Goal: Task Accomplishment & Management: Manage account settings

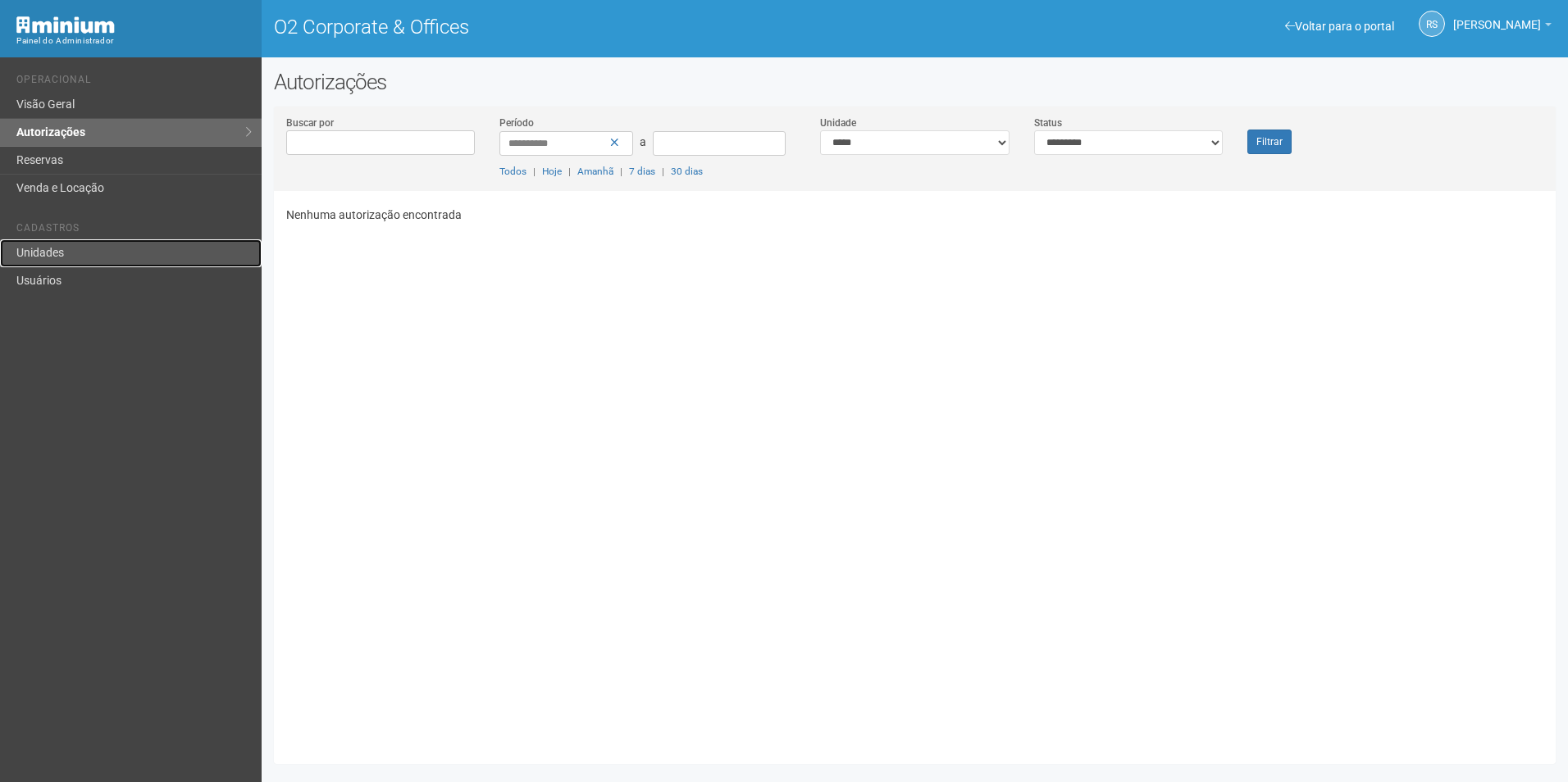
click at [147, 242] on link "Unidades" at bounding box center [131, 253] width 262 height 28
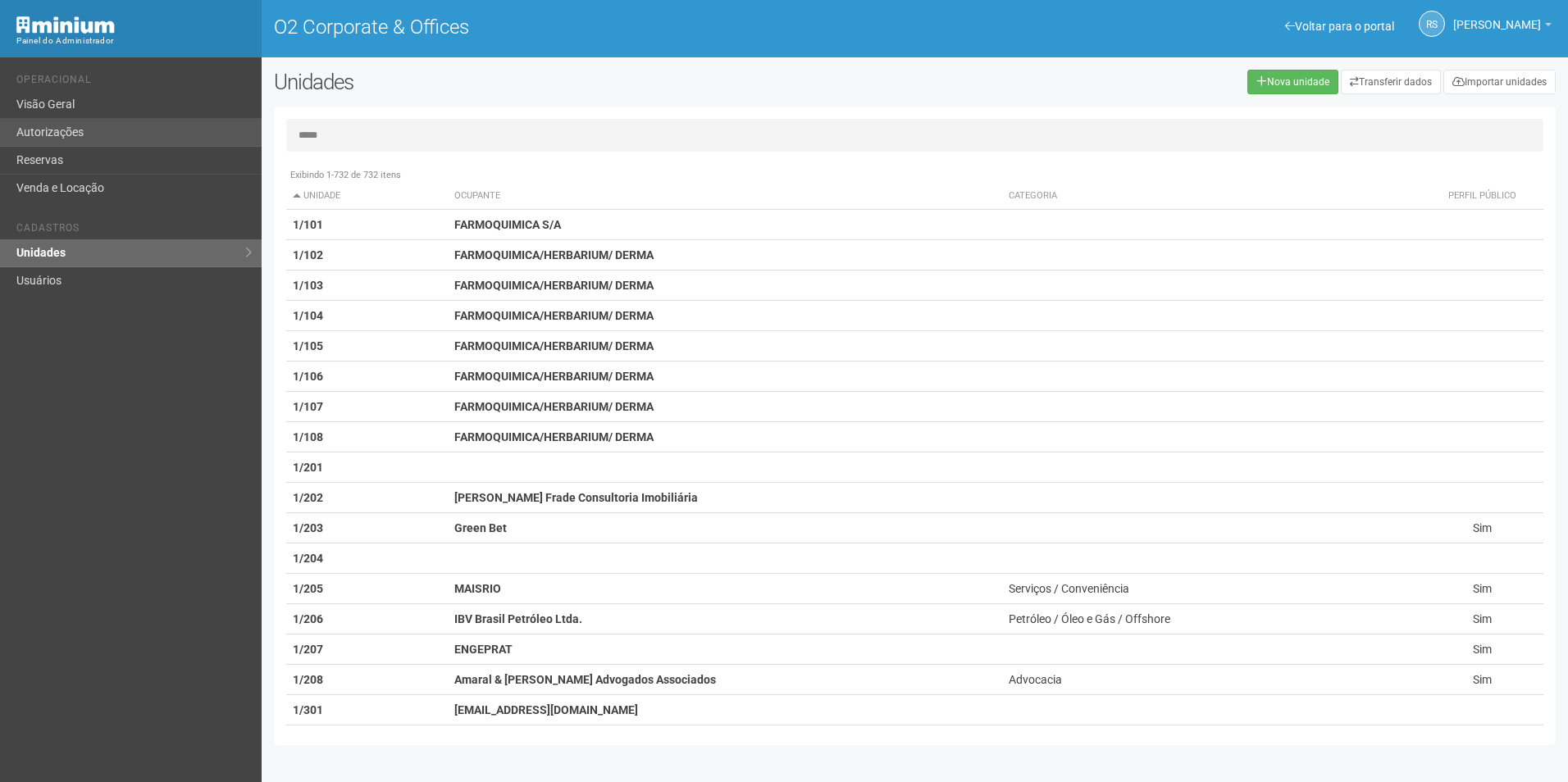
type input "*****"
click at [102, 136] on link "Autorizações" at bounding box center [131, 132] width 262 height 28
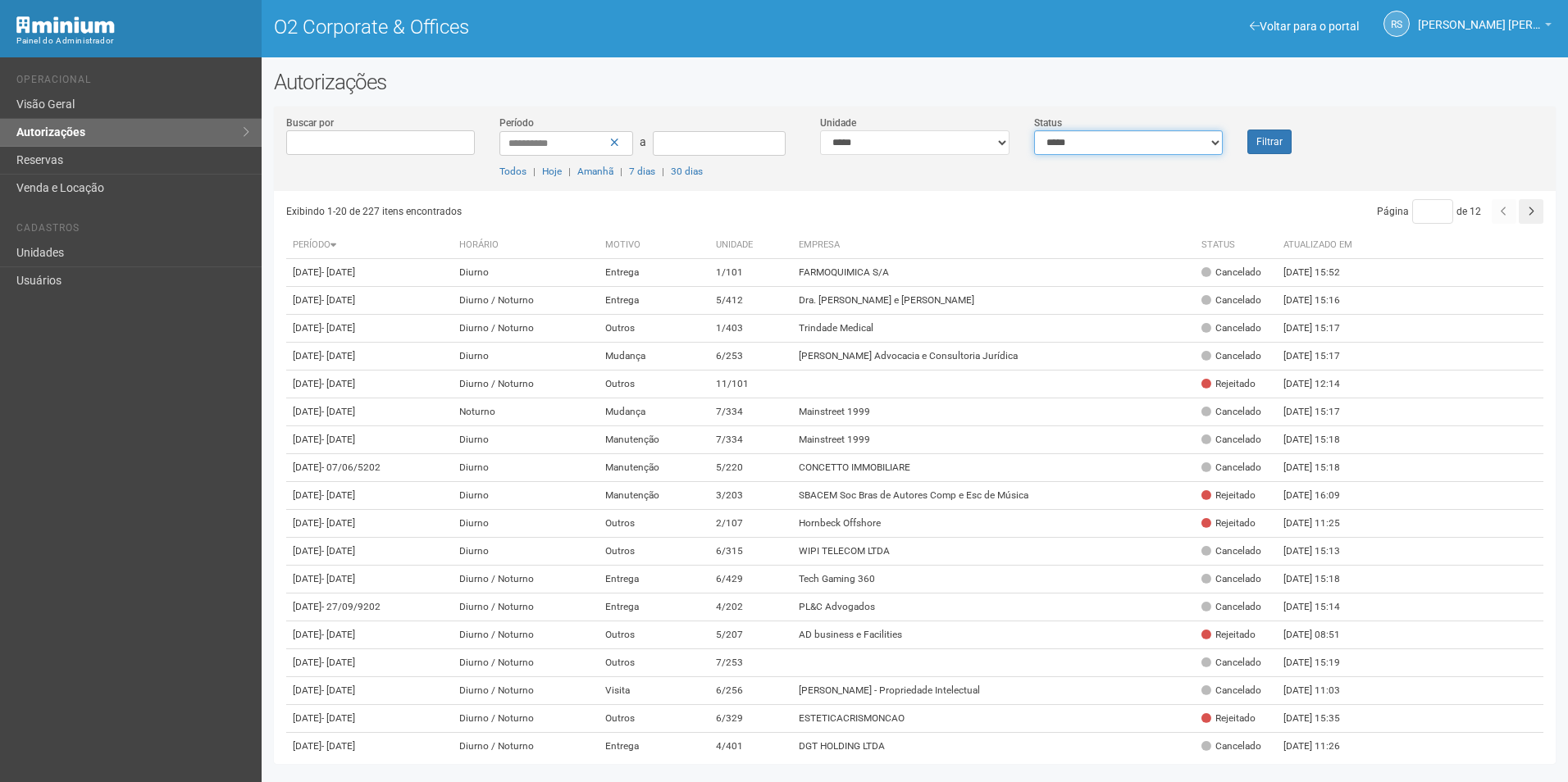
click at [1057, 150] on select "**********" at bounding box center [1128, 142] width 189 height 24
select select "*"
click at [1034, 130] on select "**********" at bounding box center [1128, 142] width 189 height 24
click at [1265, 141] on button "Filtrar" at bounding box center [1269, 141] width 45 height 24
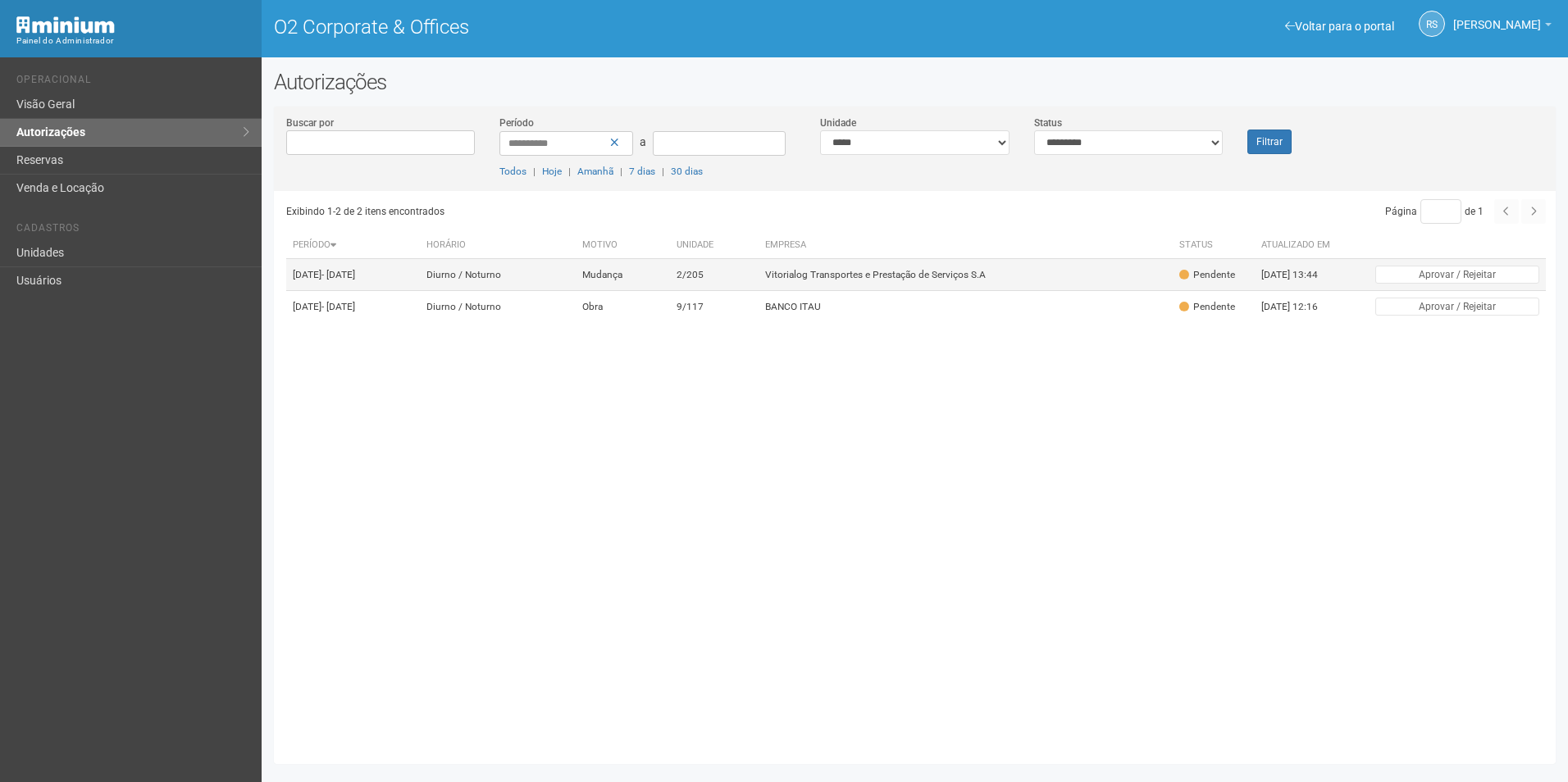
click at [847, 278] on td "Vitorialog Transportes e Prestação de Serviços S.A" at bounding box center [966, 275] width 414 height 32
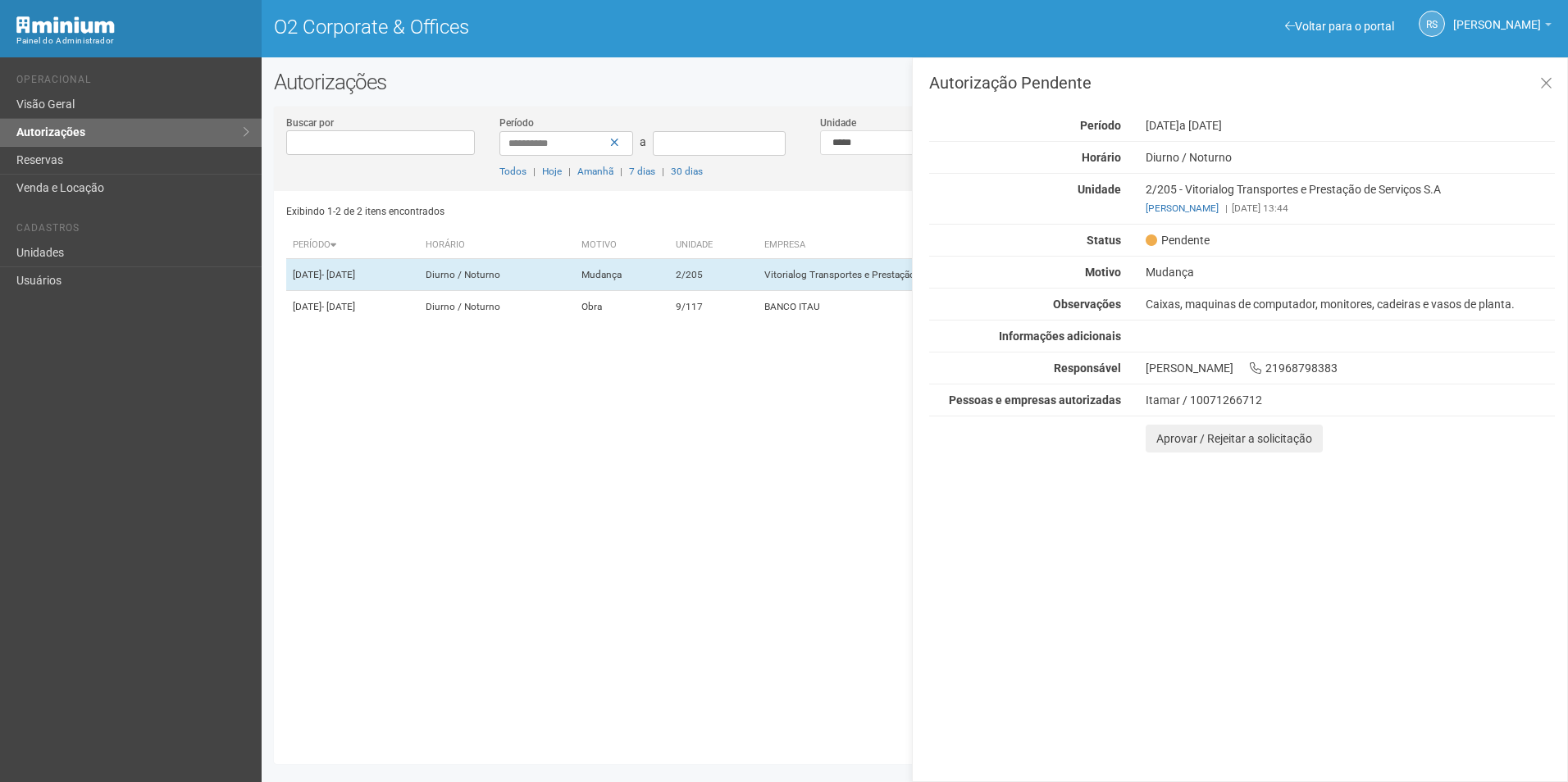
drag, startPoint x: 1525, startPoint y: 510, endPoint x: 1343, endPoint y: 494, distance: 182.7
click at [1525, 510] on div "Autorização Pendente Período 12/08/2025 a 15/08/2025 Horário Diurno / Noturno U…" at bounding box center [1240, 419] width 656 height 725
click at [1176, 445] on button "Aprovar / Rejeitar a solicitação" at bounding box center [1234, 438] width 177 height 28
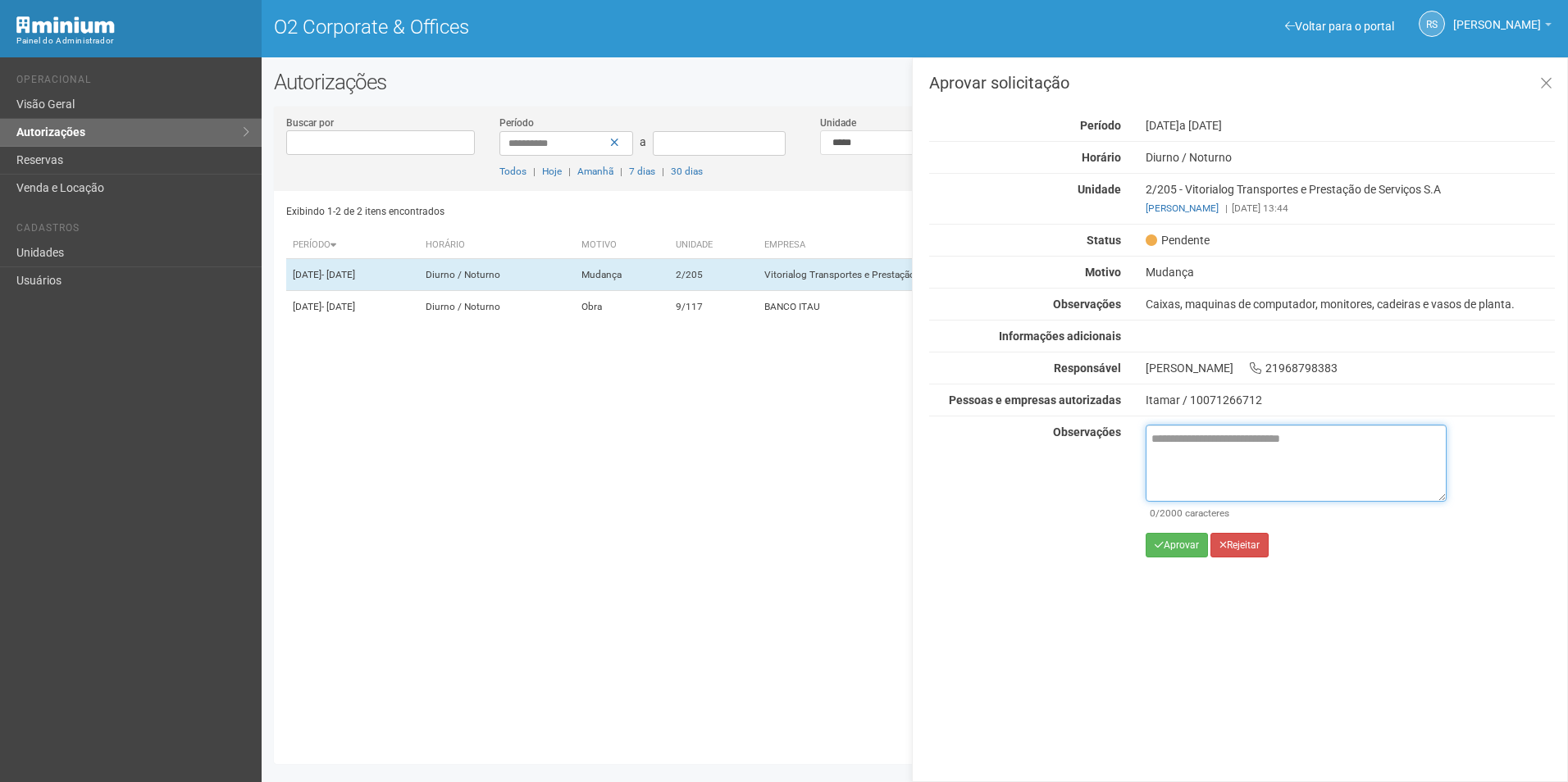
click at [1180, 458] on textarea at bounding box center [1295, 463] width 301 height 77
paste textarea "**********"
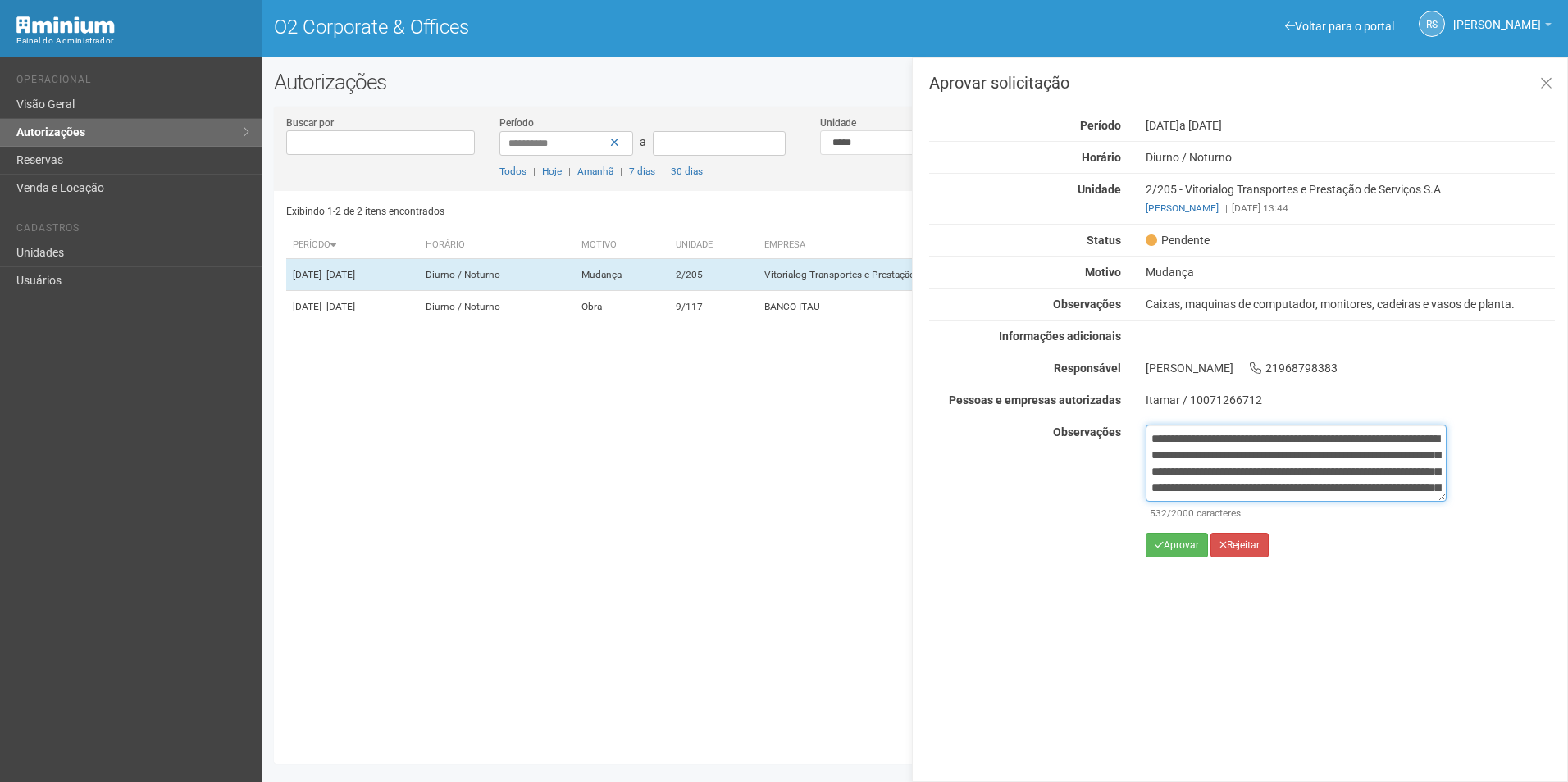
scroll to position [109, 0]
type textarea "**********"
click at [1187, 552] on button "Aprovar" at bounding box center [1176, 545] width 62 height 24
click at [1191, 539] on button "Aprovar" at bounding box center [1176, 545] width 62 height 24
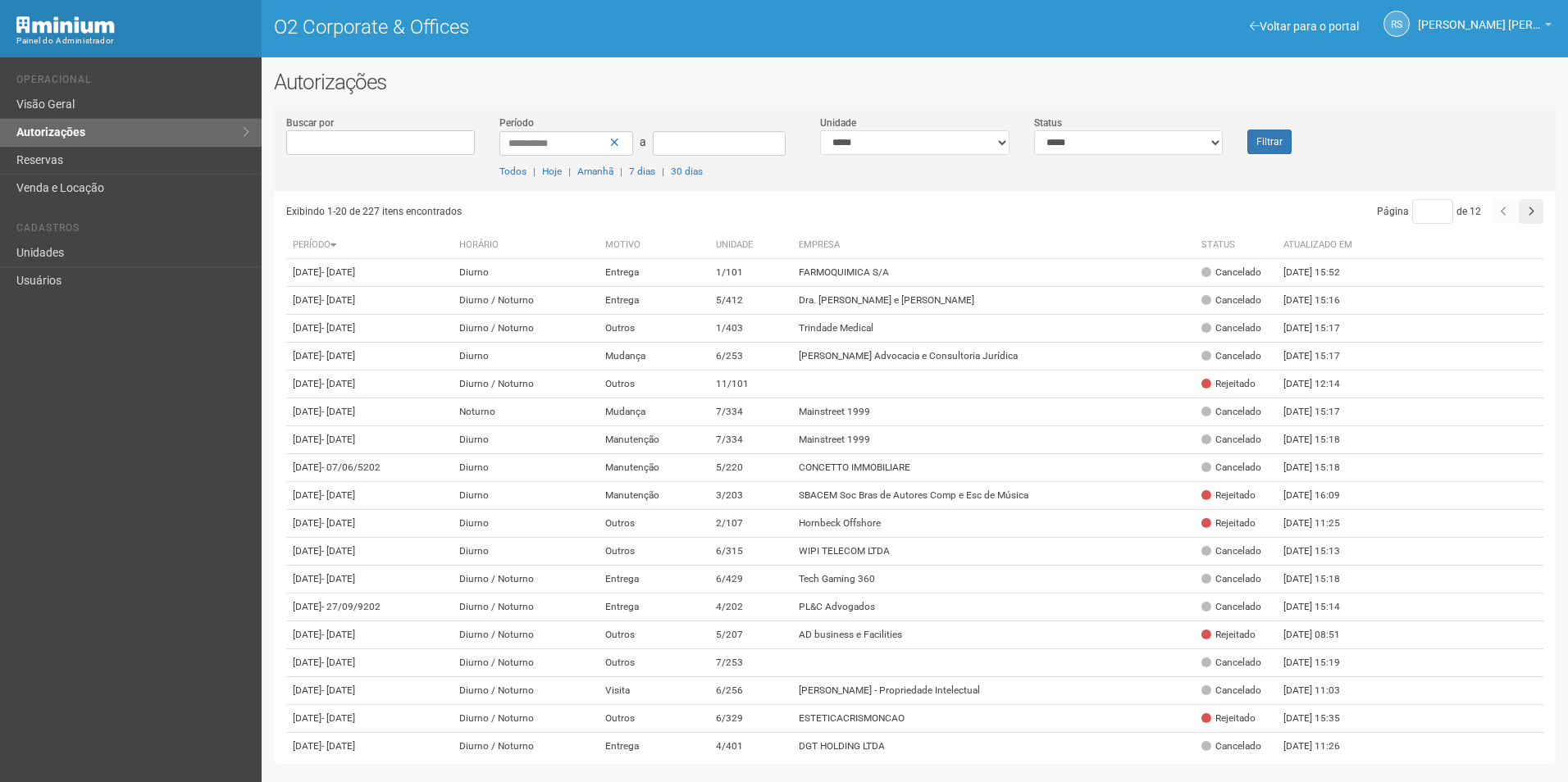
click at [1102, 155] on div "**********" at bounding box center [915, 152] width 1282 height 77
drag, startPoint x: 1111, startPoint y: 145, endPoint x: 1116, endPoint y: 157, distance: 13.0
click at [1111, 145] on select "**********" at bounding box center [1128, 142] width 189 height 24
select select "*"
click at [1034, 130] on select "**********" at bounding box center [1128, 142] width 189 height 24
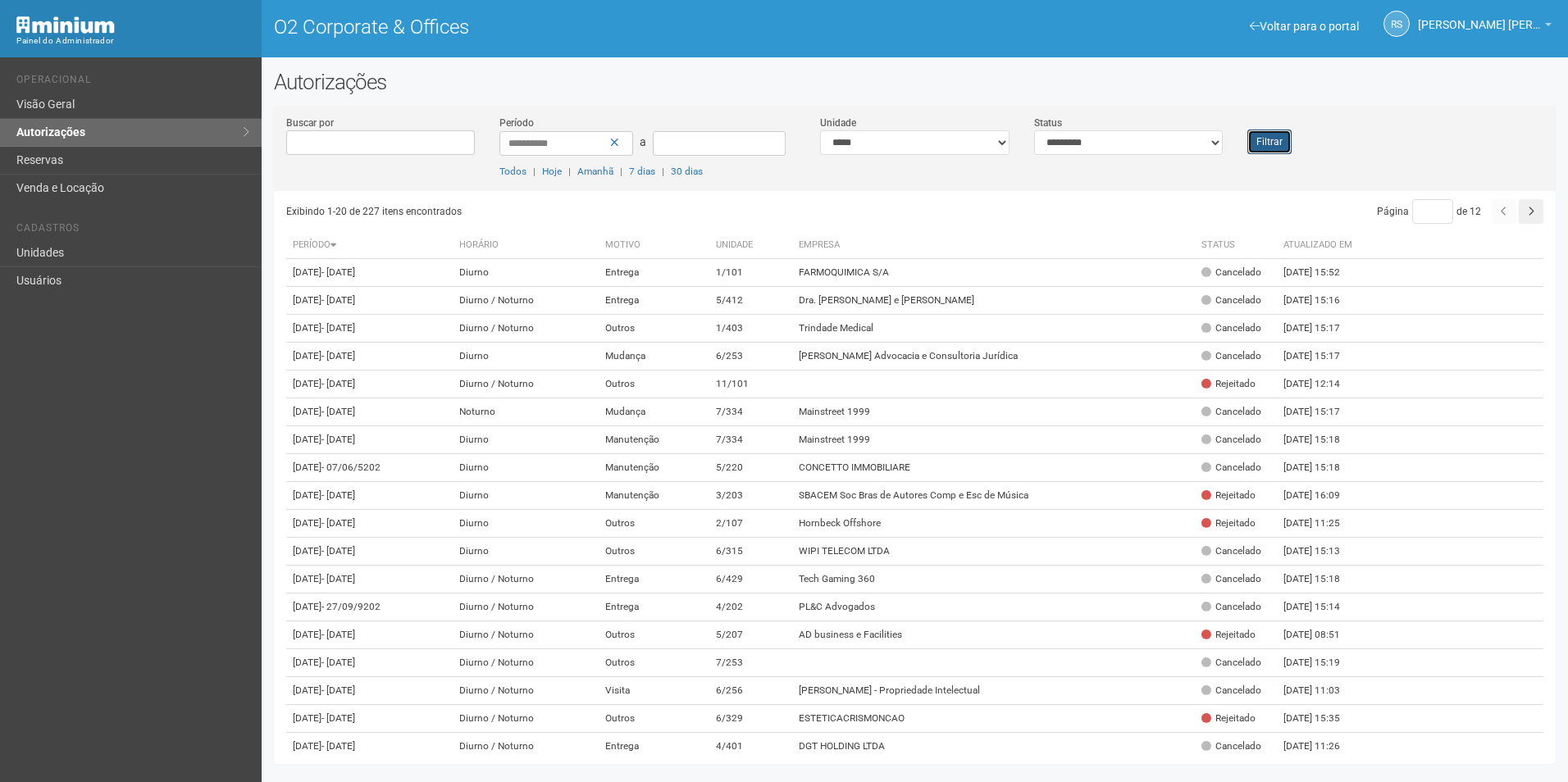
click at [1261, 151] on button "Filtrar" at bounding box center [1269, 141] width 45 height 24
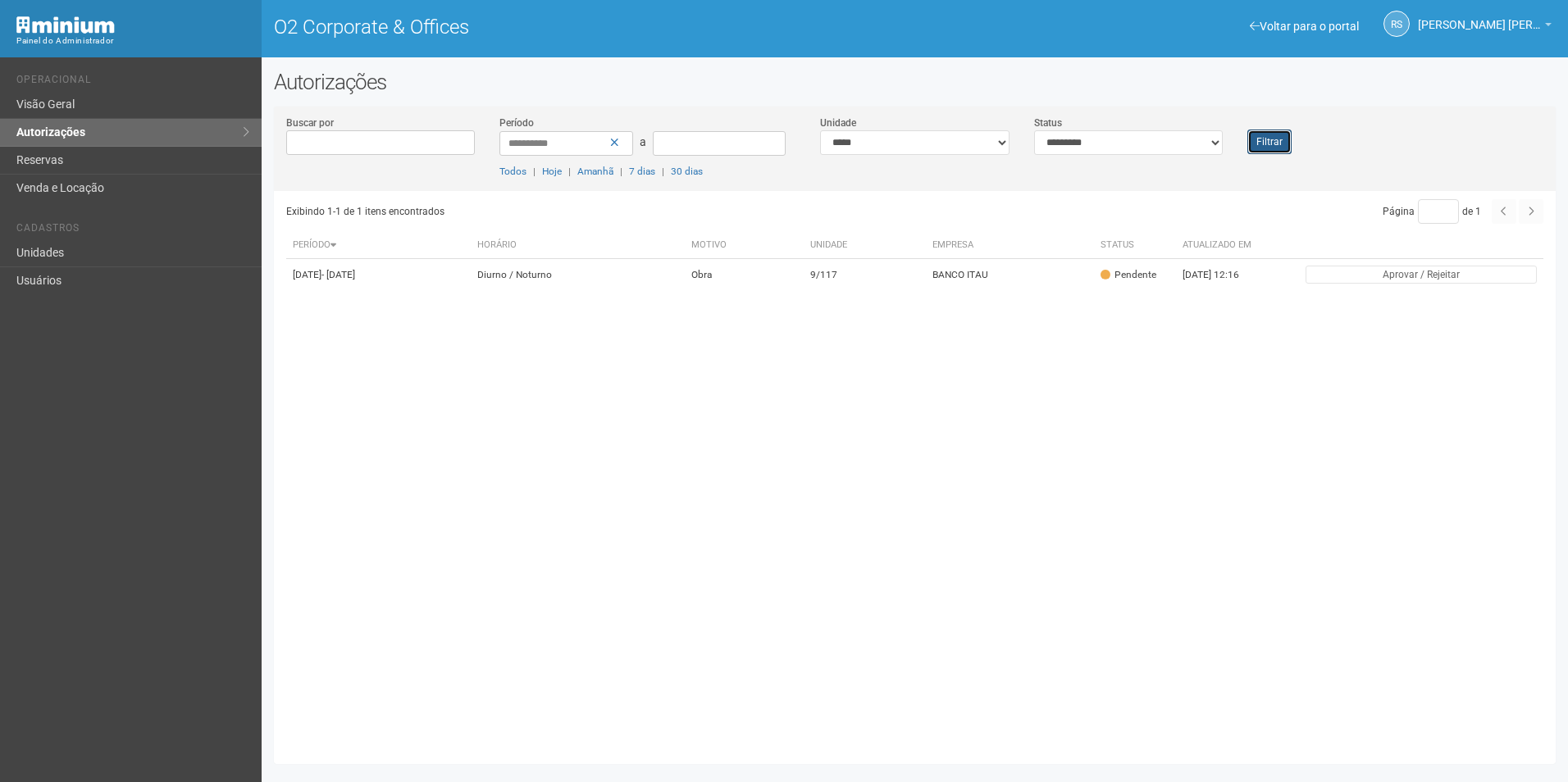
click at [1266, 146] on button "Filtrar" at bounding box center [1269, 141] width 45 height 24
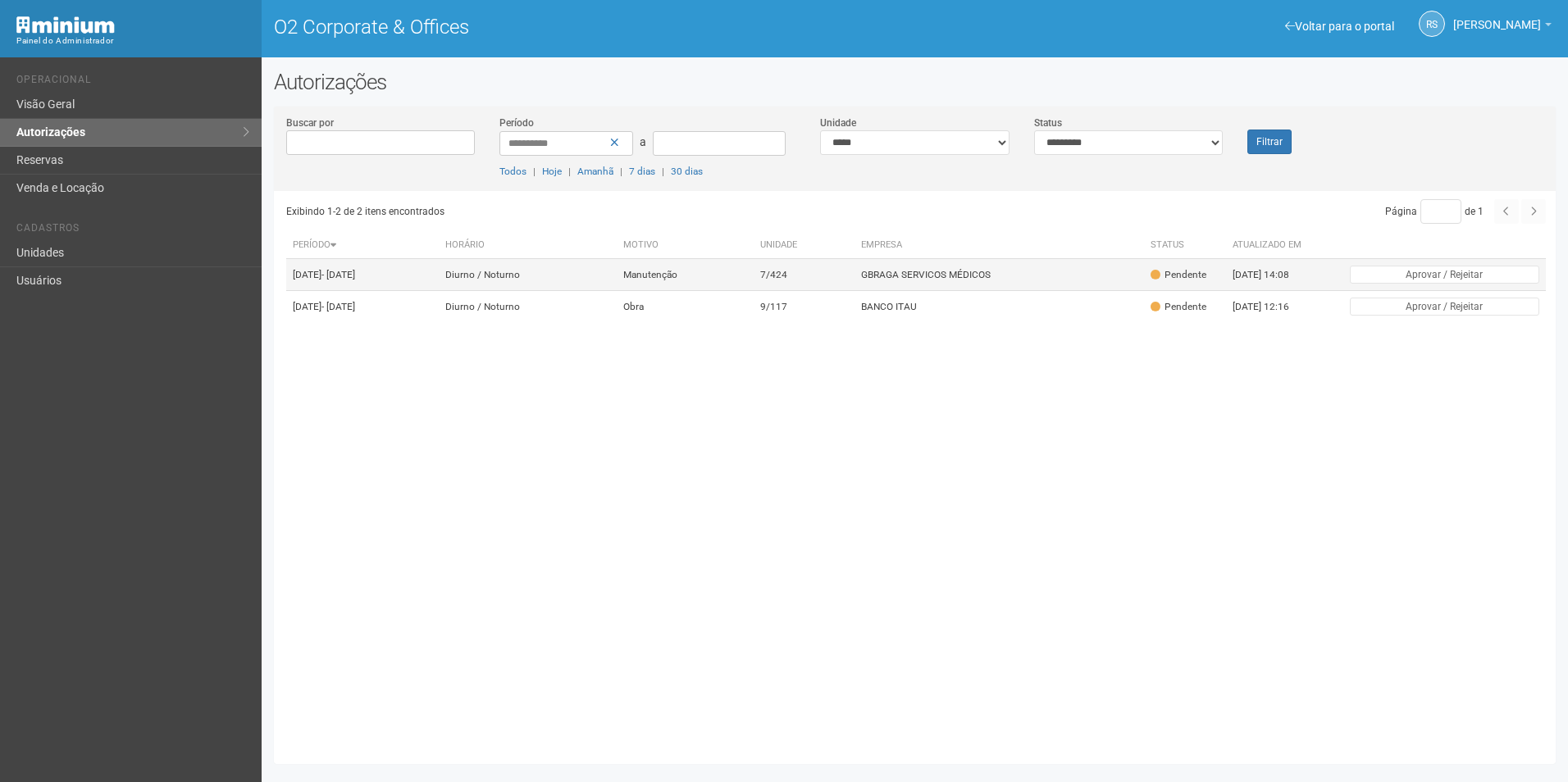
click at [1027, 274] on td "GBRAGA SERVICOS MÉDICOS" at bounding box center [1000, 275] width 290 height 32
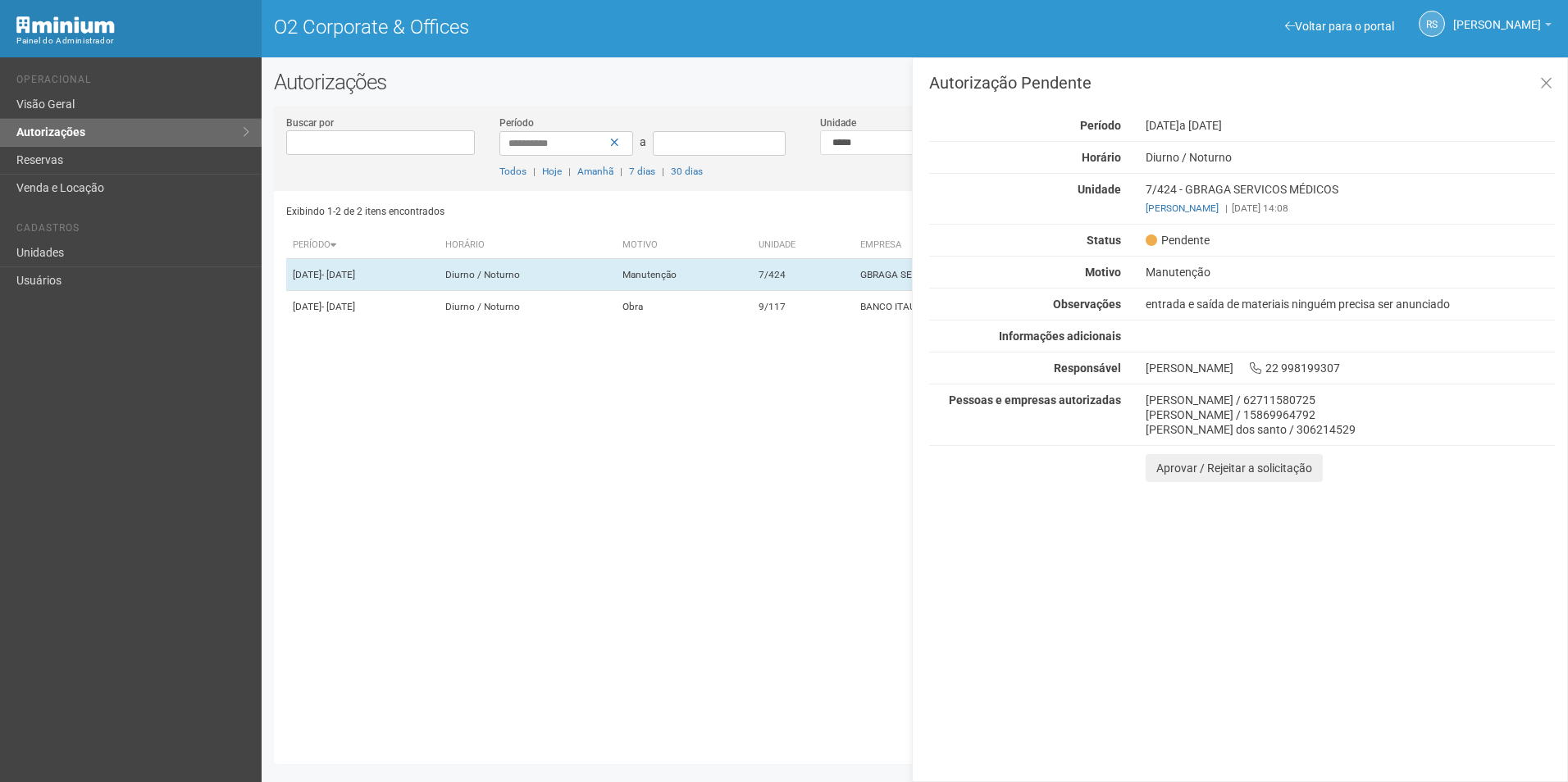
click at [1436, 646] on div "Autorização Pendente Período [DATE] a [DATE] [GEOGRAPHIC_DATA] [GEOGRAPHIC_DATA…" at bounding box center [1240, 419] width 656 height 725
click at [1178, 471] on button "Aprovar / Rejeitar a solicitação" at bounding box center [1234, 468] width 177 height 28
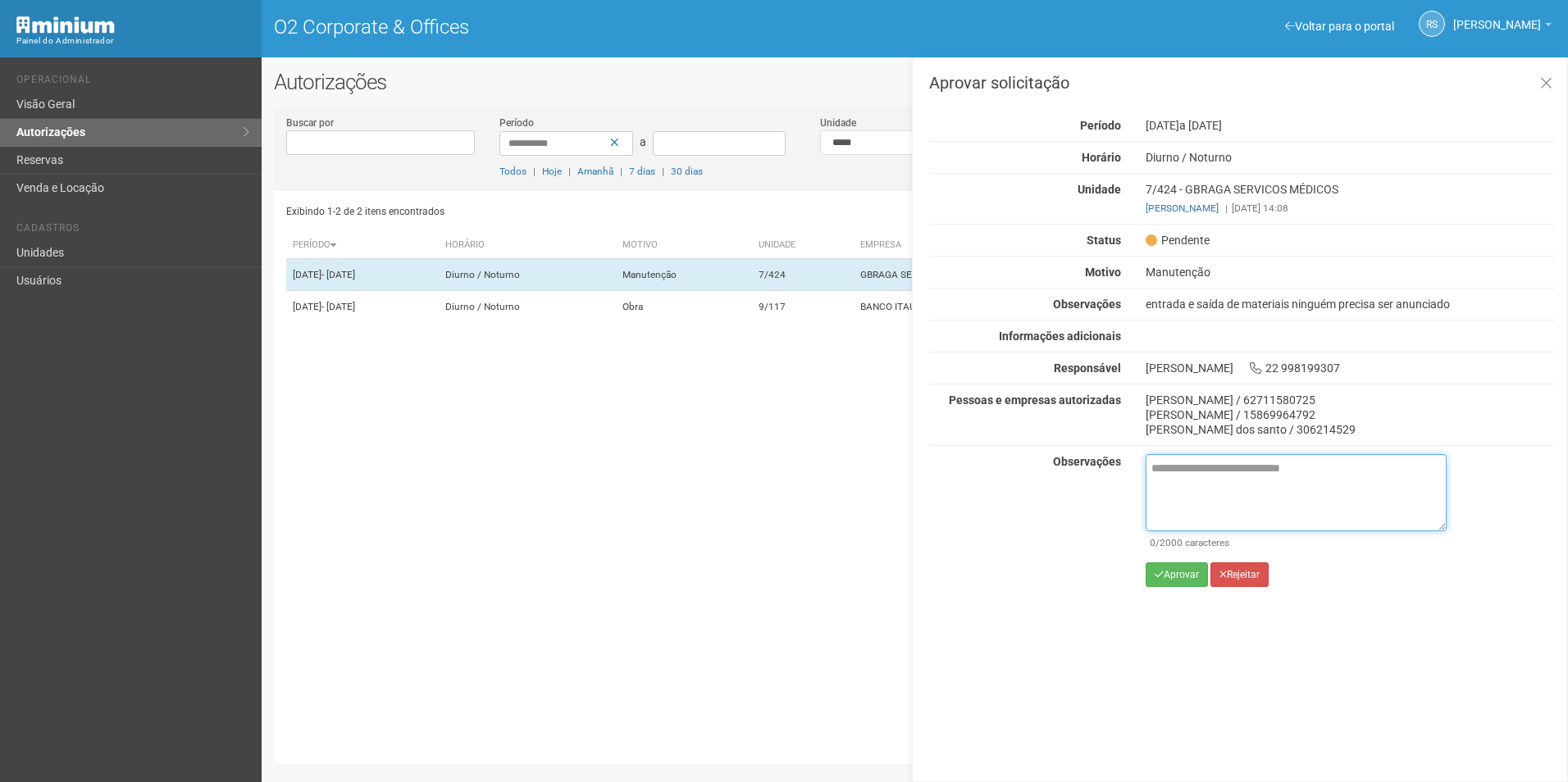
click at [1202, 479] on textarea at bounding box center [1295, 493] width 301 height 77
paste textarea "**********"
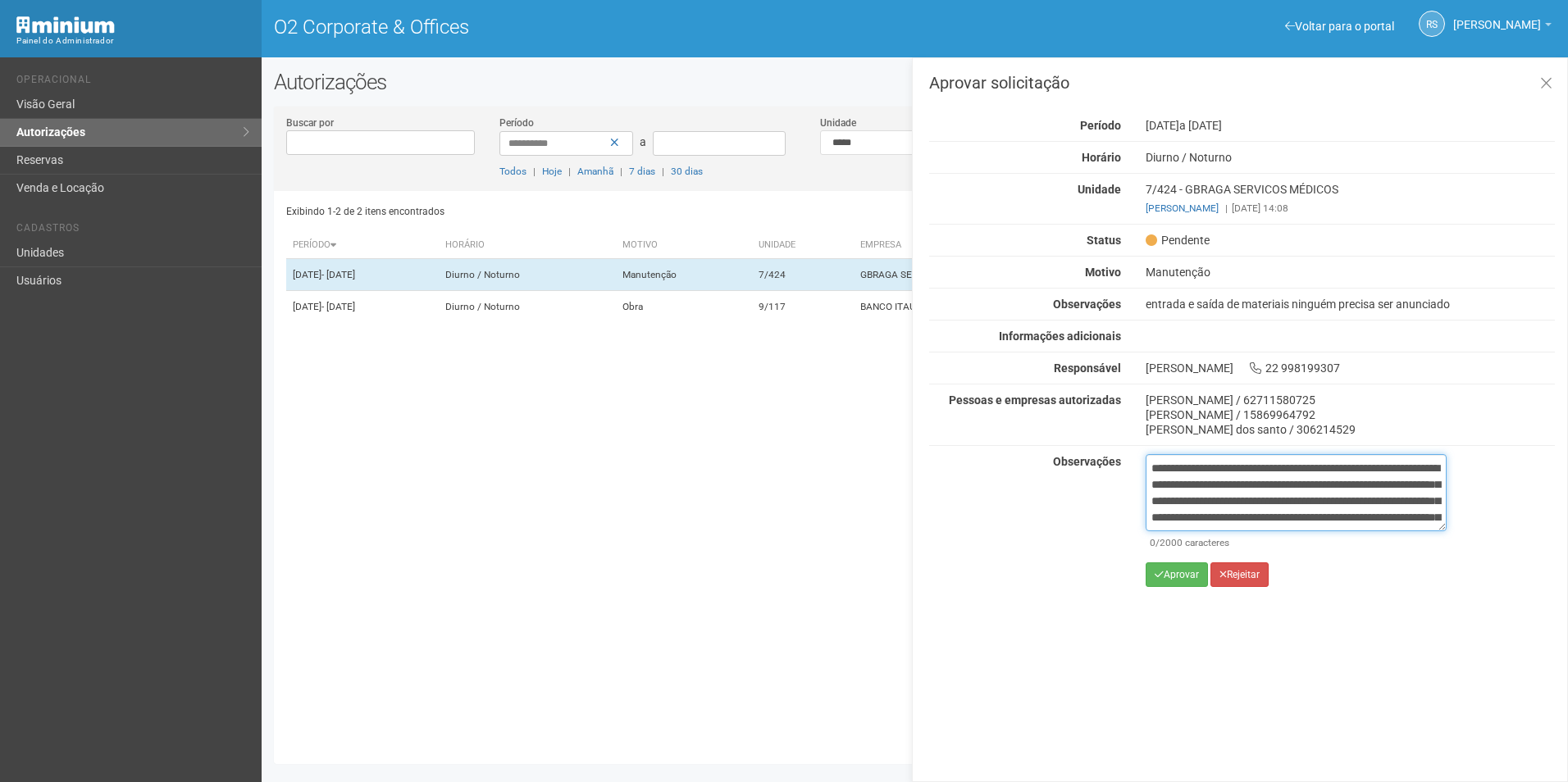
scroll to position [109, 0]
type textarea "**********"
click at [1195, 589] on div "**********" at bounding box center [1295, 527] width 301 height 145
click at [1192, 576] on button "Aprovar" at bounding box center [1176, 574] width 62 height 24
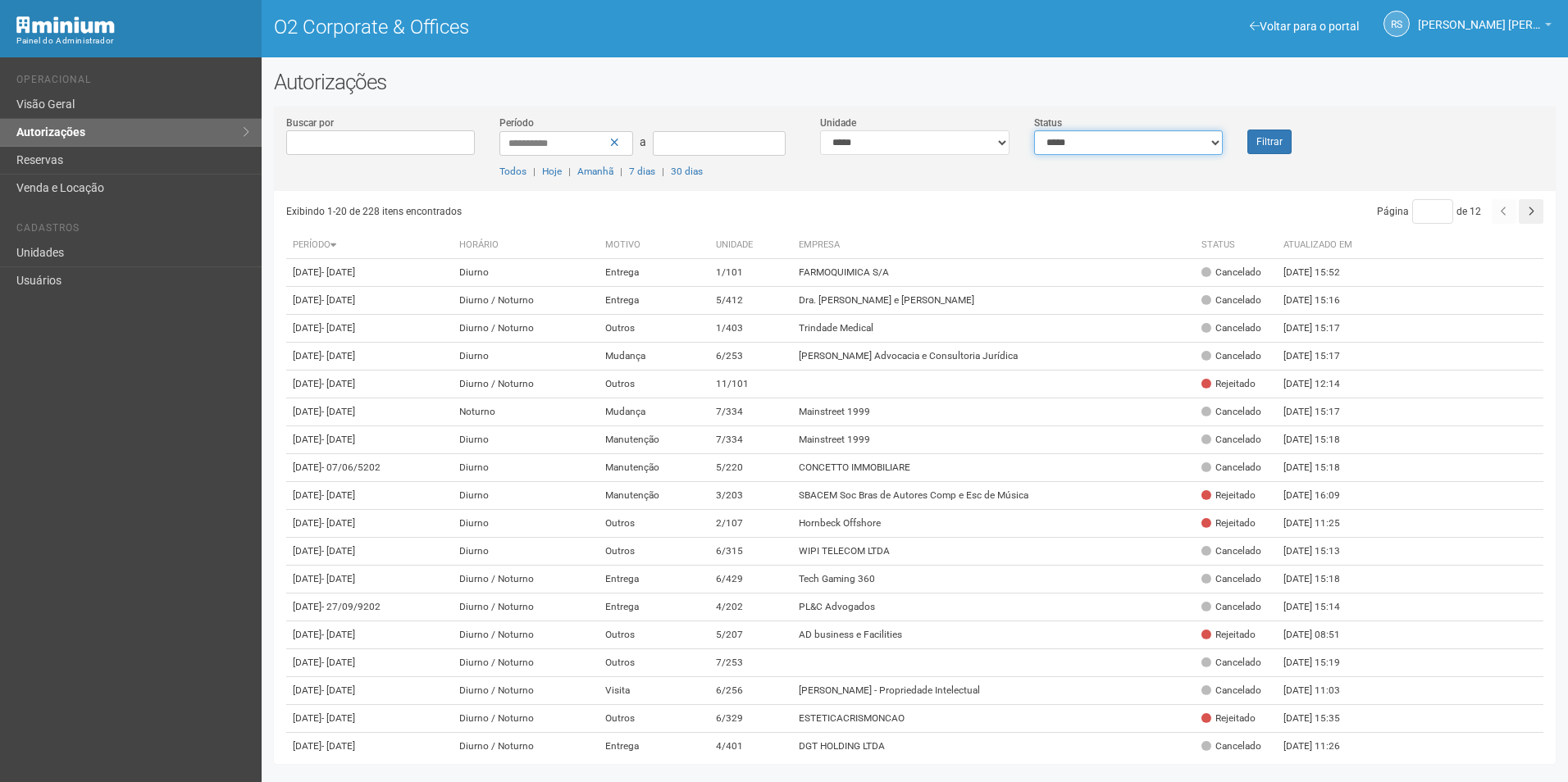
drag, startPoint x: 1210, startPoint y: 142, endPoint x: 1206, endPoint y: 155, distance: 13.6
click at [1210, 142] on select "**********" at bounding box center [1128, 142] width 189 height 24
select select "*"
click at [1034, 130] on select "**********" at bounding box center [1128, 142] width 189 height 24
click at [1243, 139] on div "Filtrar" at bounding box center [1288, 134] width 107 height 40
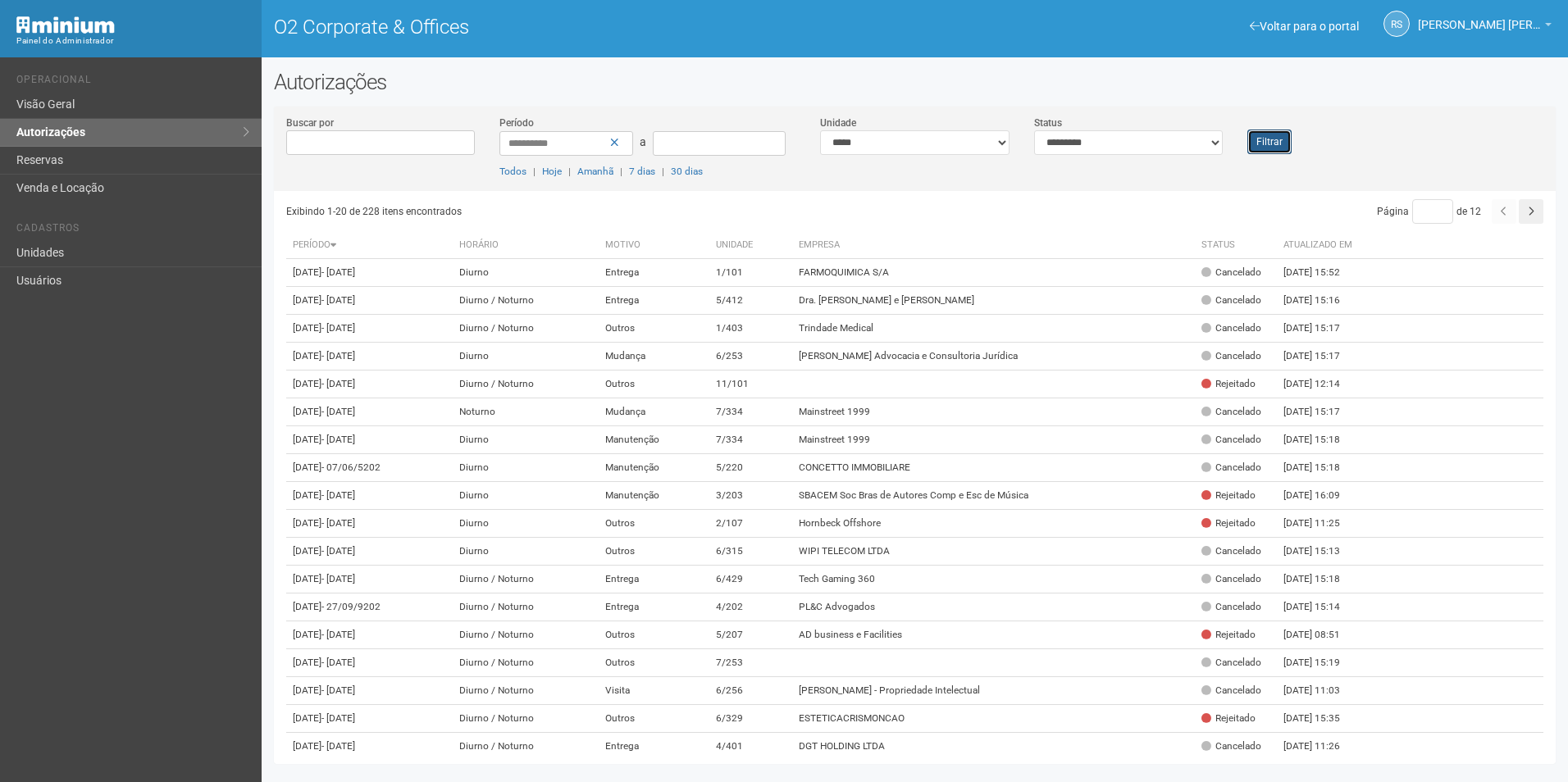
click at [1280, 137] on button "Filtrar" at bounding box center [1269, 141] width 45 height 24
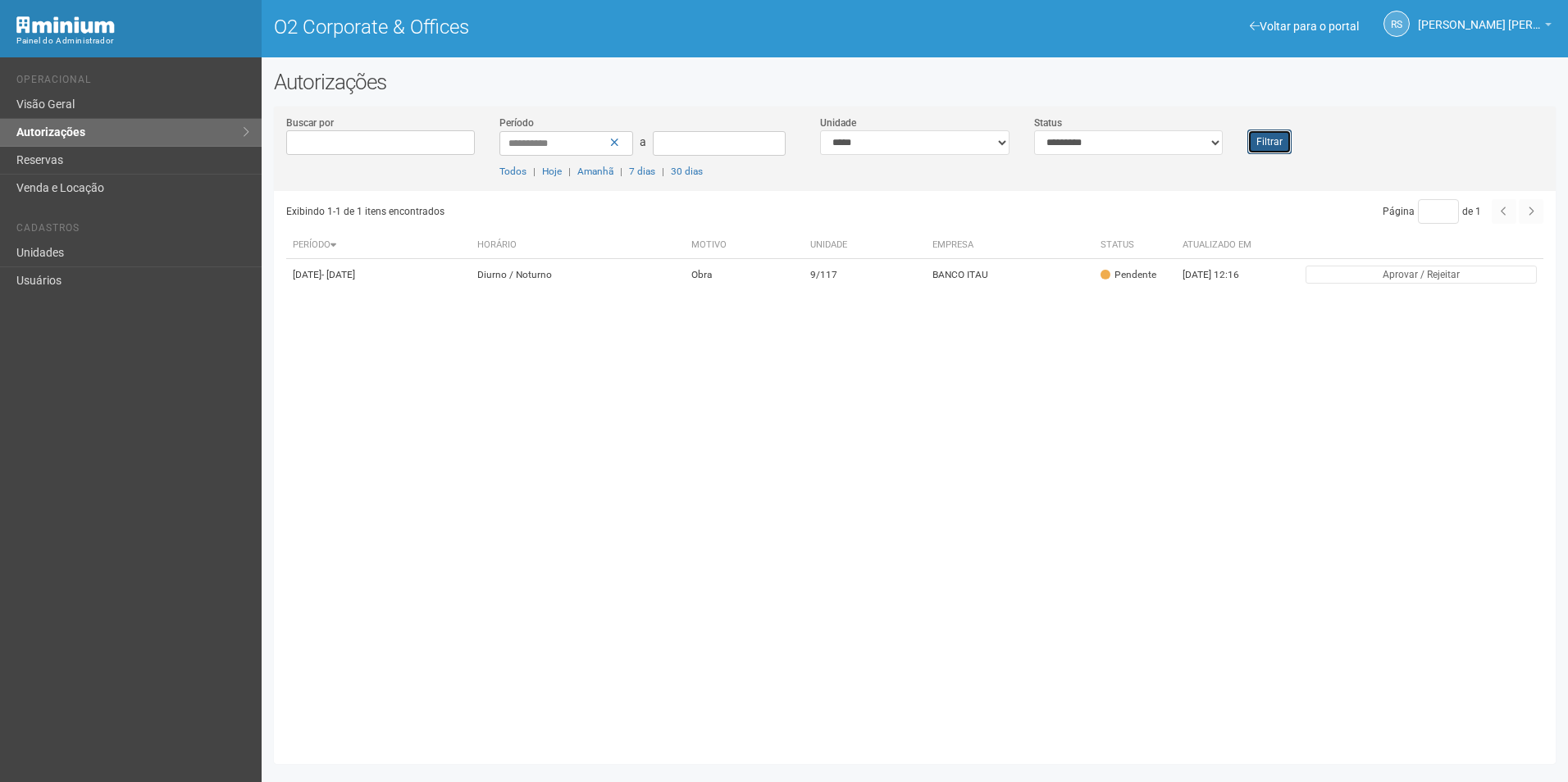
click at [1273, 131] on button "Filtrar" at bounding box center [1269, 141] width 45 height 24
click at [1256, 150] on button "Filtrar" at bounding box center [1269, 141] width 45 height 24
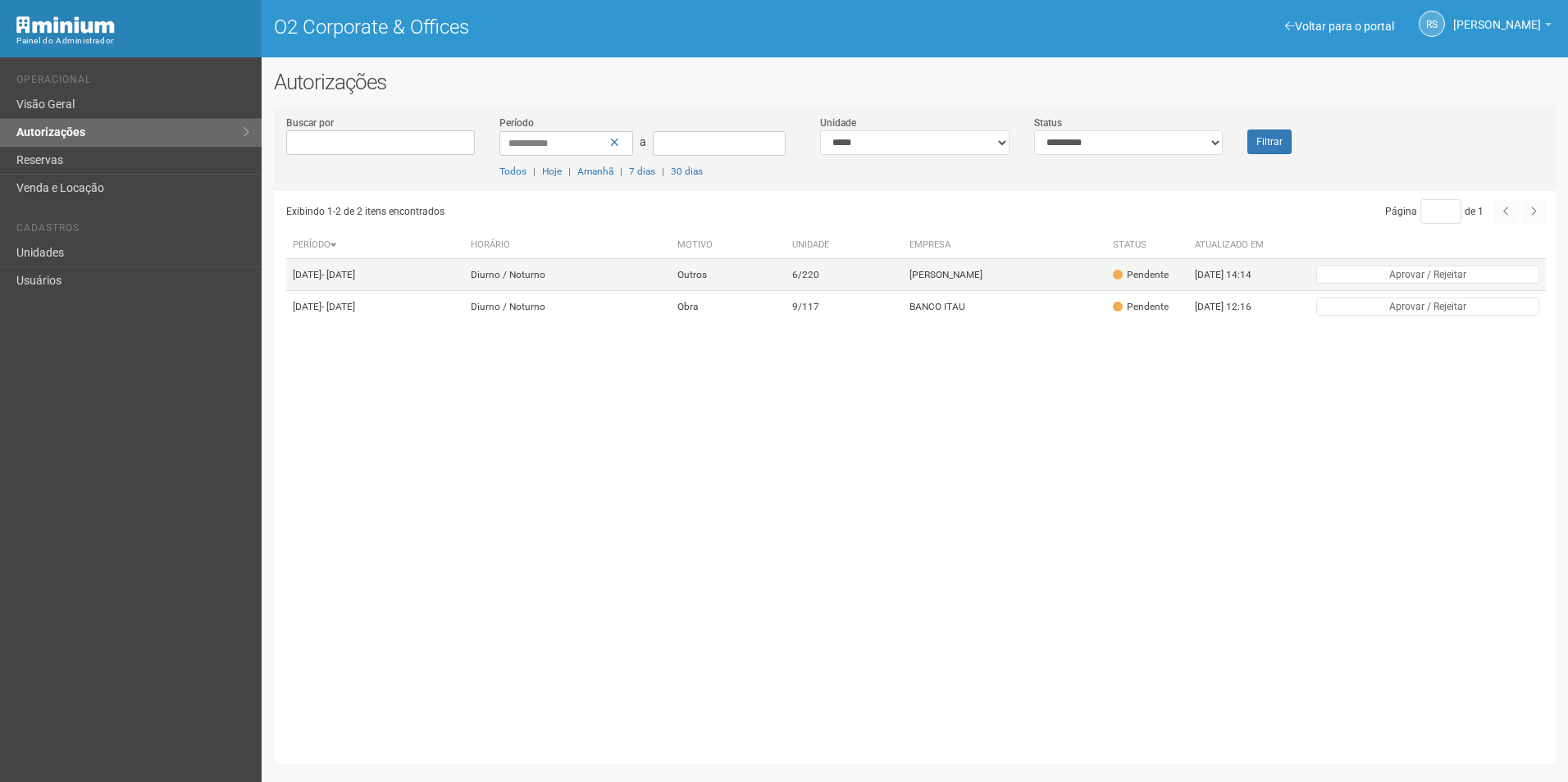
click at [967, 273] on td "Priscilla Sântana" at bounding box center [1005, 275] width 204 height 32
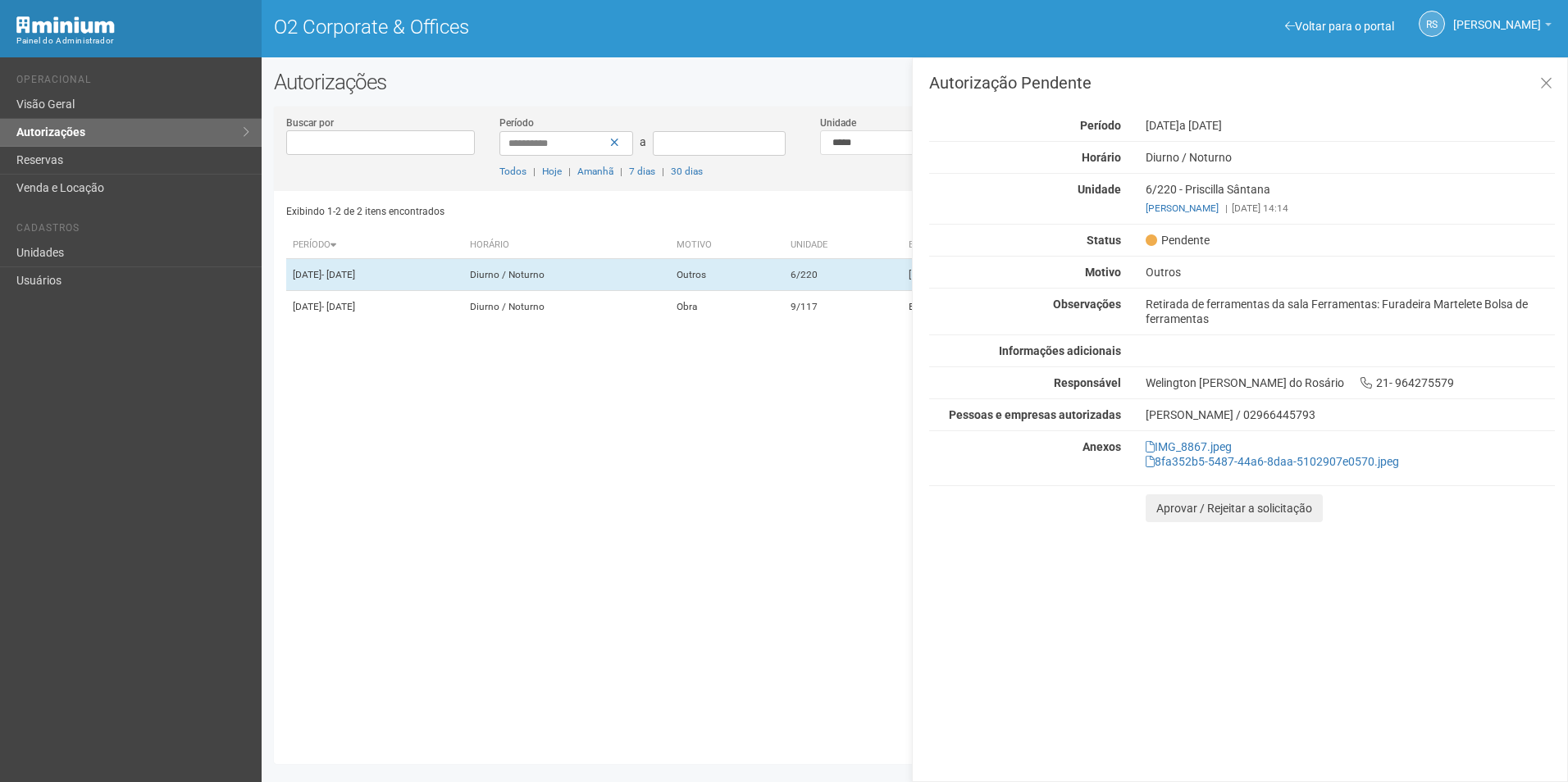
drag, startPoint x: 1383, startPoint y: 635, endPoint x: 1351, endPoint y: 582, distance: 61.9
click at [1383, 635] on div "Autorização Pendente Período 12/08/2025 a 18/08/2025 Horário Diurno / Noturno U…" at bounding box center [1240, 419] width 656 height 725
click at [1189, 512] on button "Aprovar / Rejeitar a solicitação" at bounding box center [1234, 508] width 177 height 28
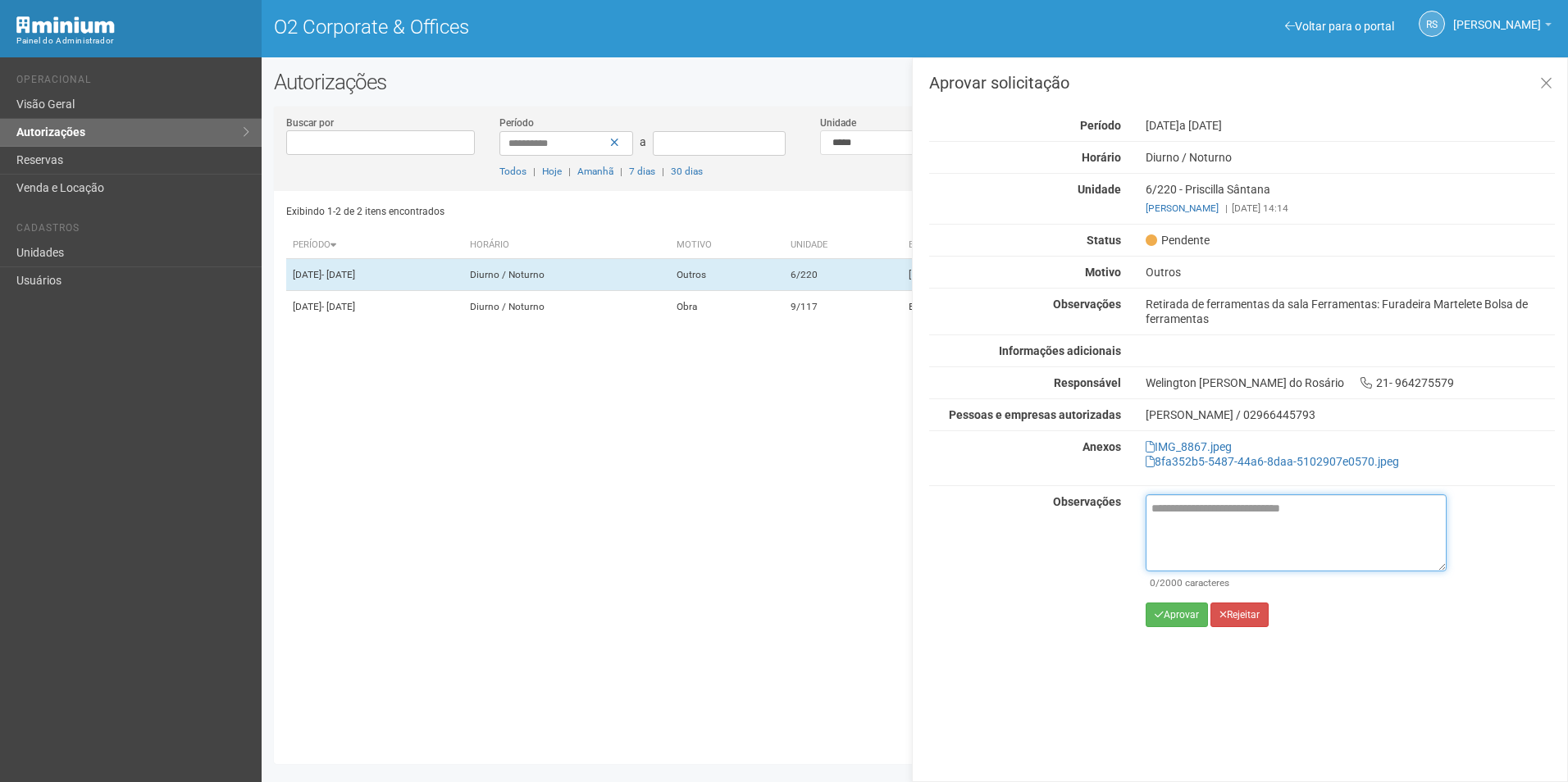
click at [1285, 518] on textarea at bounding box center [1295, 533] width 301 height 77
paste textarea "**********"
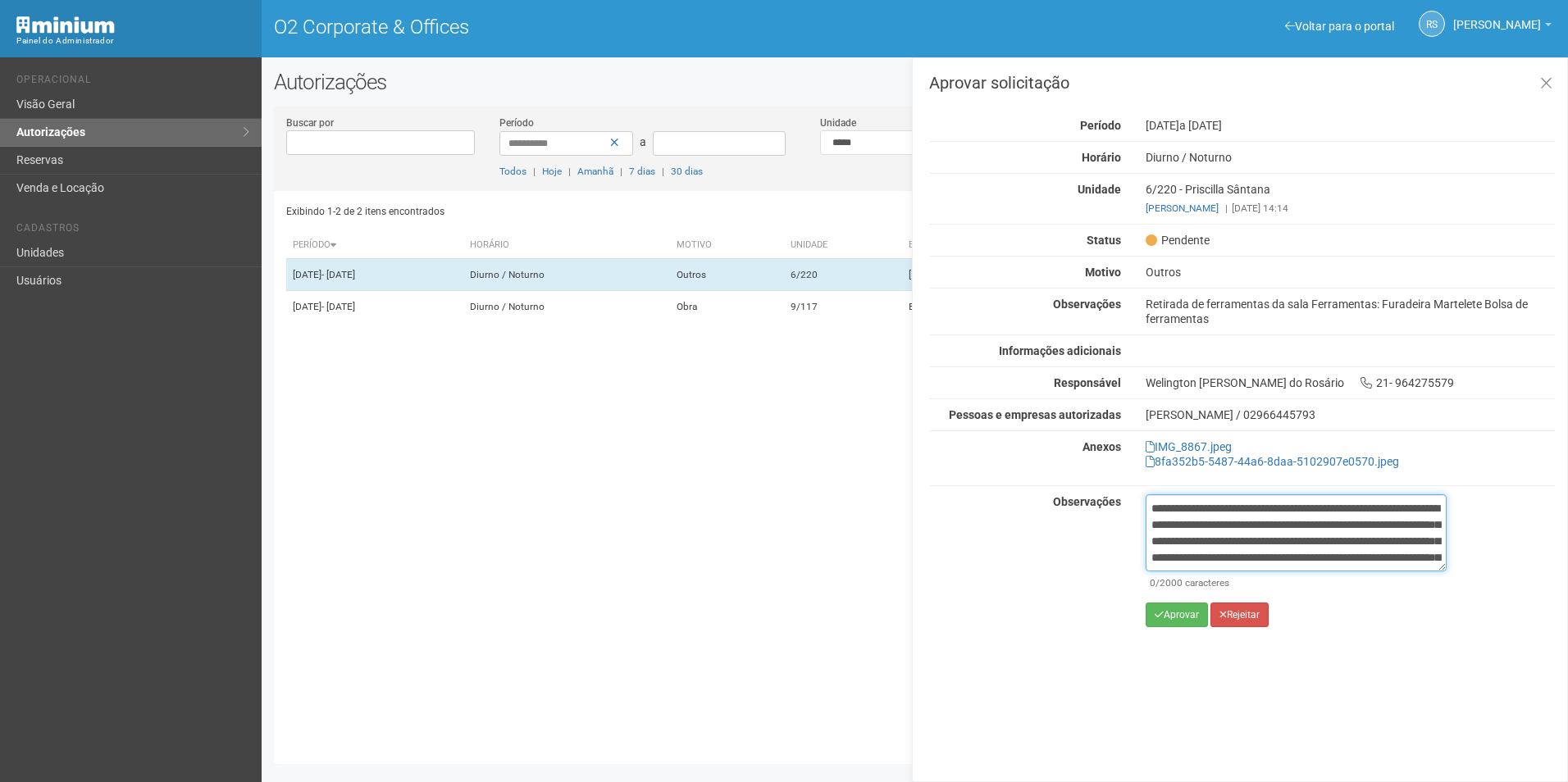
scroll to position [109, 0]
type textarea "**********"
click at [1187, 613] on button "Aprovar" at bounding box center [1176, 614] width 62 height 24
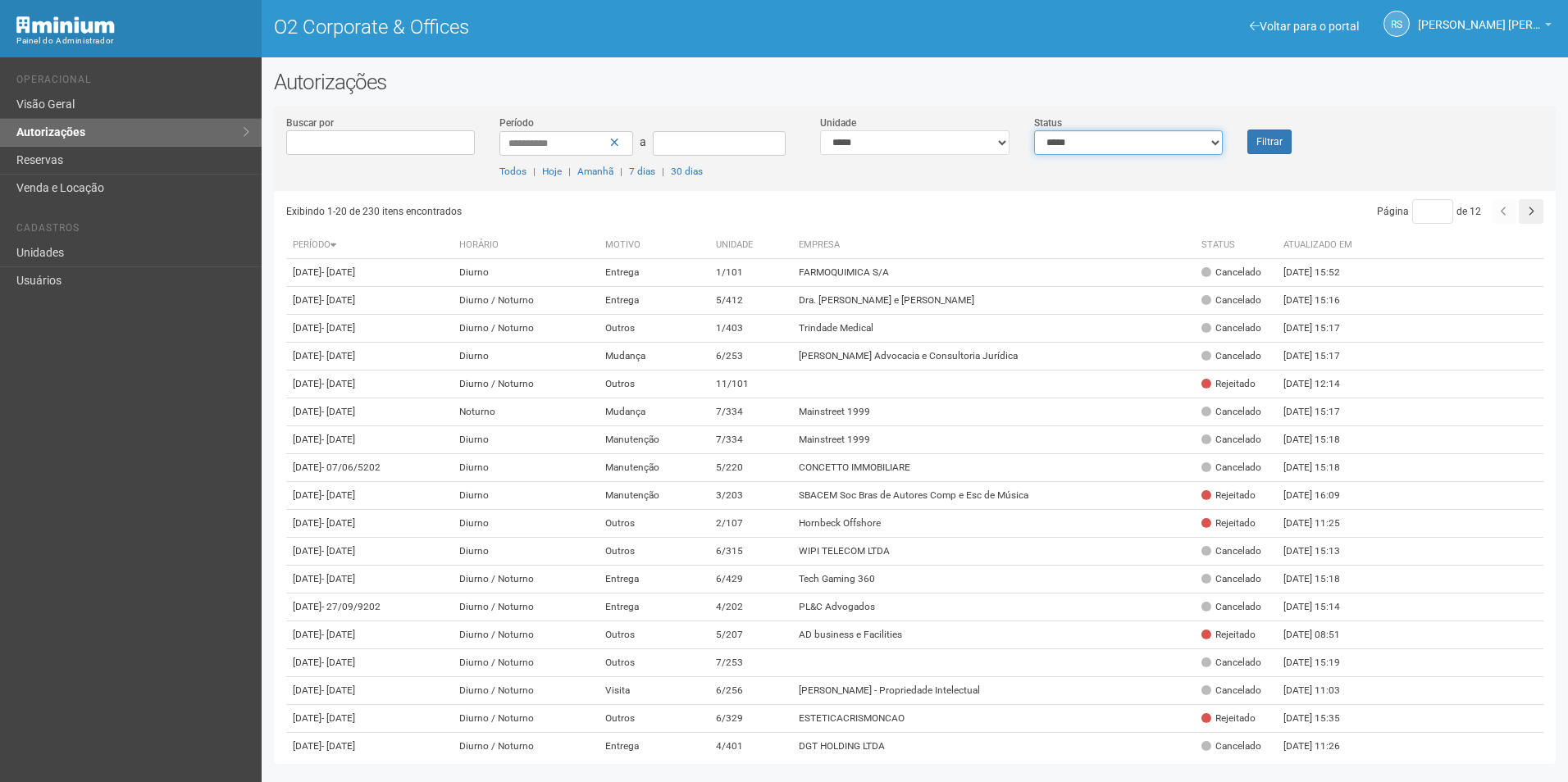
click at [1130, 141] on select "**********" at bounding box center [1128, 142] width 189 height 24
select select "*"
click at [1034, 130] on select "**********" at bounding box center [1128, 142] width 189 height 24
click at [1256, 145] on button "Filtrar" at bounding box center [1269, 141] width 45 height 24
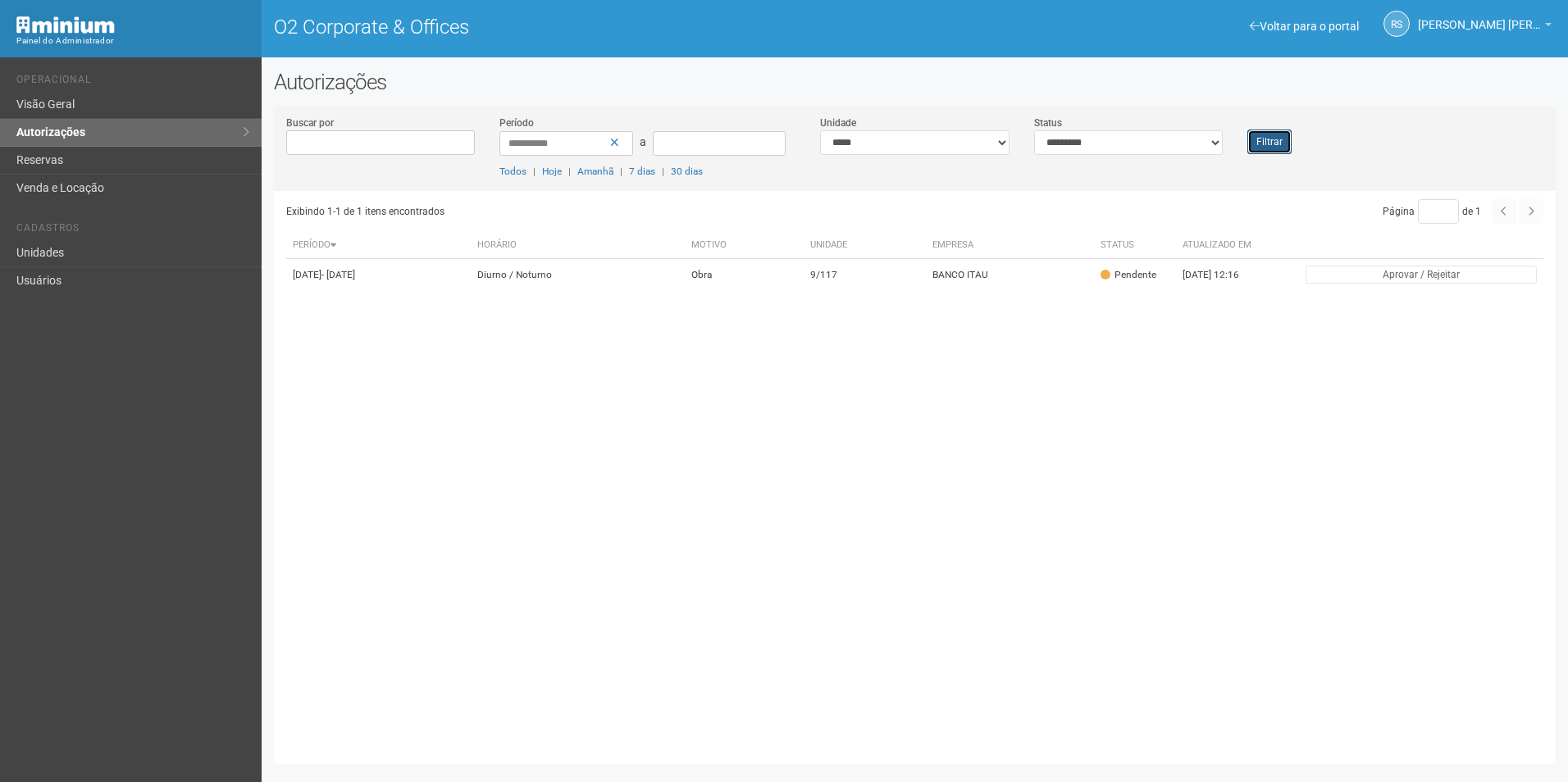
click at [1289, 141] on button "Filtrar" at bounding box center [1269, 141] width 45 height 24
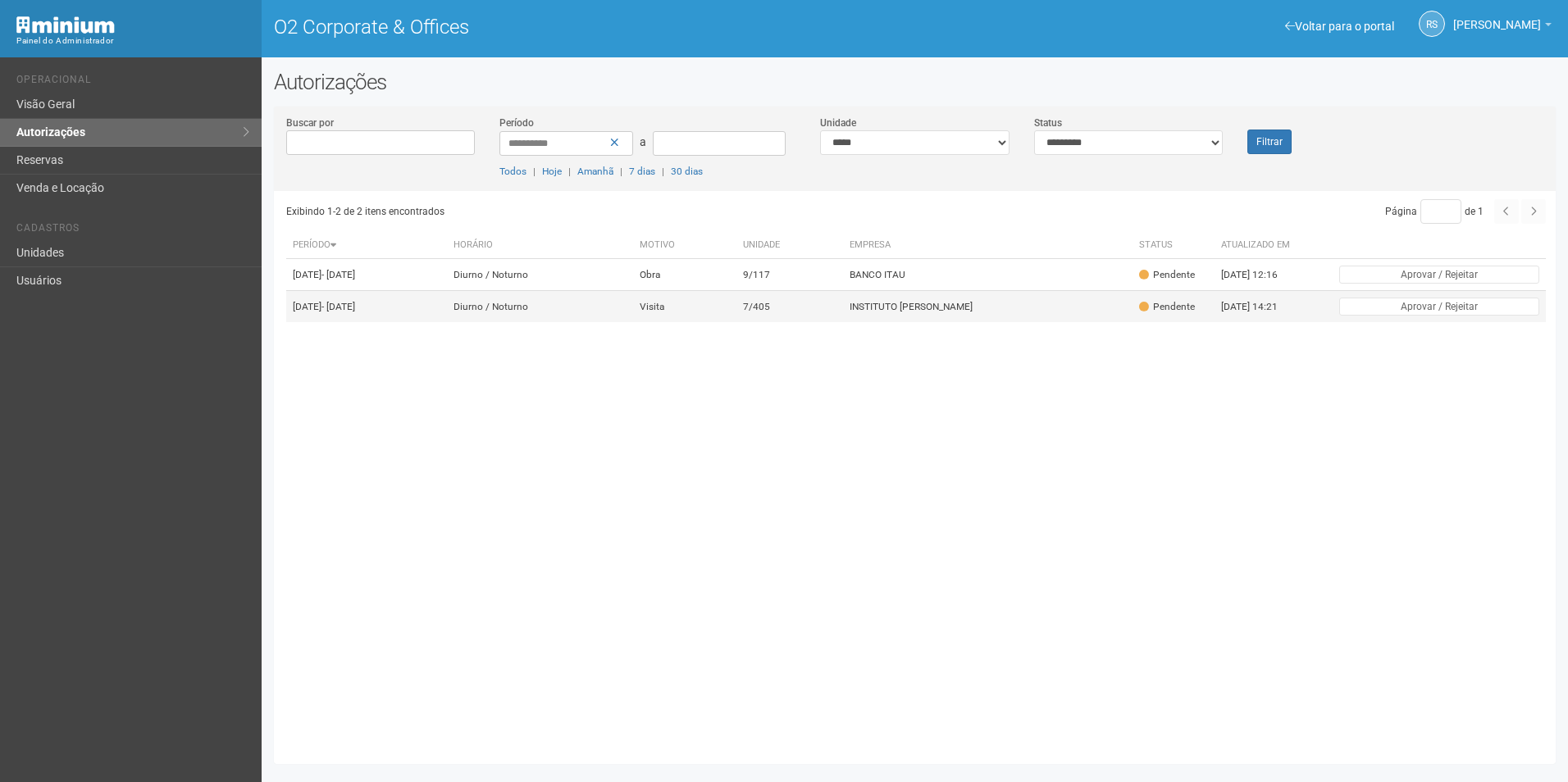
click at [1016, 323] on td "INSTITUTO ANDREA TEDESCO" at bounding box center [988, 307] width 290 height 32
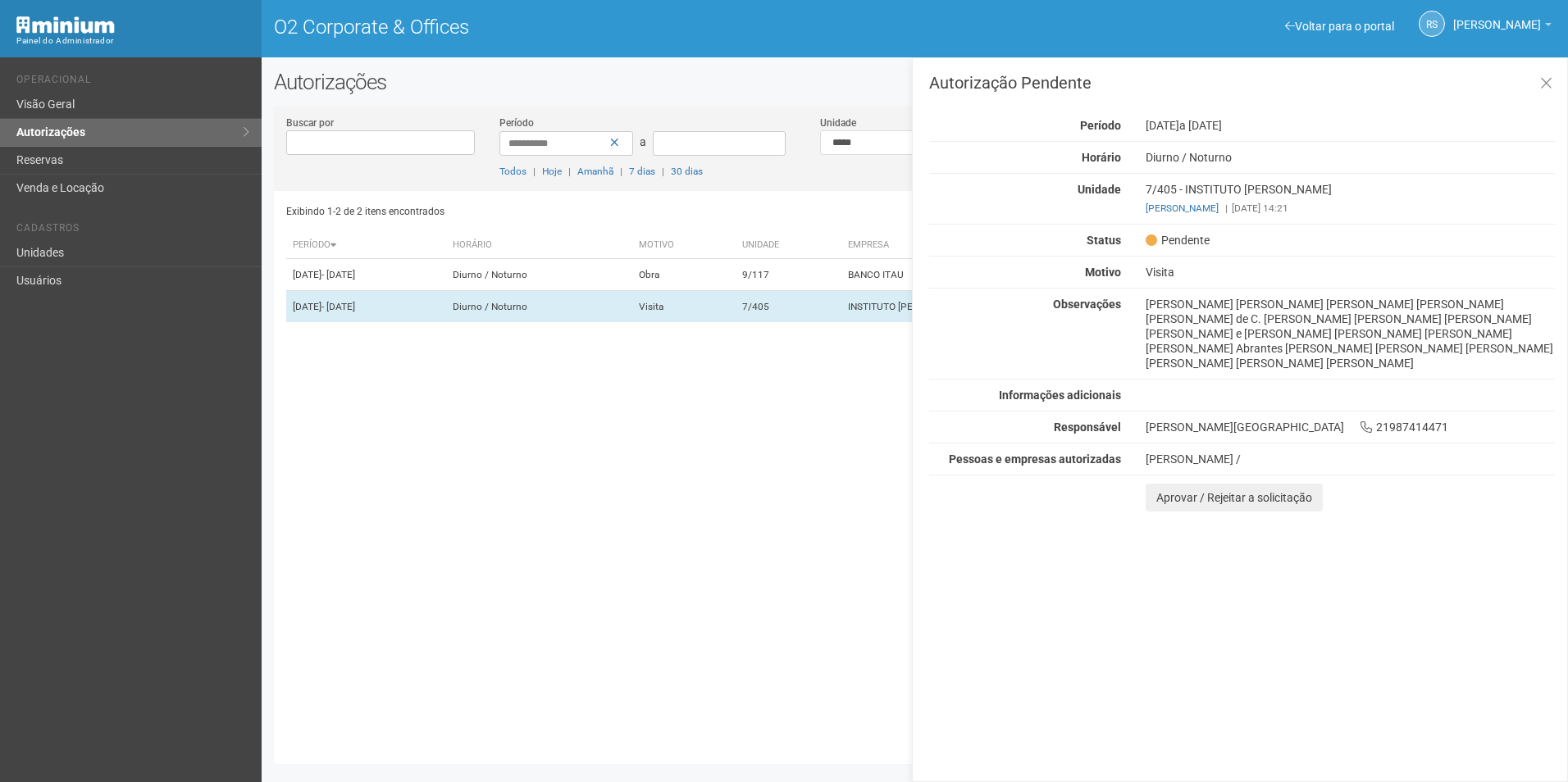
click at [1382, 654] on div "Autorização Pendente Período 13/08/2025 a 14/08/2025 Horário Diurno / Noturno U…" at bounding box center [1240, 419] width 656 height 725
click at [1176, 512] on button "Aprovar / Rejeitar a solicitação" at bounding box center [1234, 497] width 177 height 28
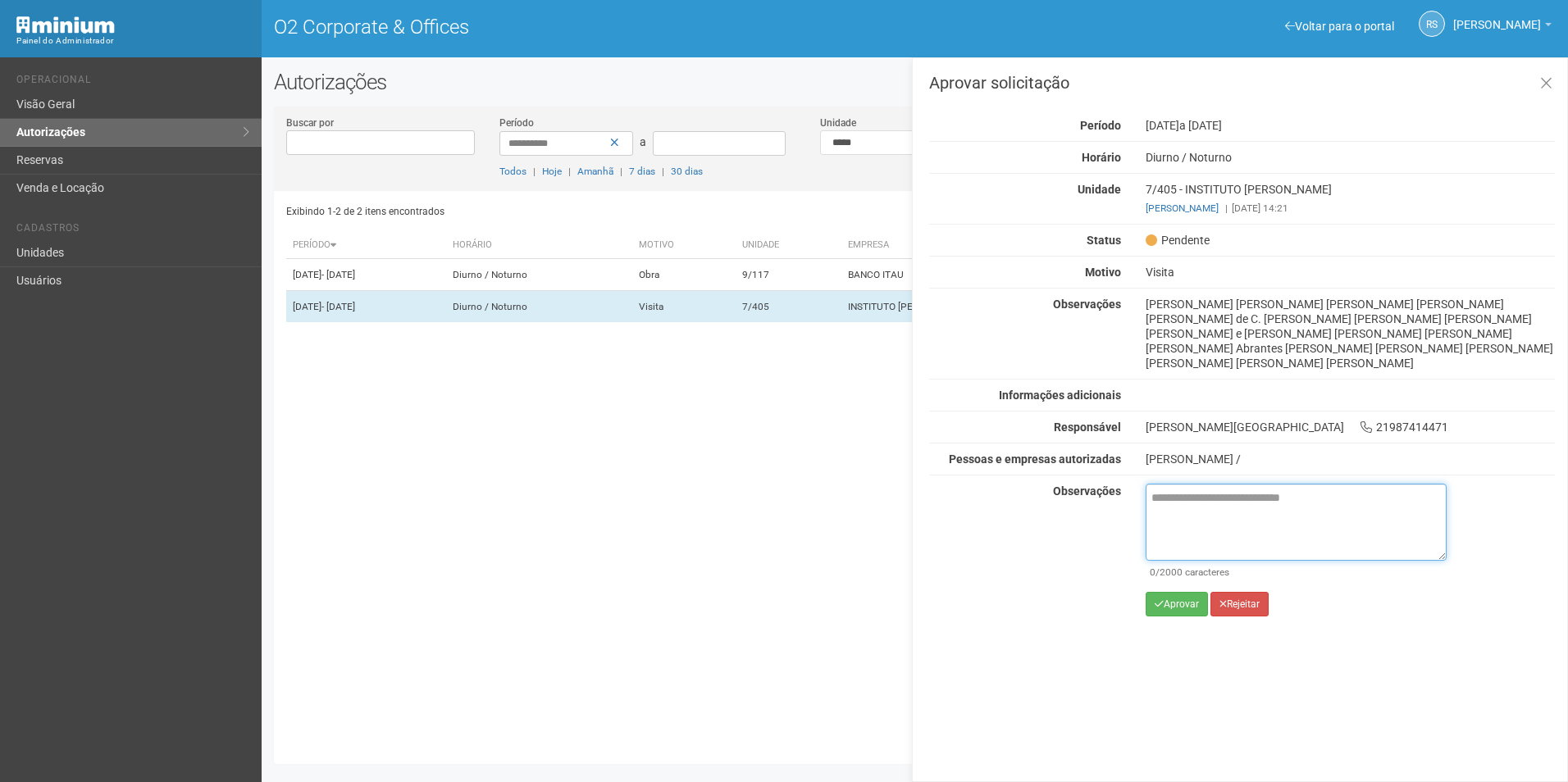
click at [1196, 561] on textarea at bounding box center [1295, 523] width 301 height 77
paste textarea "**********"
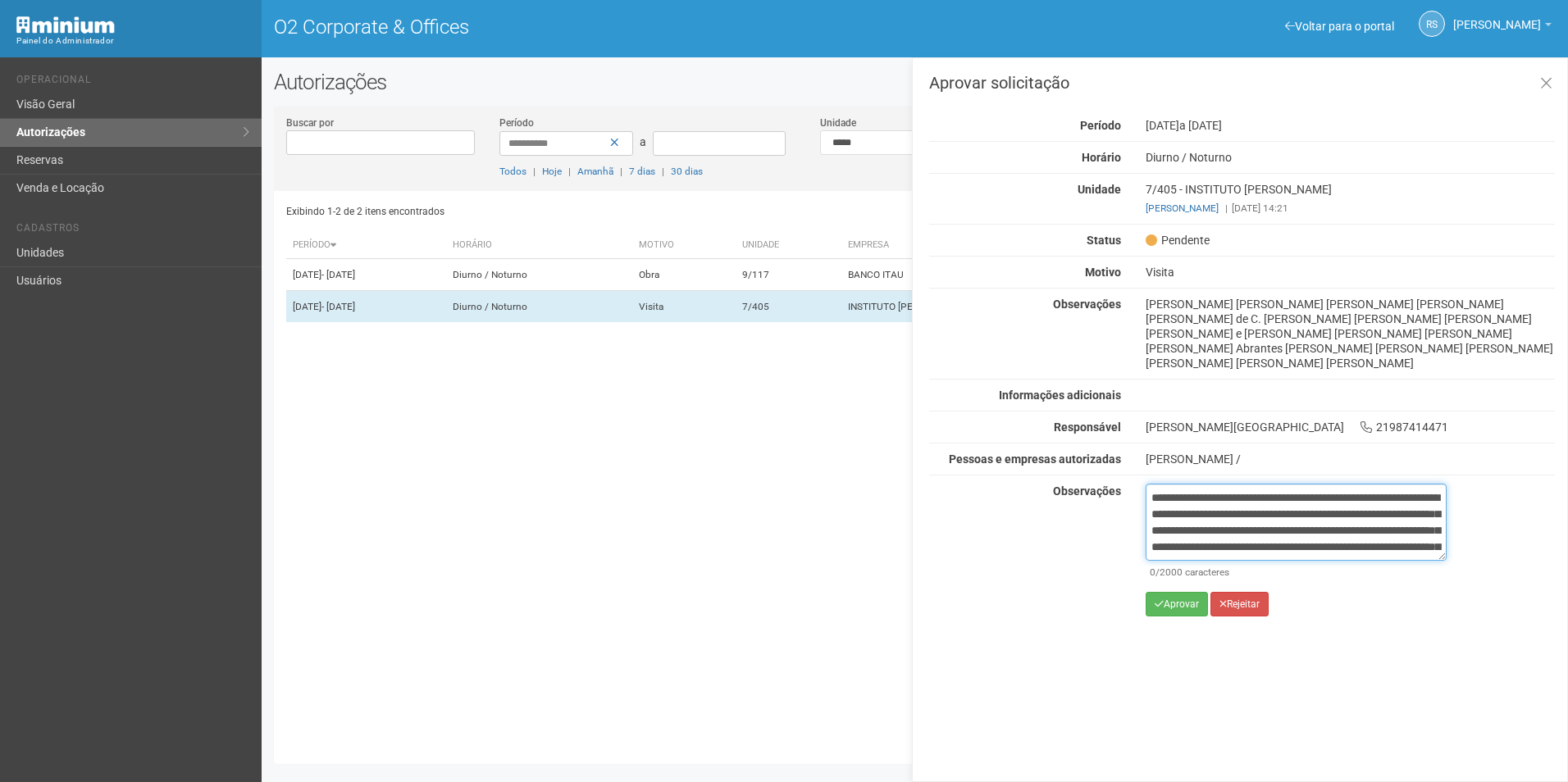
scroll to position [109, 0]
type textarea "**********"
click at [1181, 616] on button "Aprovar" at bounding box center [1176, 604] width 62 height 24
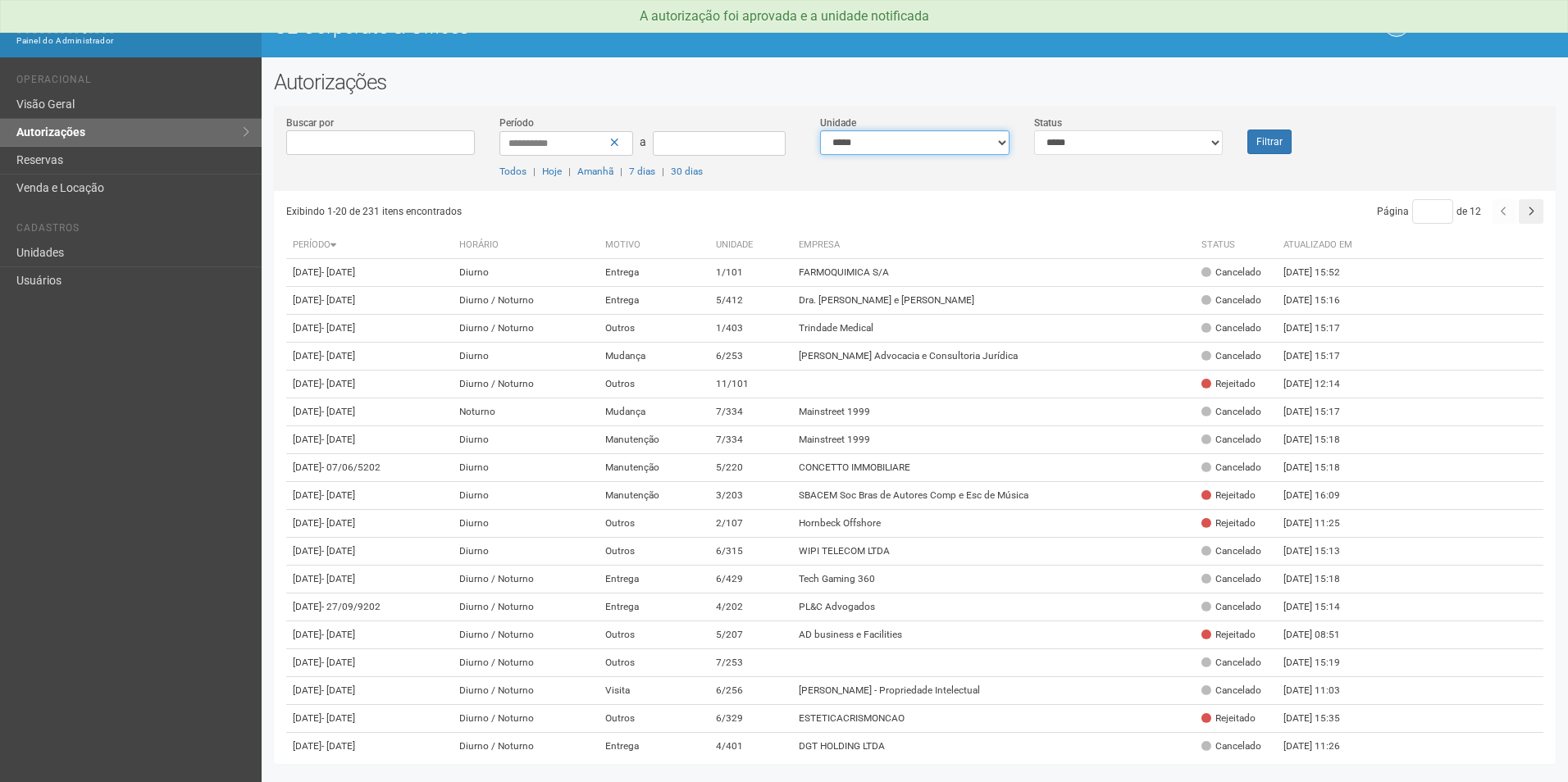
click at [870, 141] on select "**********" at bounding box center [915, 142] width 189 height 24
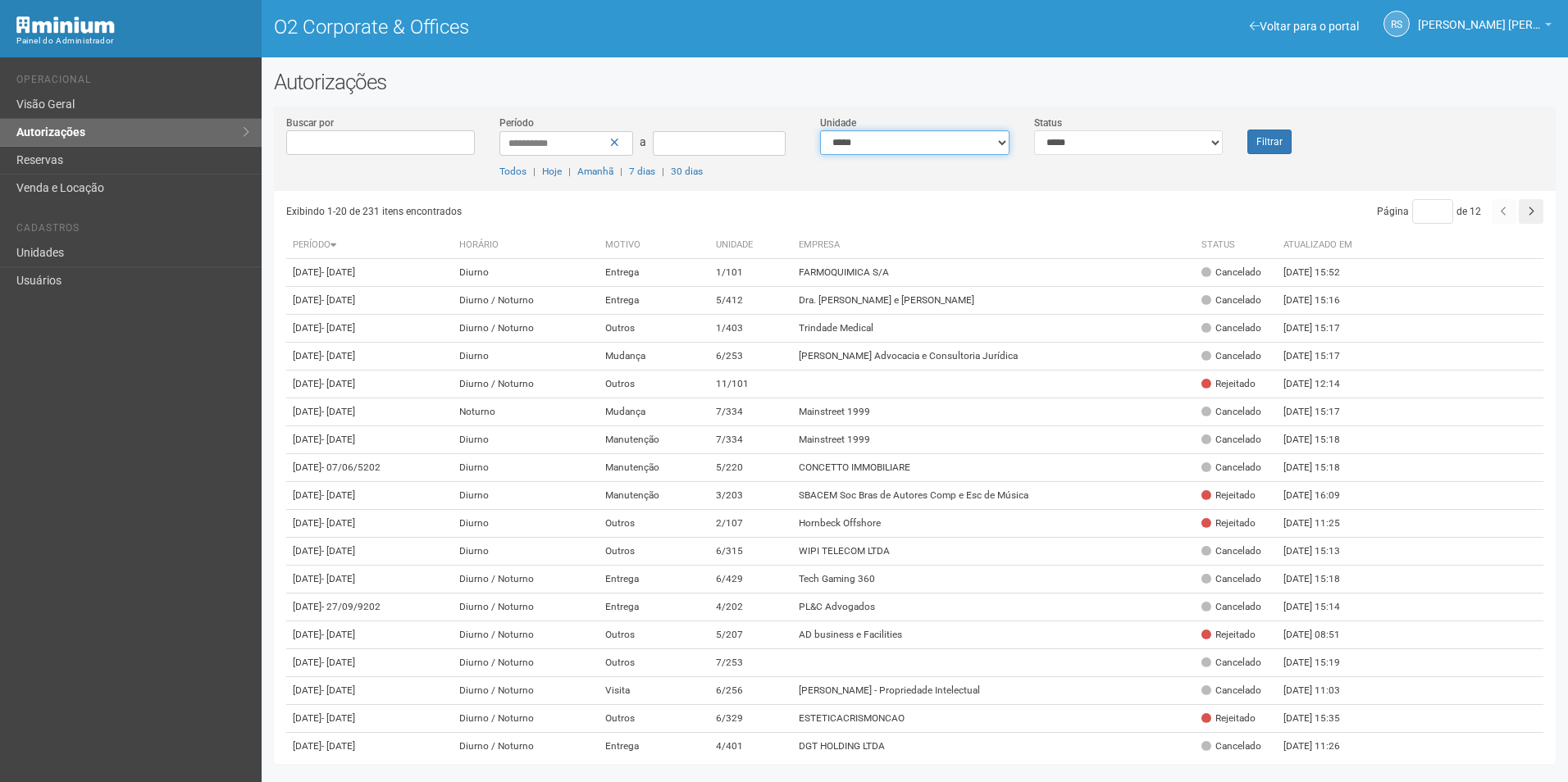
select select "**********"
click at [820, 130] on select "**********" at bounding box center [915, 142] width 189 height 24
click at [1279, 143] on button "Filtrar" at bounding box center [1269, 141] width 45 height 24
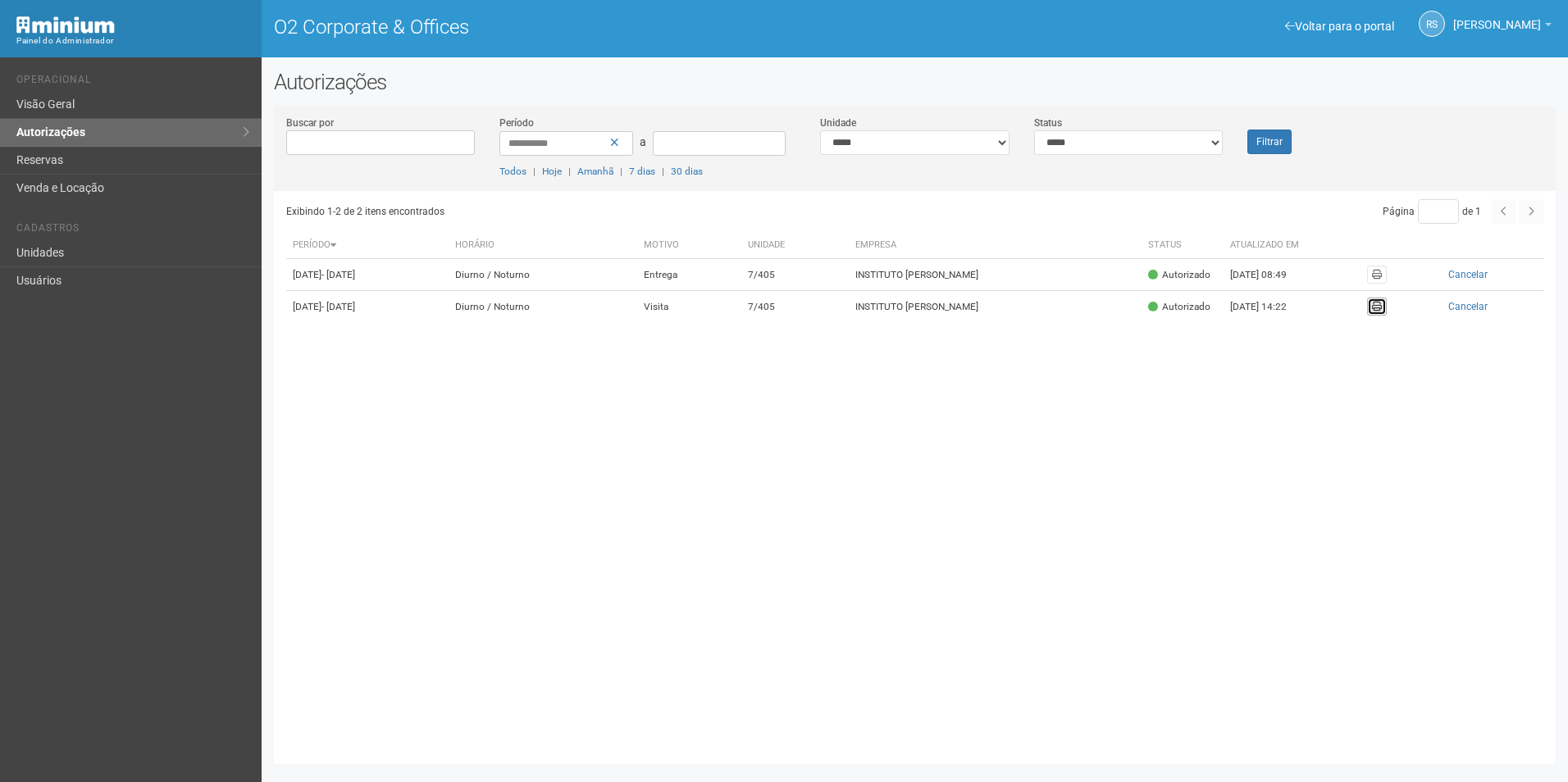
click at [1382, 311] on span at bounding box center [1377, 306] width 10 height 10
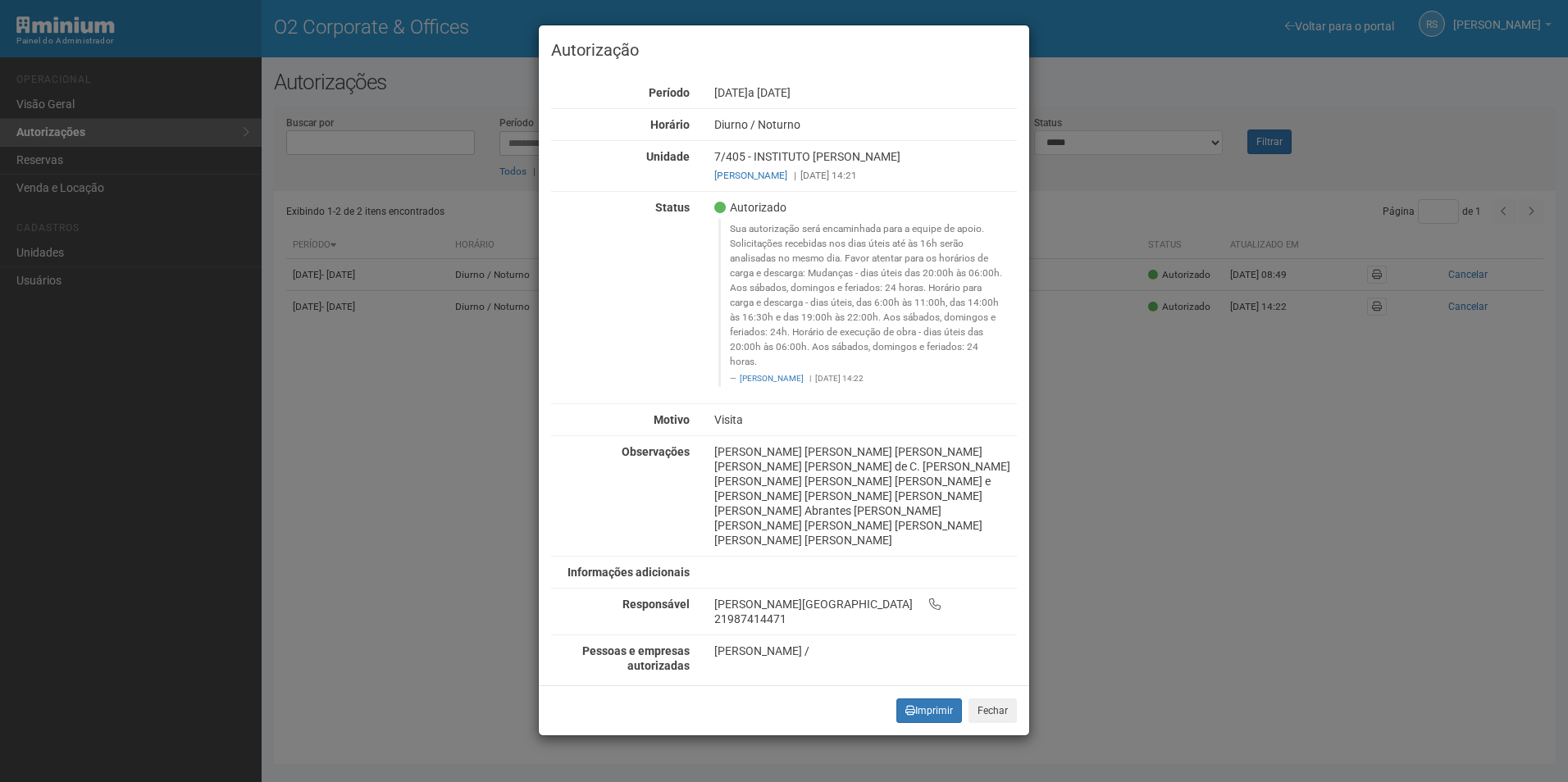
scroll to position [52, 0]
click at [916, 723] on button "Imprimir" at bounding box center [929, 710] width 66 height 24
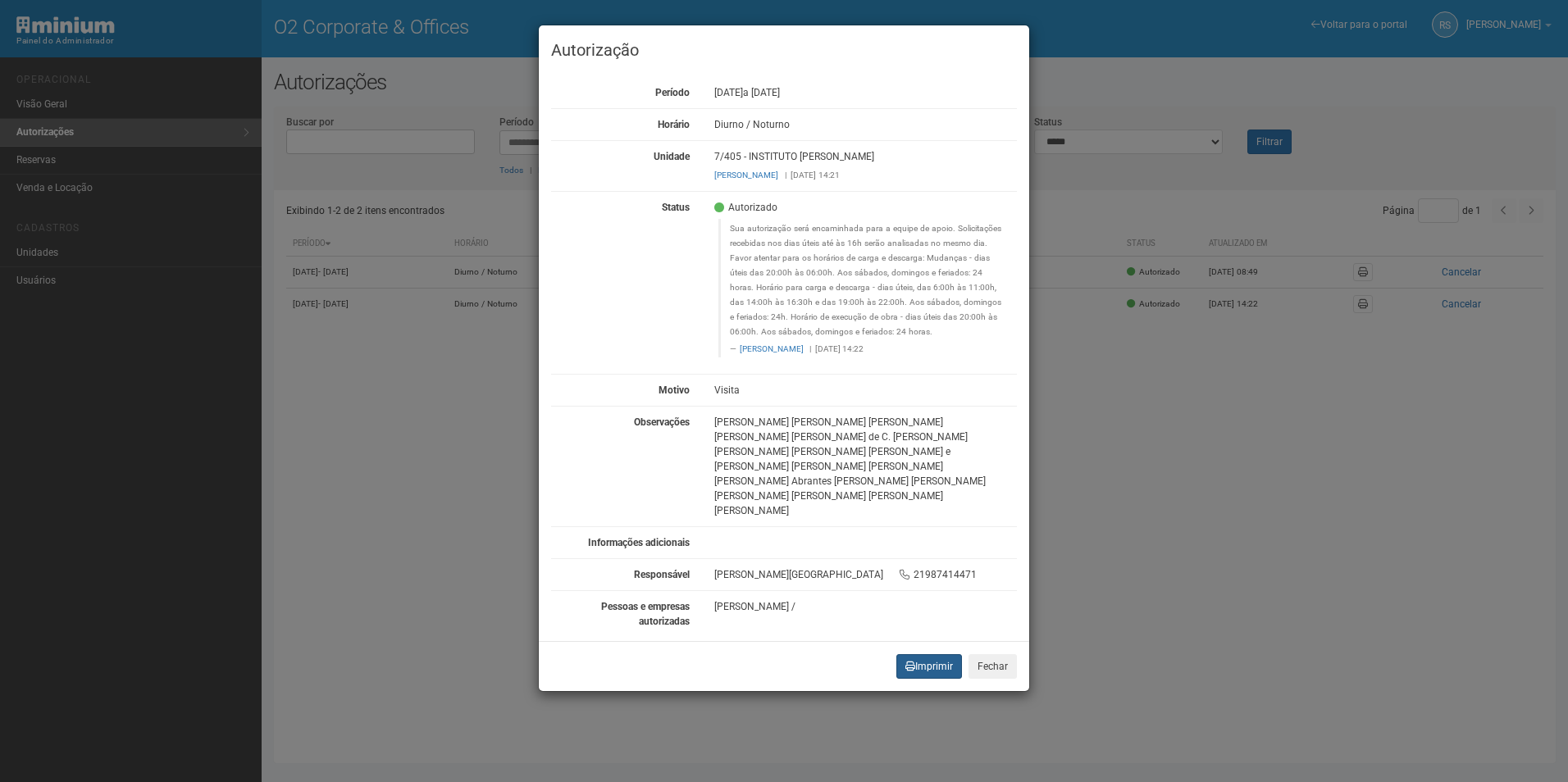
scroll to position [8, 0]
click at [1006, 678] on button "Fechar" at bounding box center [992, 666] width 48 height 24
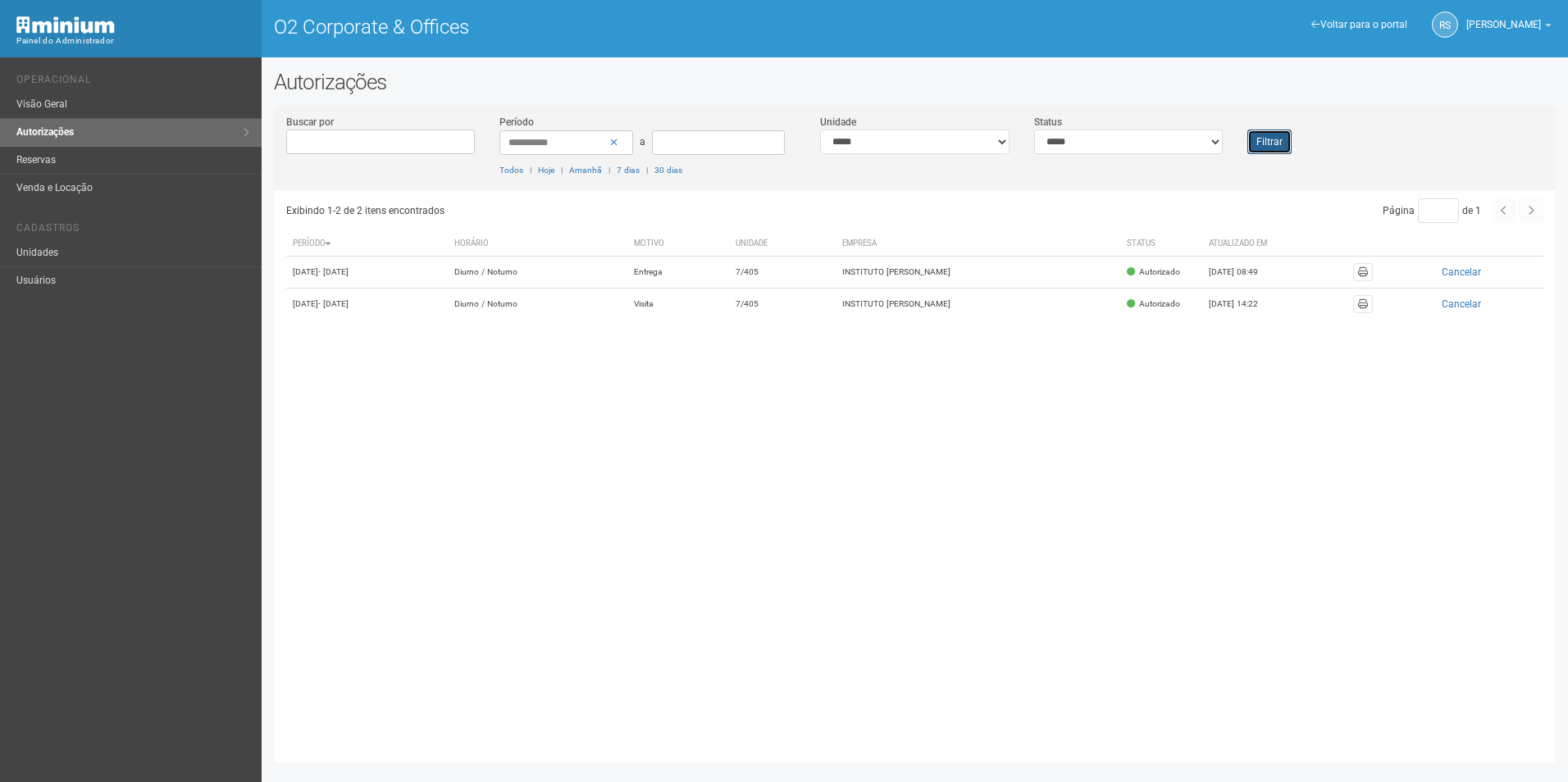
click at [1288, 137] on button "Filtrar" at bounding box center [1269, 141] width 45 height 24
select select
click at [820, 130] on select "**********" at bounding box center [915, 142] width 189 height 24
click at [1087, 135] on select "**********" at bounding box center [1128, 142] width 189 height 24
select select "*"
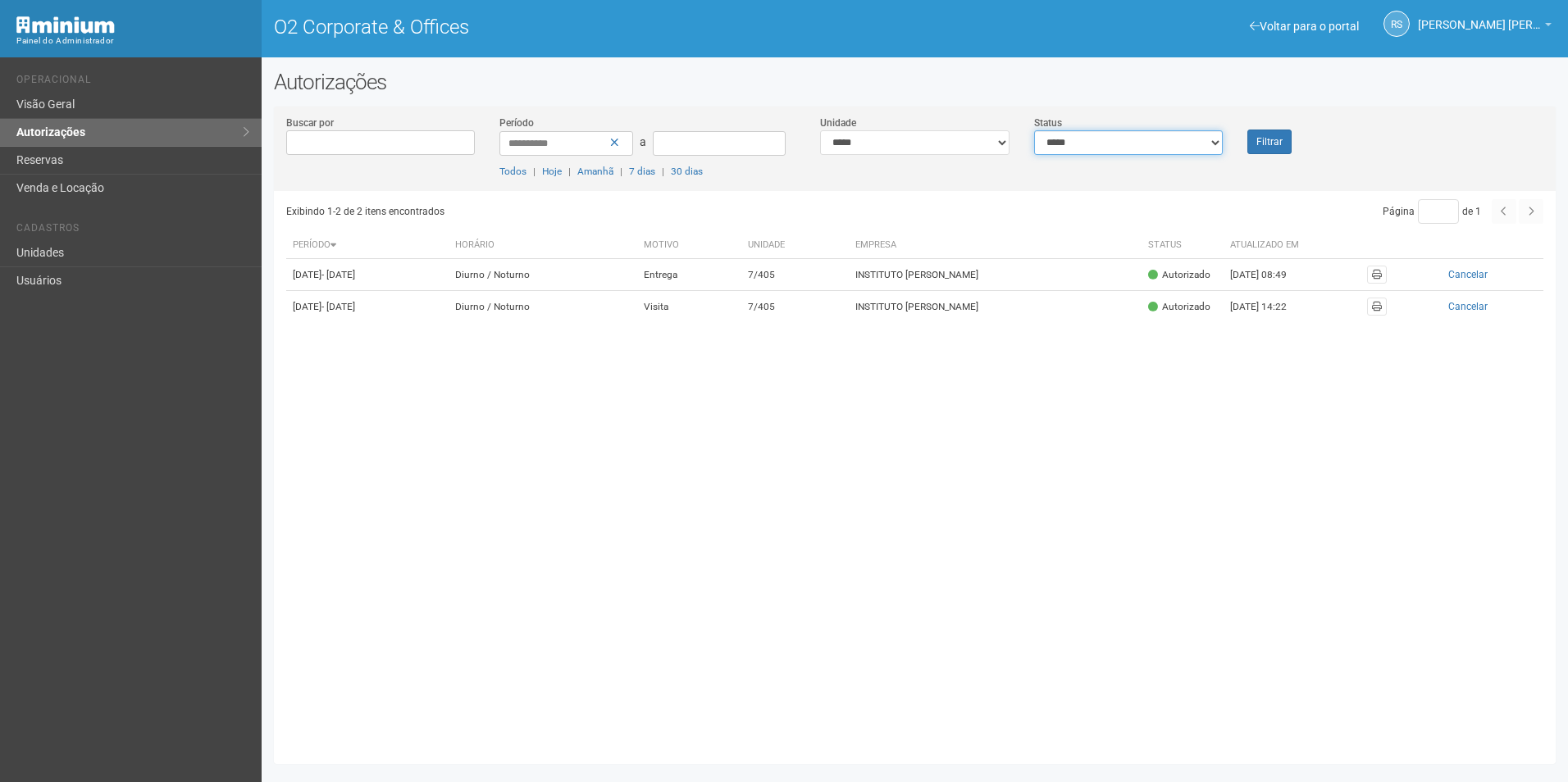
click at [1034, 130] on select "**********" at bounding box center [1128, 142] width 189 height 24
click at [1300, 136] on div "Filtrar" at bounding box center [1288, 134] width 107 height 40
click at [1262, 140] on button "Filtrar" at bounding box center [1269, 141] width 45 height 24
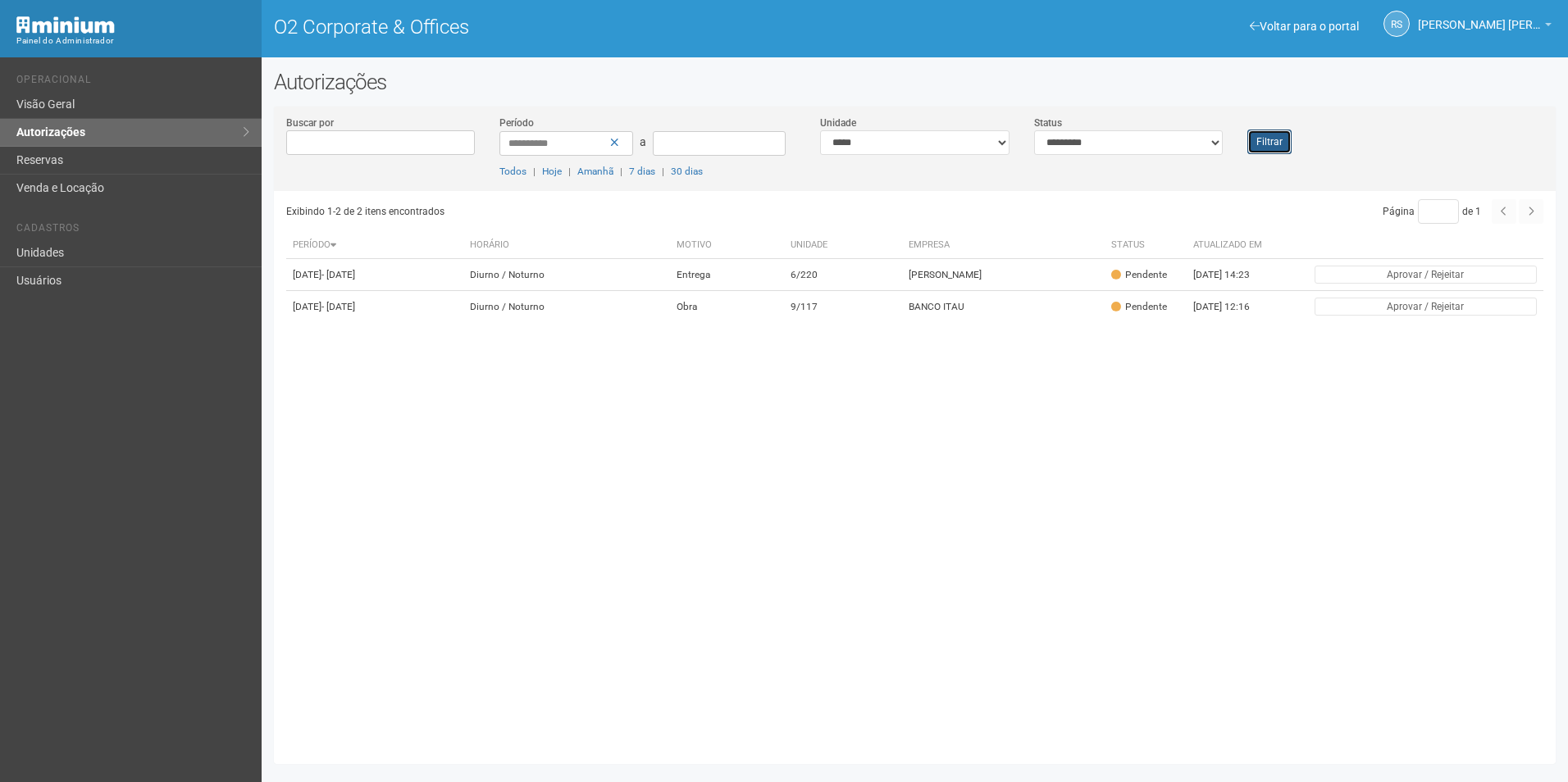
click at [1266, 142] on button "Filtrar" at bounding box center [1269, 141] width 45 height 24
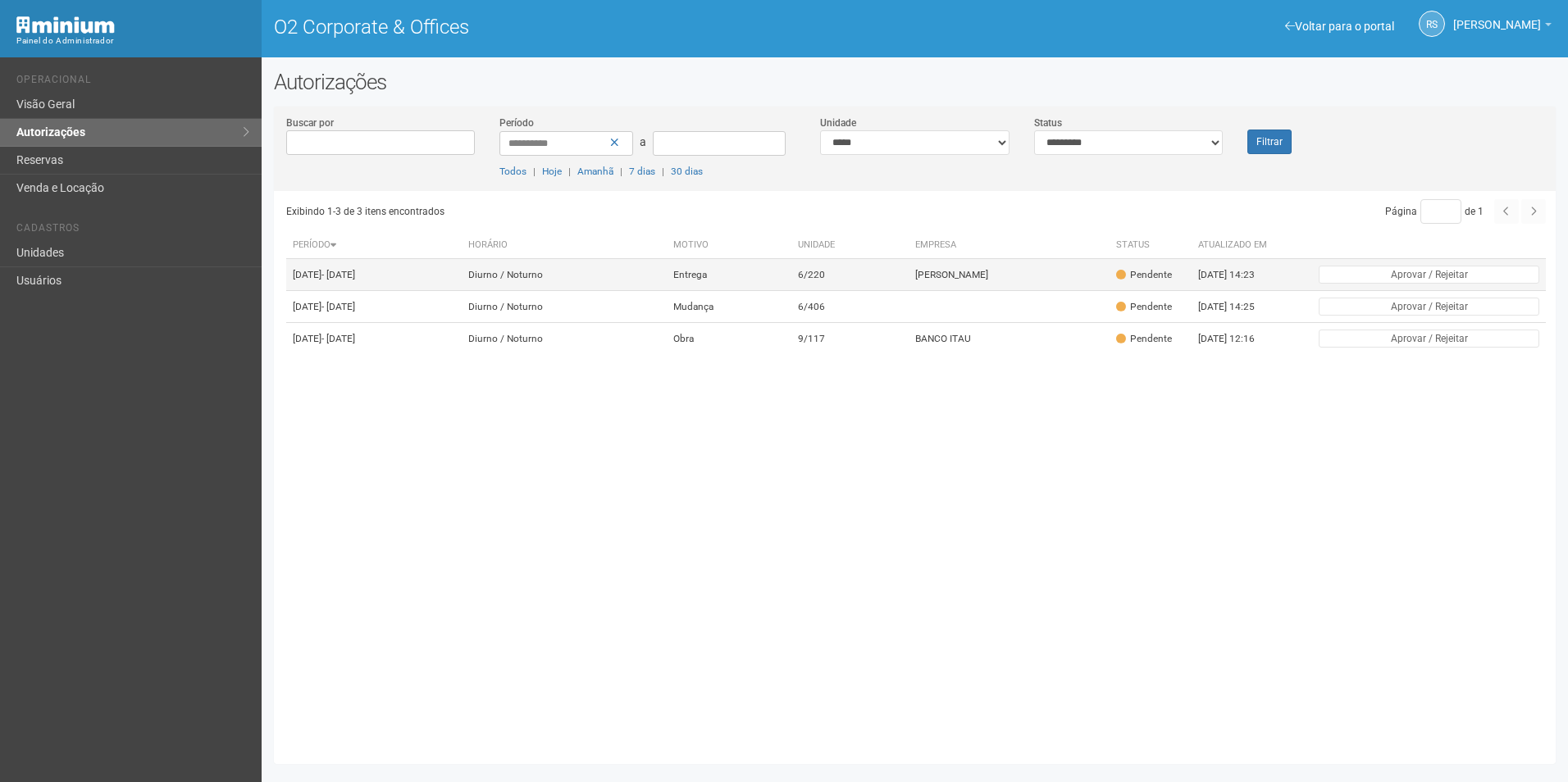
click at [966, 290] on td "[PERSON_NAME]" at bounding box center [1009, 275] width 201 height 32
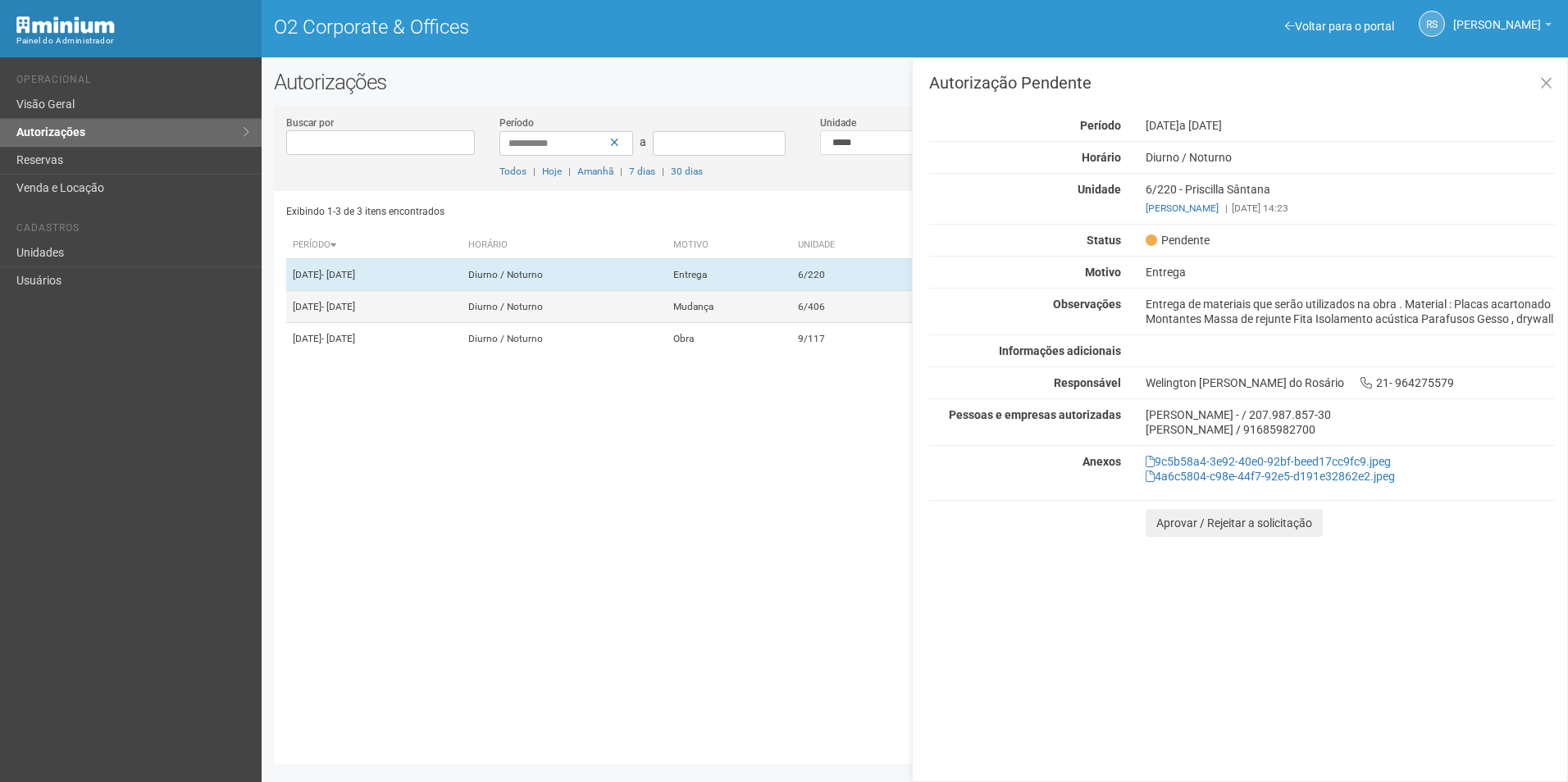
click at [733, 323] on td "Mudança" at bounding box center [729, 307] width 125 height 32
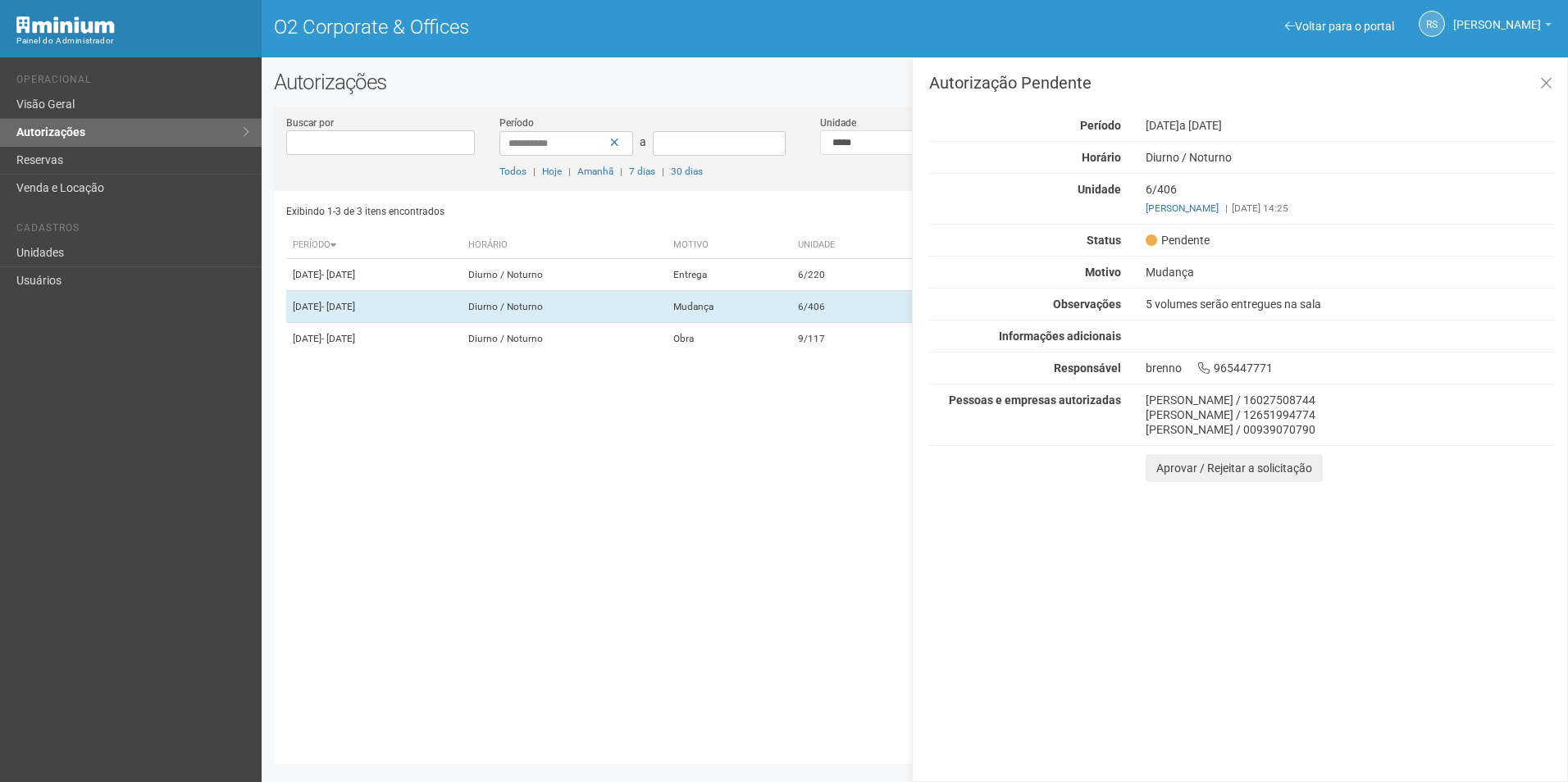
drag, startPoint x: 798, startPoint y: 542, endPoint x: 1258, endPoint y: 292, distance: 523.5
click at [819, 529] on div "Exibindo 1-3 de 3 itens encontrados Página * de 1 Período Horário Motivo Unidad…" at bounding box center [921, 471] width 1270 height 561
click at [1548, 89] on icon at bounding box center [1546, 83] width 13 height 16
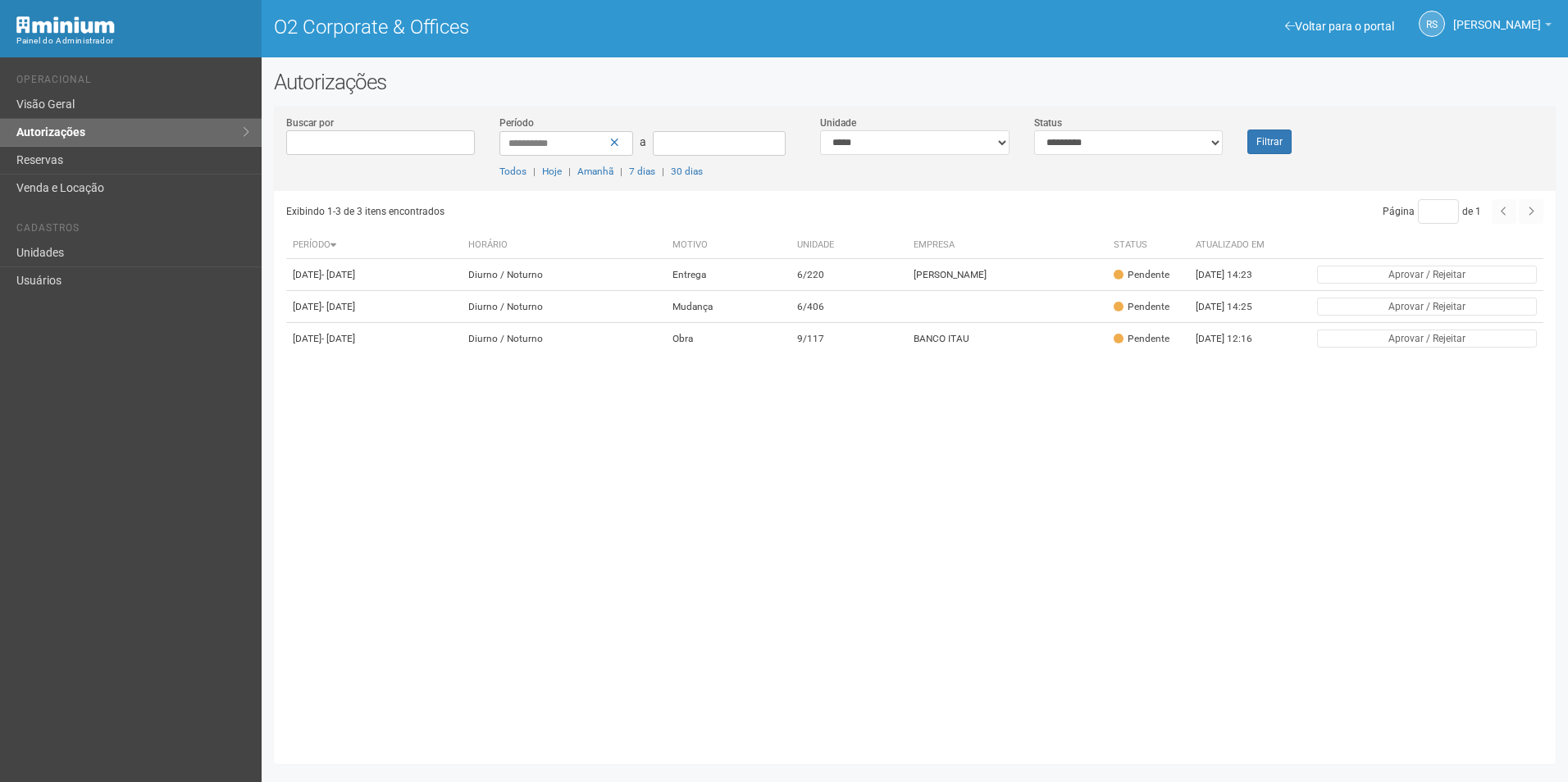
click at [1332, 146] on div "Filtrar" at bounding box center [1288, 134] width 107 height 40
click at [1273, 142] on button "Filtrar" at bounding box center [1269, 141] width 45 height 24
click at [1288, 135] on button "Filtrar" at bounding box center [1269, 141] width 45 height 24
click at [1255, 130] on button "Filtrar" at bounding box center [1269, 141] width 45 height 24
click at [999, 272] on td "Priscilla Sântana" at bounding box center [1009, 275] width 201 height 32
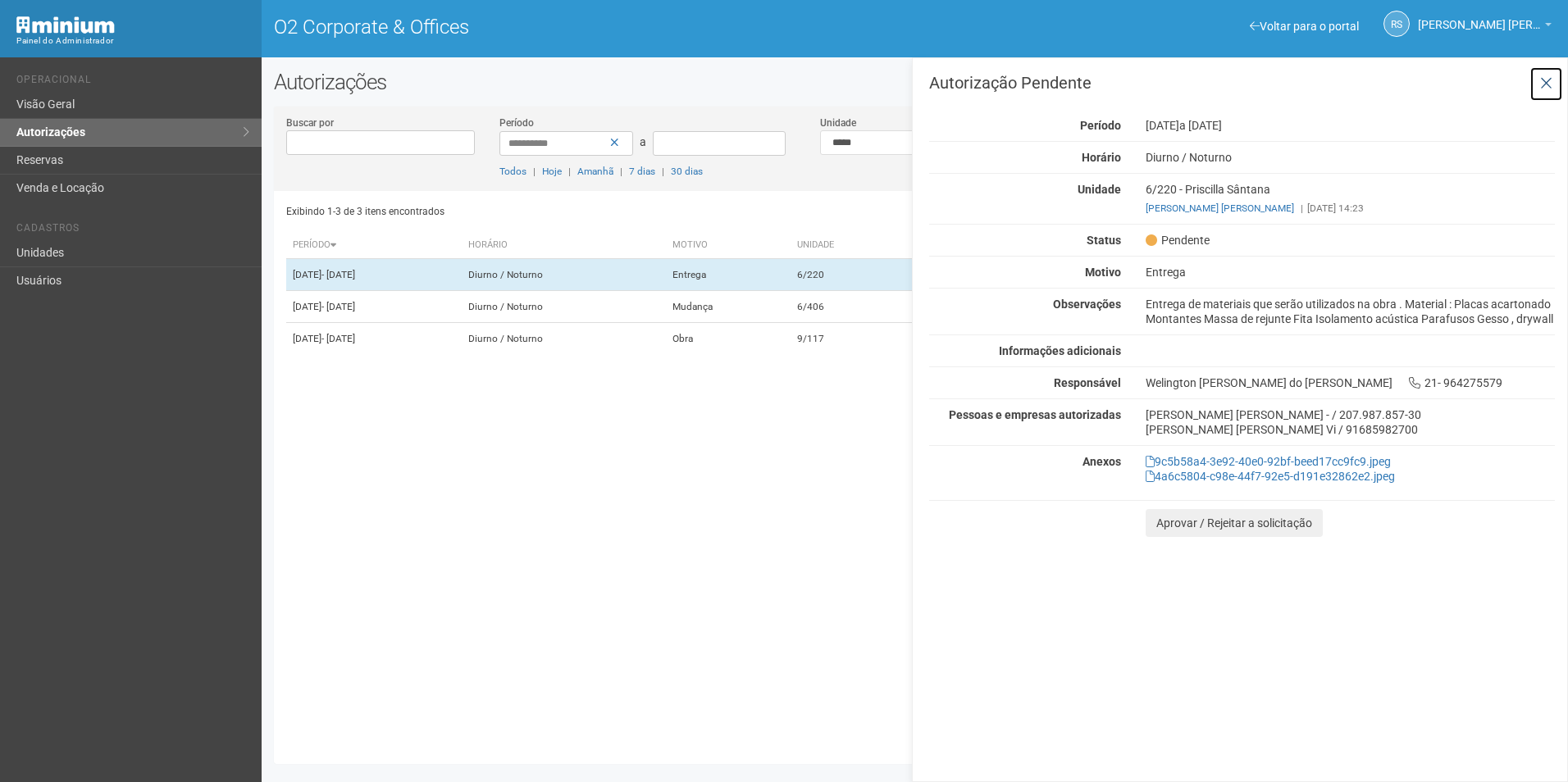
click at [1544, 82] on icon at bounding box center [1546, 83] width 13 height 16
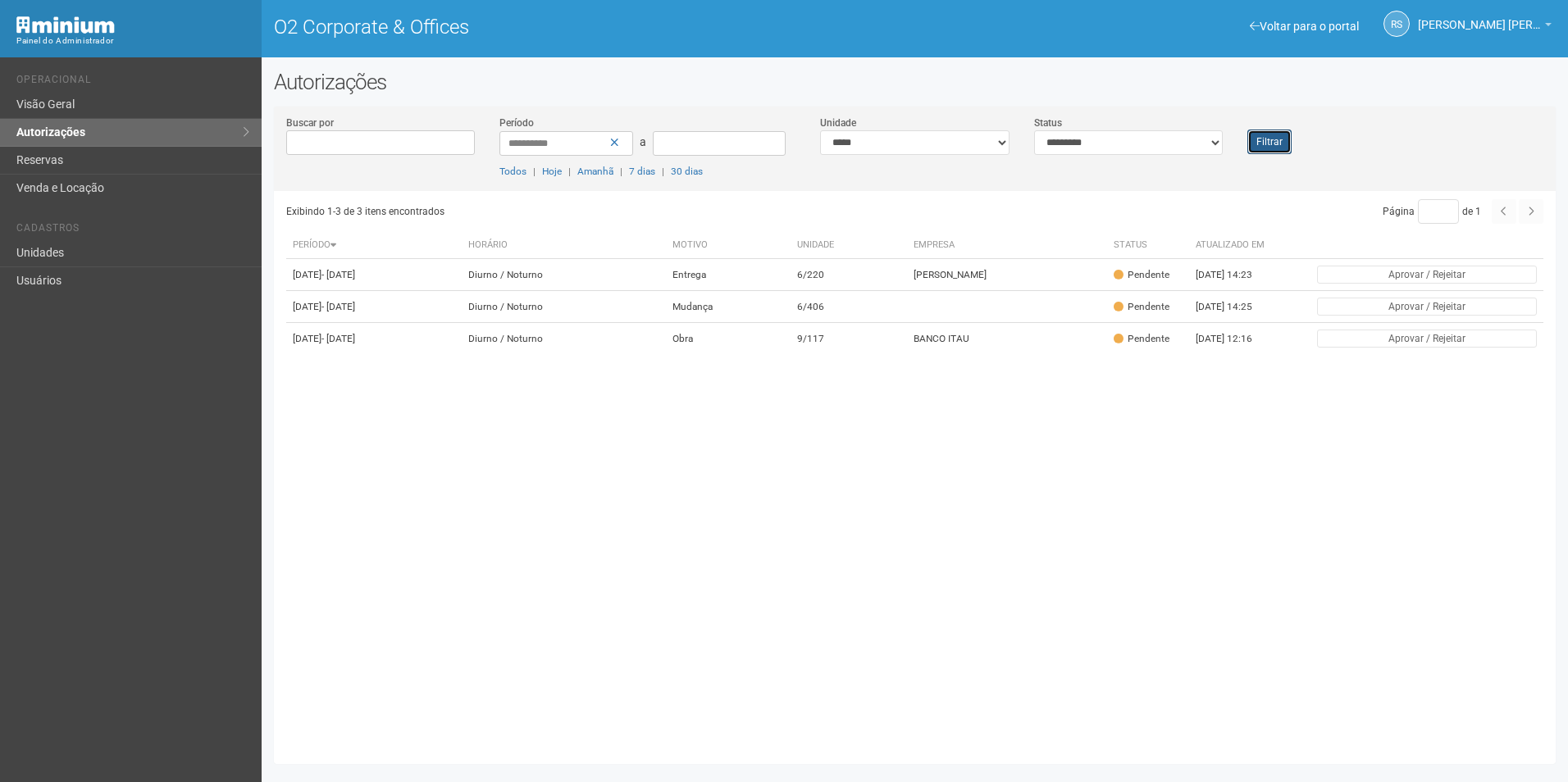
click at [1269, 146] on button "Filtrar" at bounding box center [1269, 141] width 45 height 24
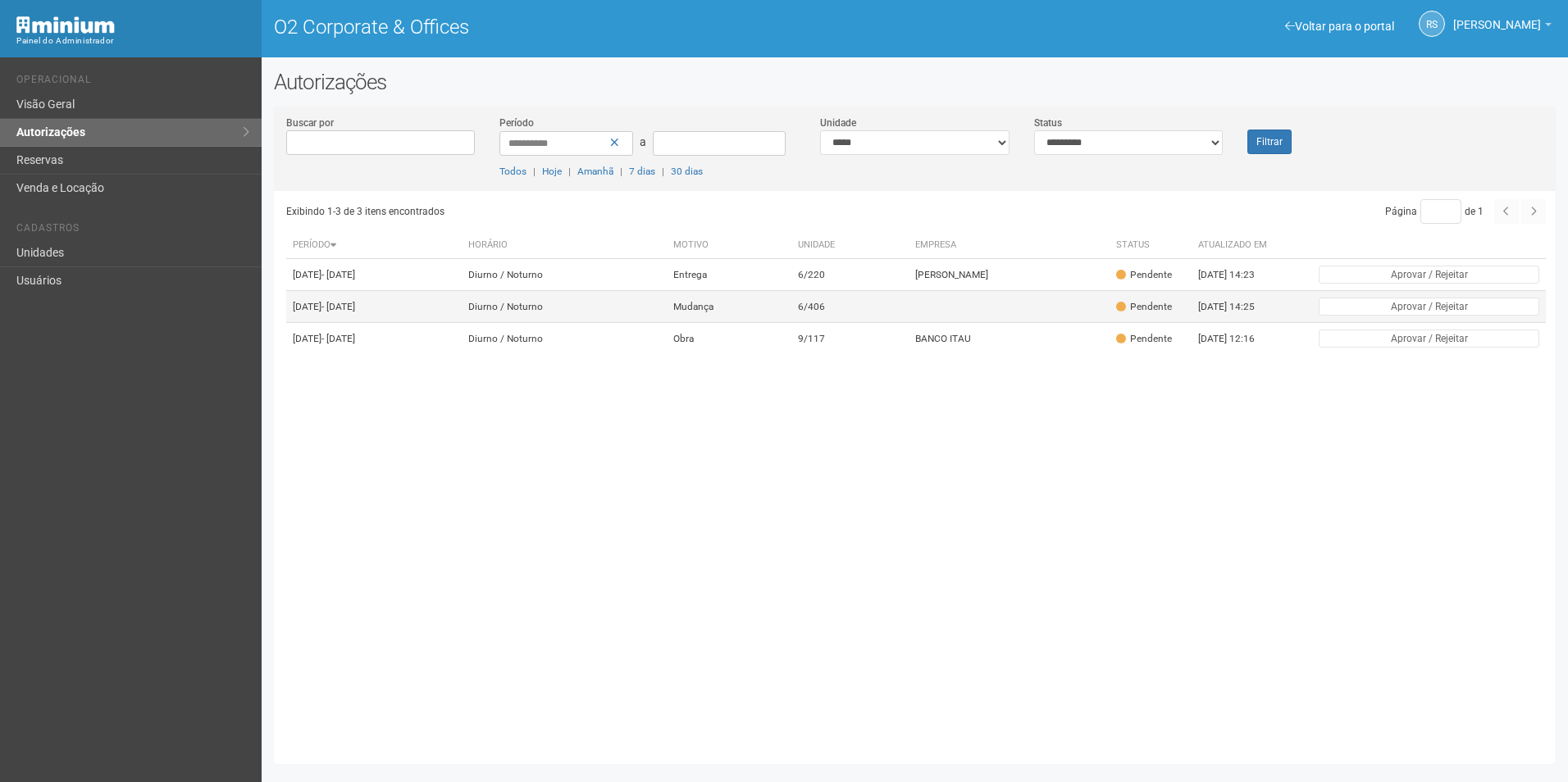
click at [970, 304] on td at bounding box center [1009, 307] width 201 height 32
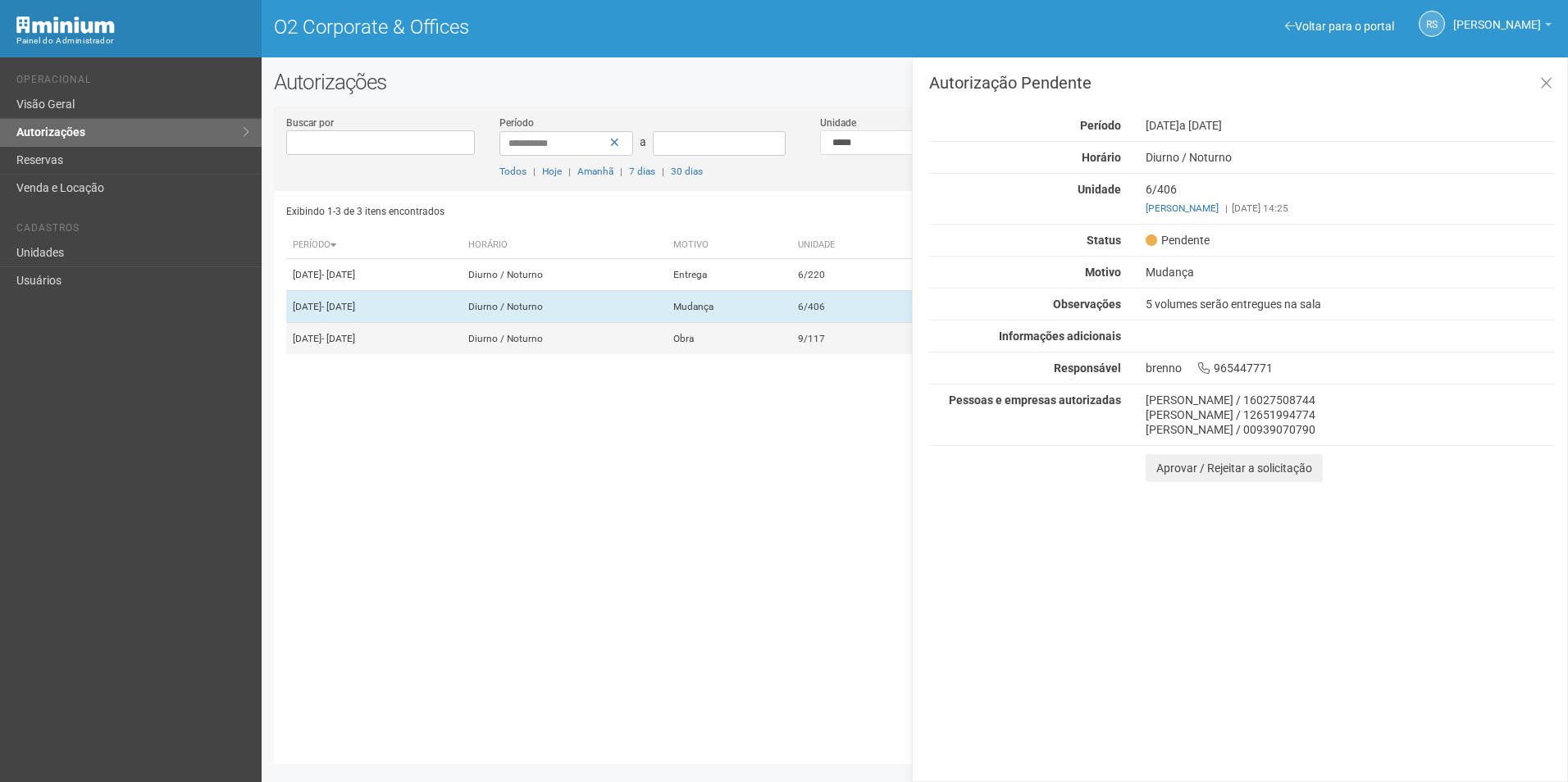
click at [861, 355] on td "9/117" at bounding box center [850, 339] width 116 height 32
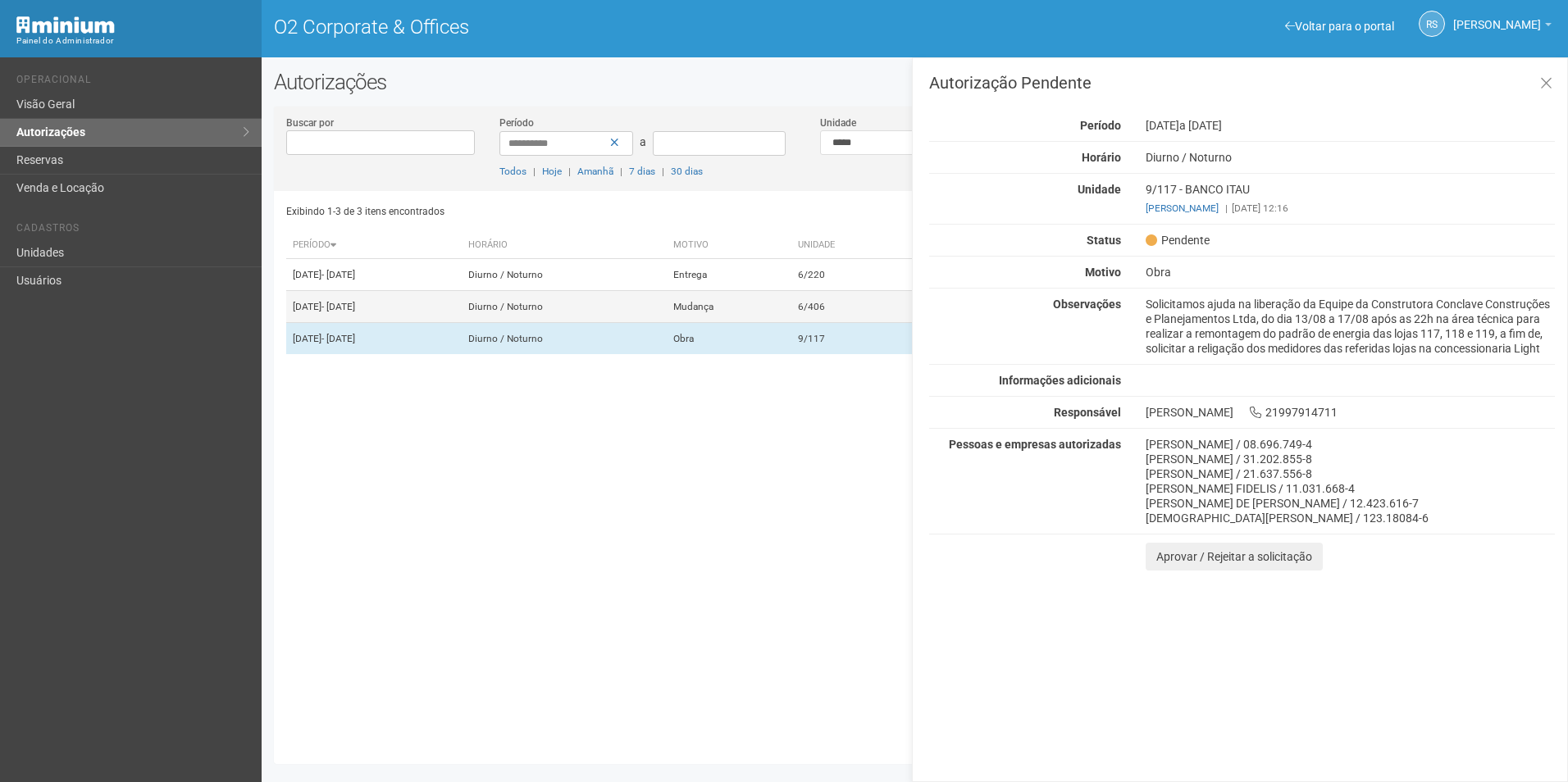
click at [861, 323] on td "6/406" at bounding box center [850, 307] width 116 height 32
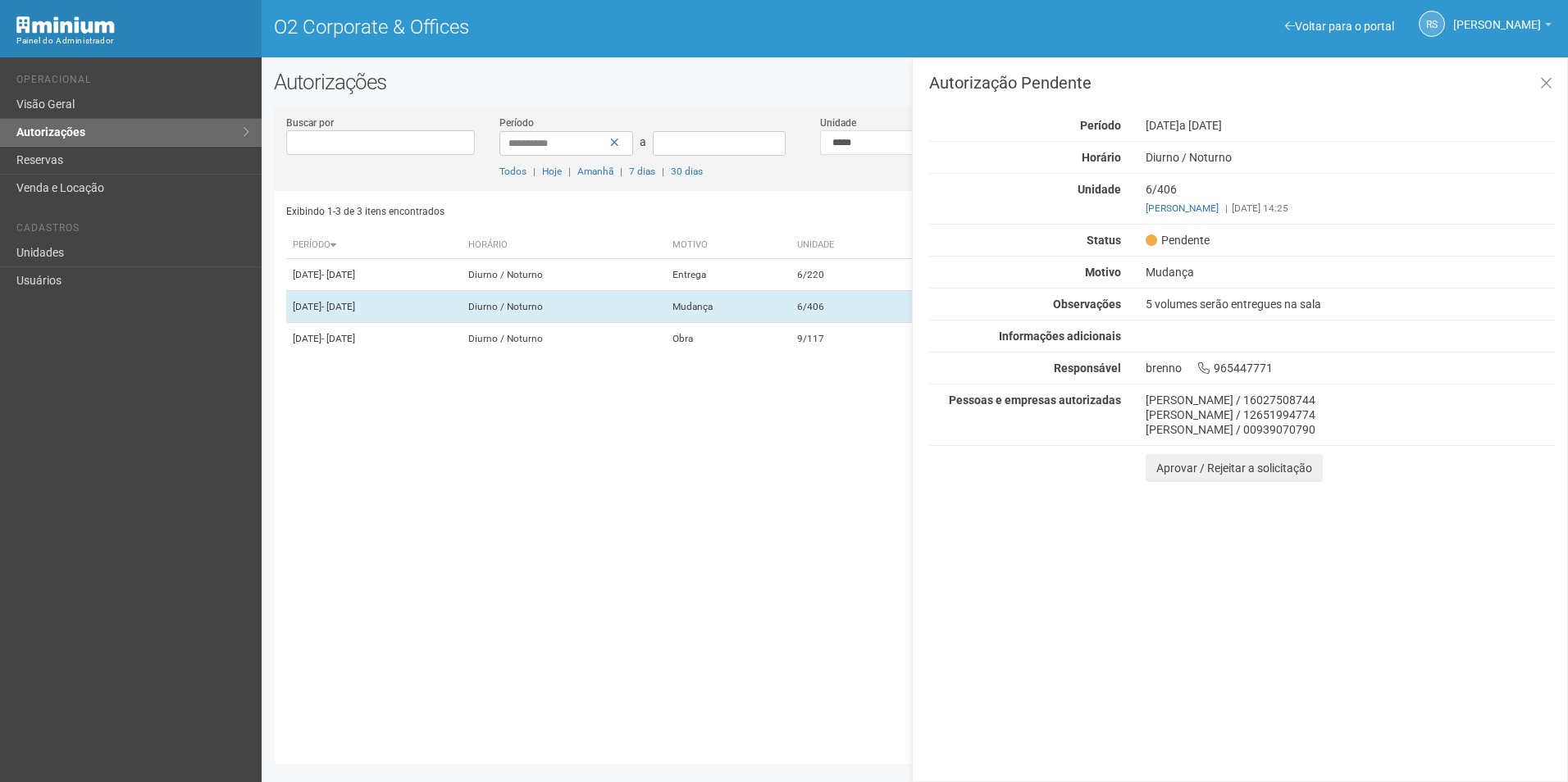
click at [1566, 74] on div "Autorização Pendente Período 12/08/2025 a 15/08/2025 Horário Diurno / Noturno U…" at bounding box center [1240, 419] width 656 height 725
click at [1555, 81] on button at bounding box center [1546, 84] width 34 height 35
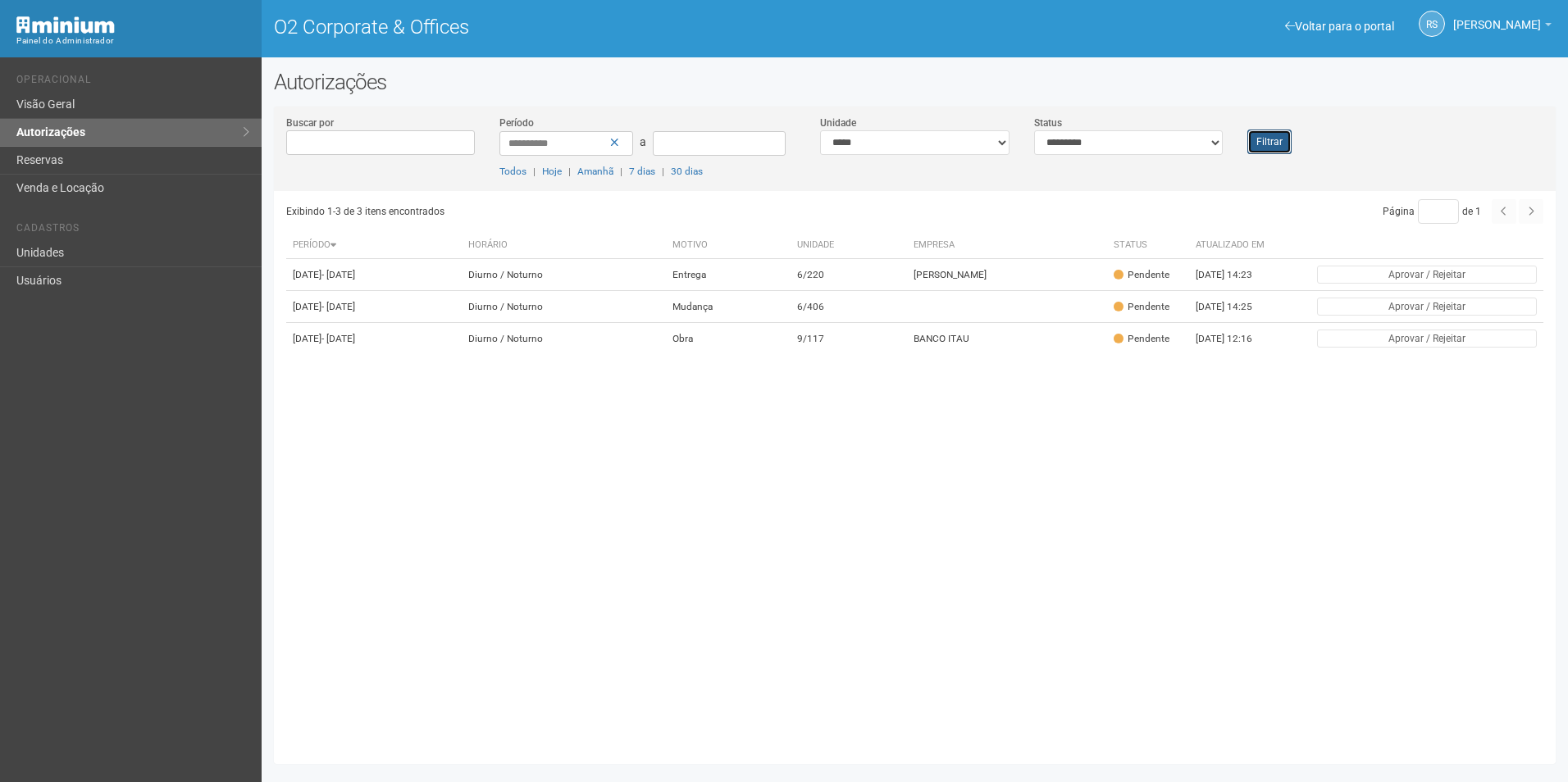
click at [1279, 139] on button "Filtrar" at bounding box center [1269, 141] width 45 height 24
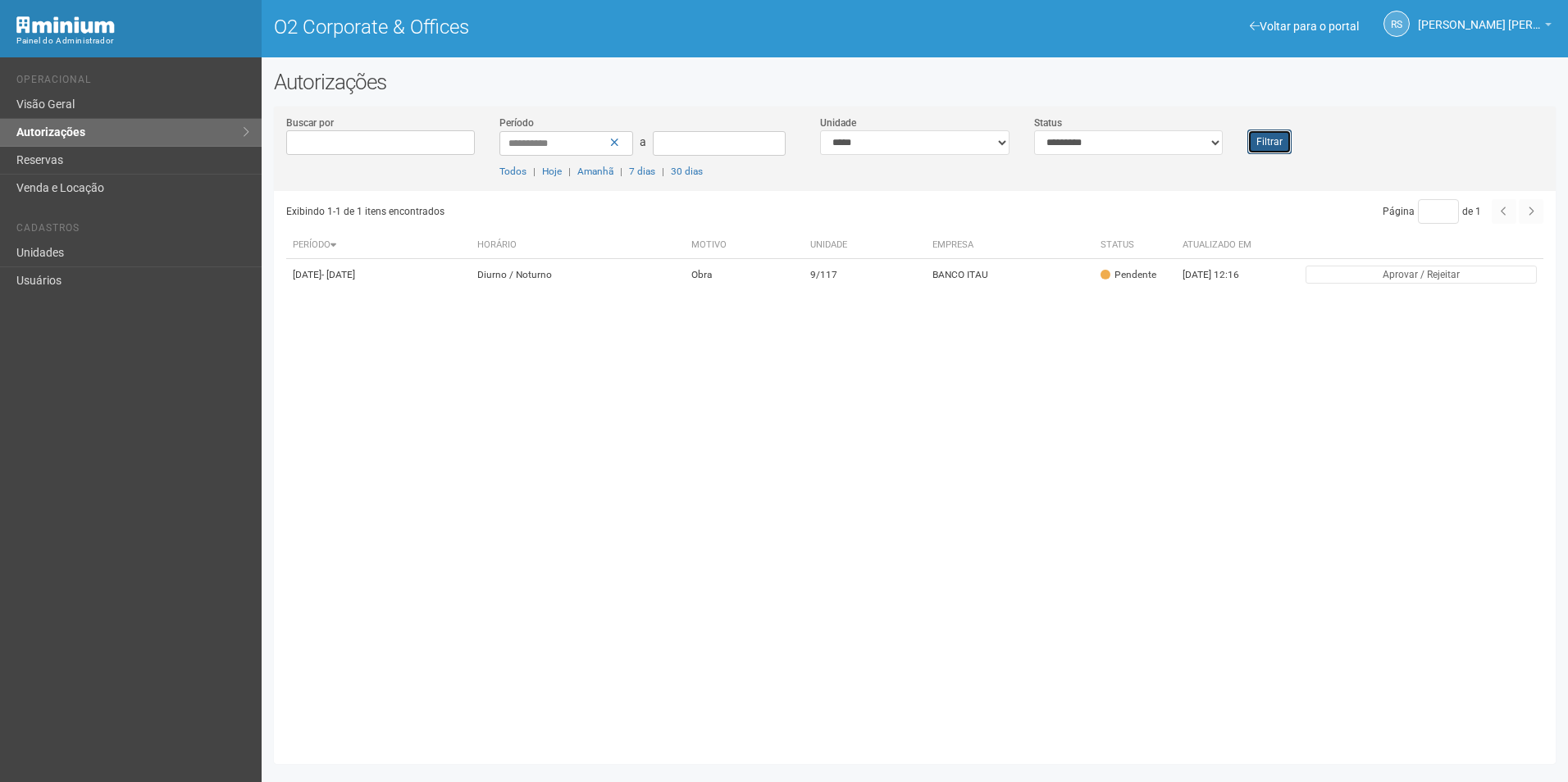
click at [1288, 141] on button "Filtrar" at bounding box center [1269, 141] width 45 height 24
click at [1275, 136] on button "Filtrar" at bounding box center [1269, 141] width 45 height 24
click at [1277, 136] on button "Filtrar" at bounding box center [1269, 141] width 45 height 24
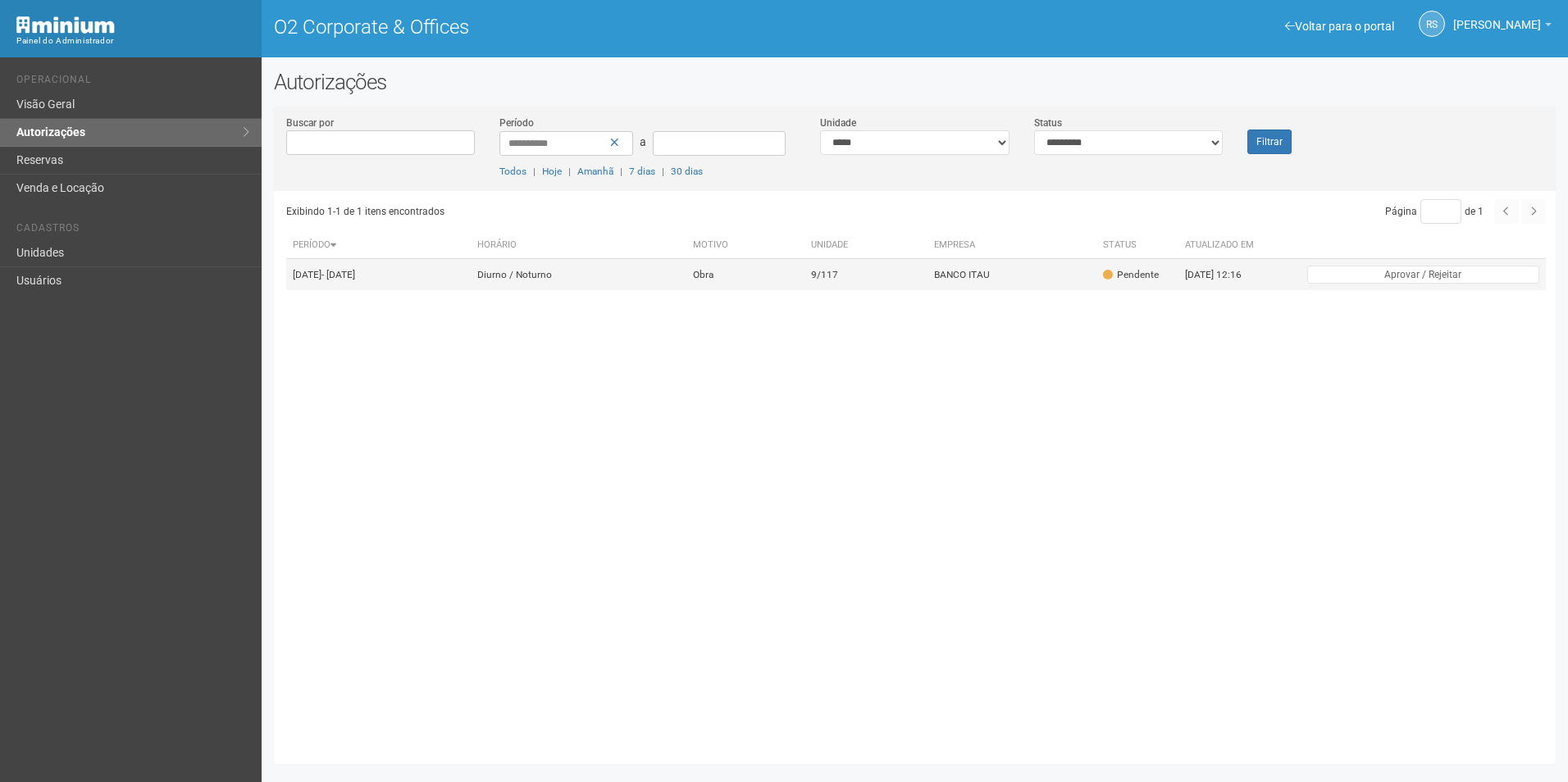
click at [987, 291] on td "BANCO ITAU" at bounding box center [1011, 275] width 169 height 32
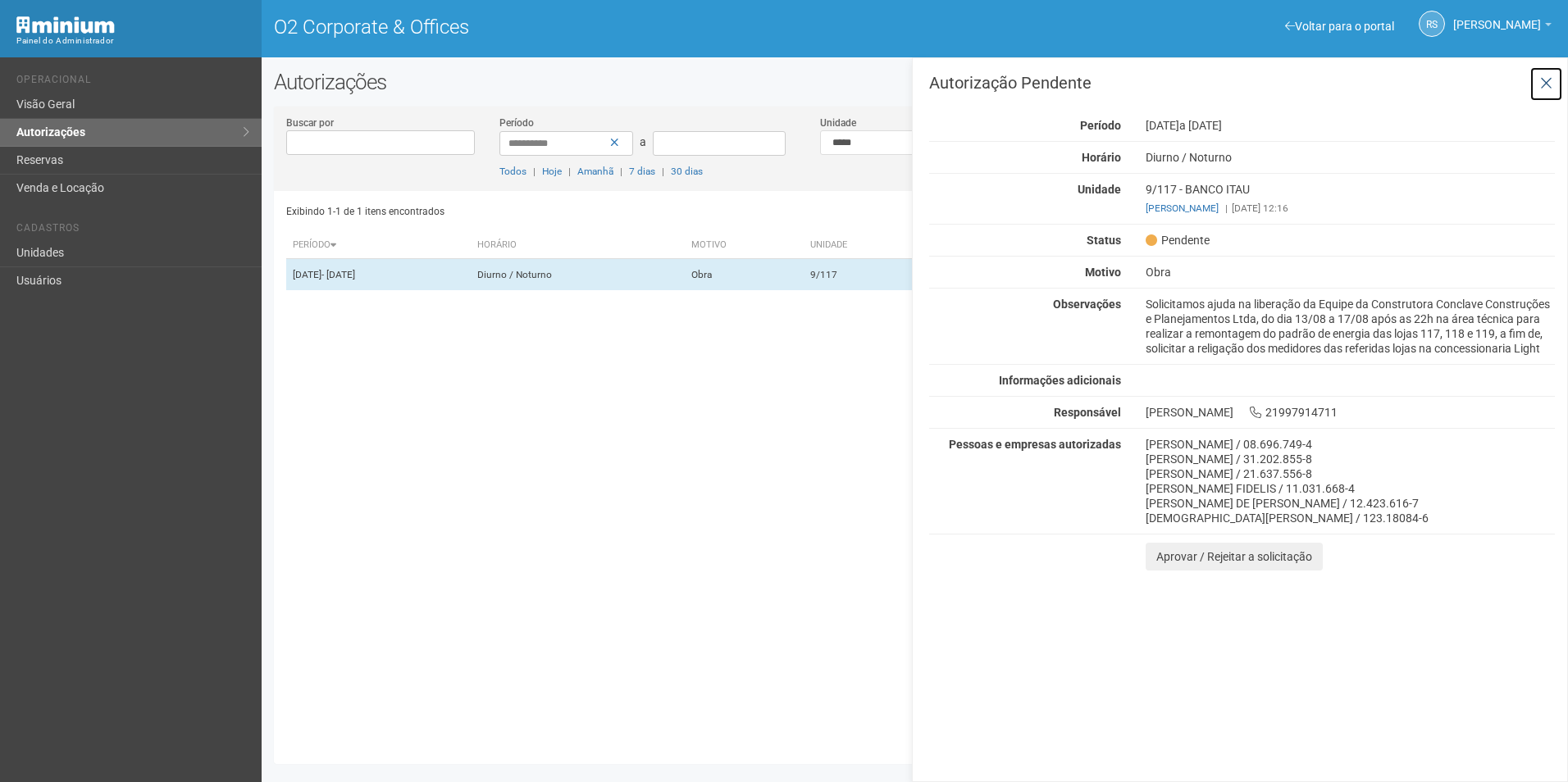
click at [1546, 79] on icon at bounding box center [1546, 83] width 13 height 16
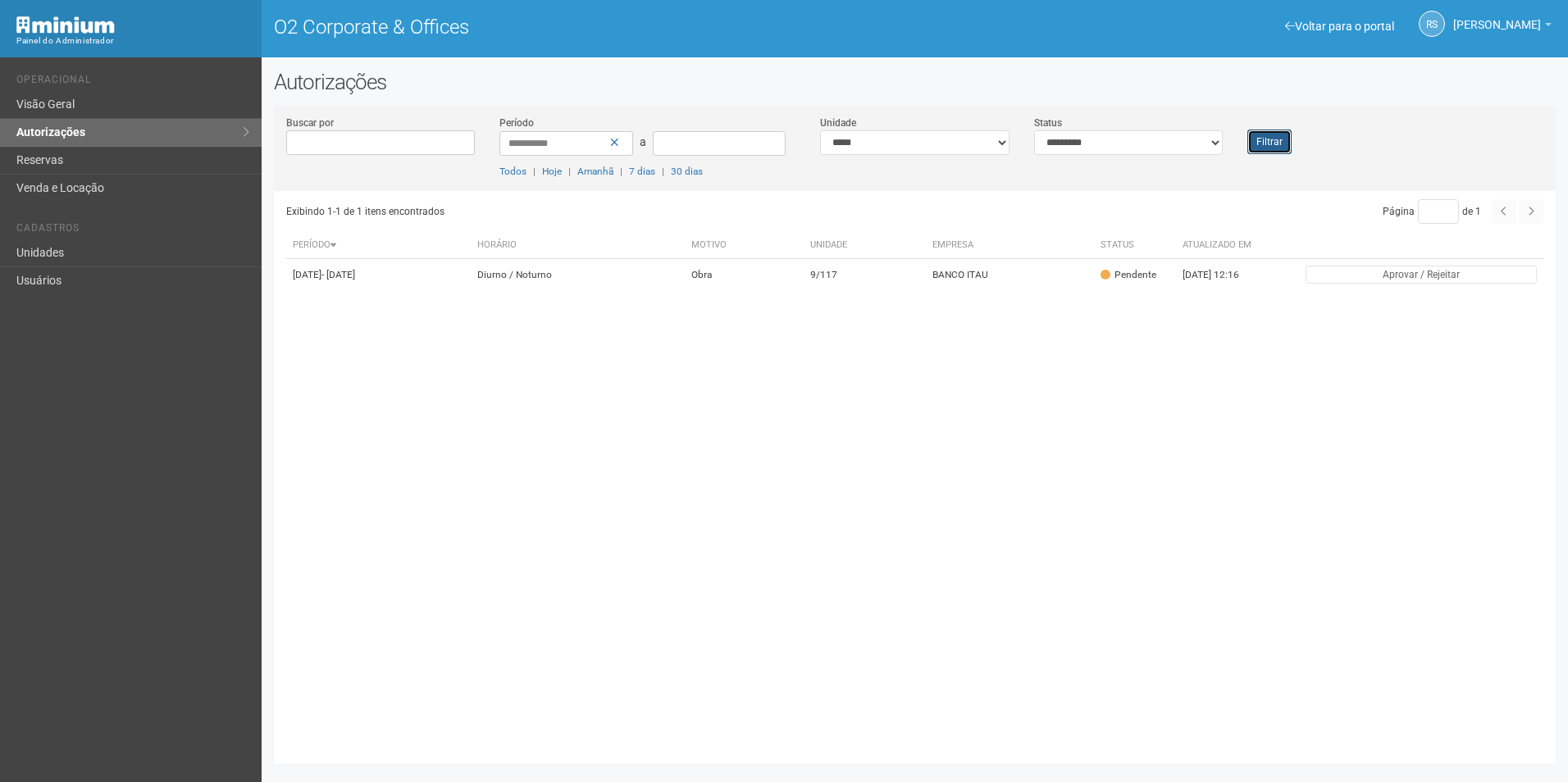
click at [1267, 147] on button "Filtrar" at bounding box center [1269, 141] width 45 height 24
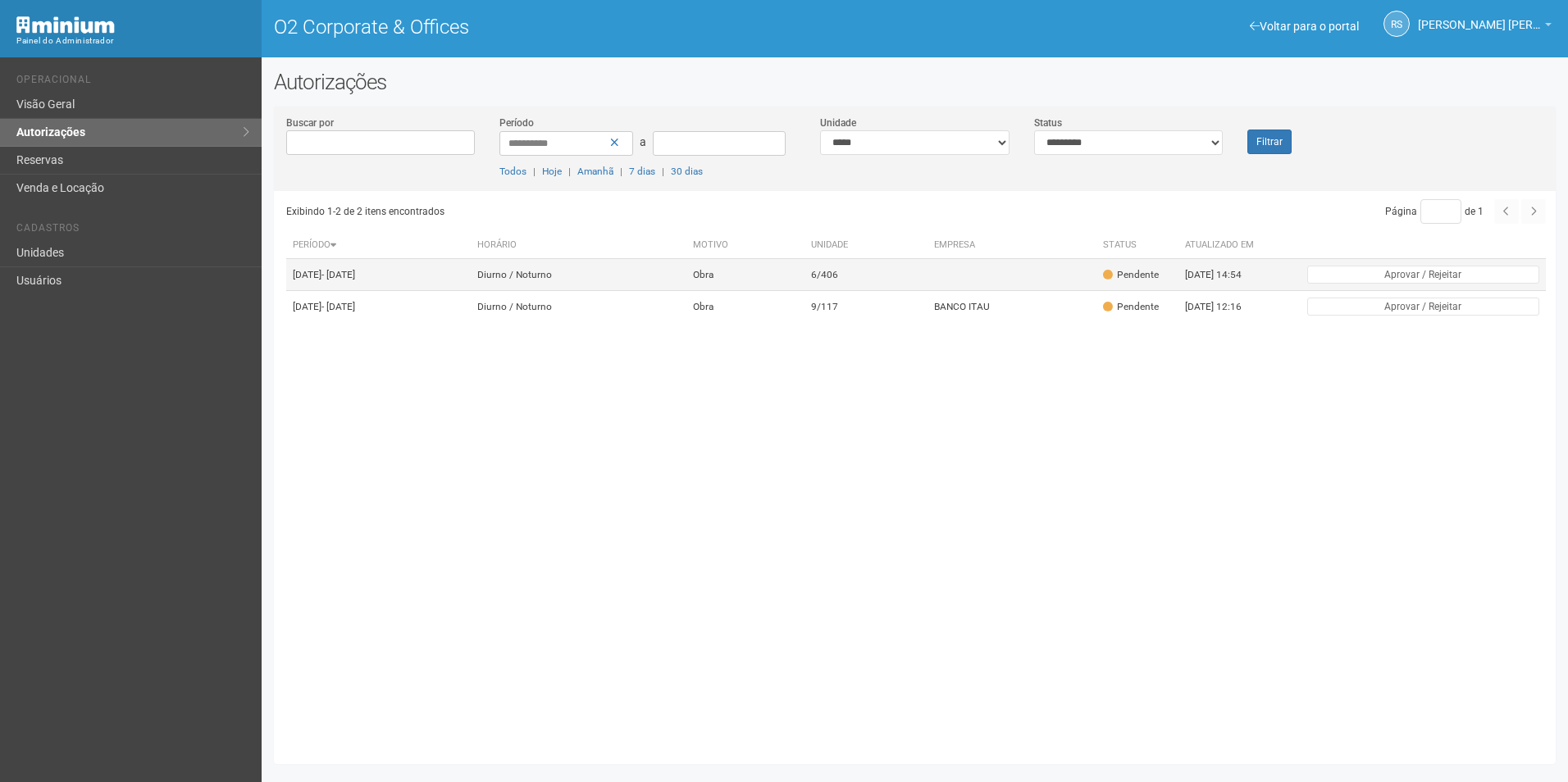
click at [867, 291] on td "6/406" at bounding box center [866, 275] width 123 height 32
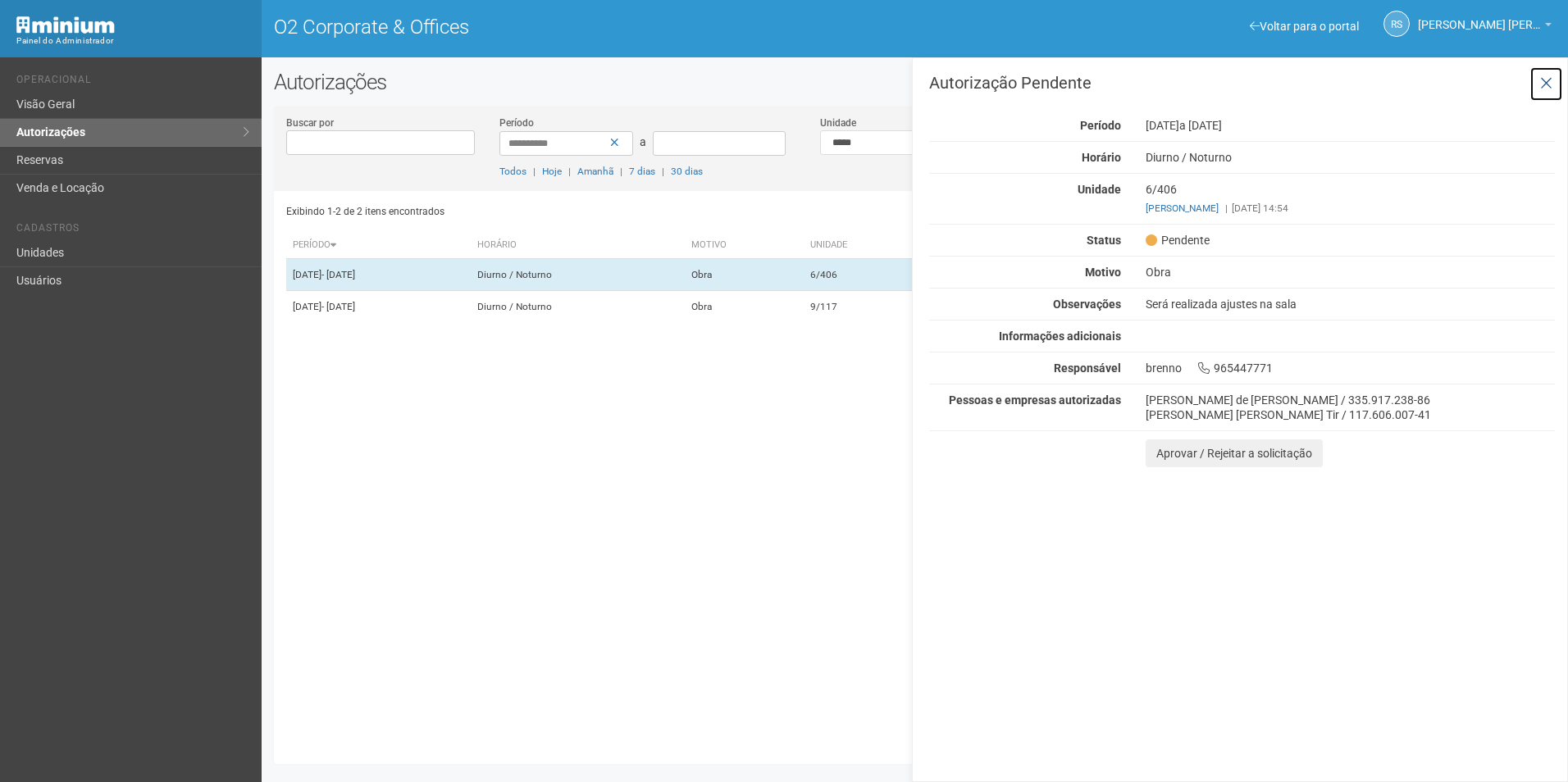
click at [1553, 82] on button at bounding box center [1546, 84] width 34 height 35
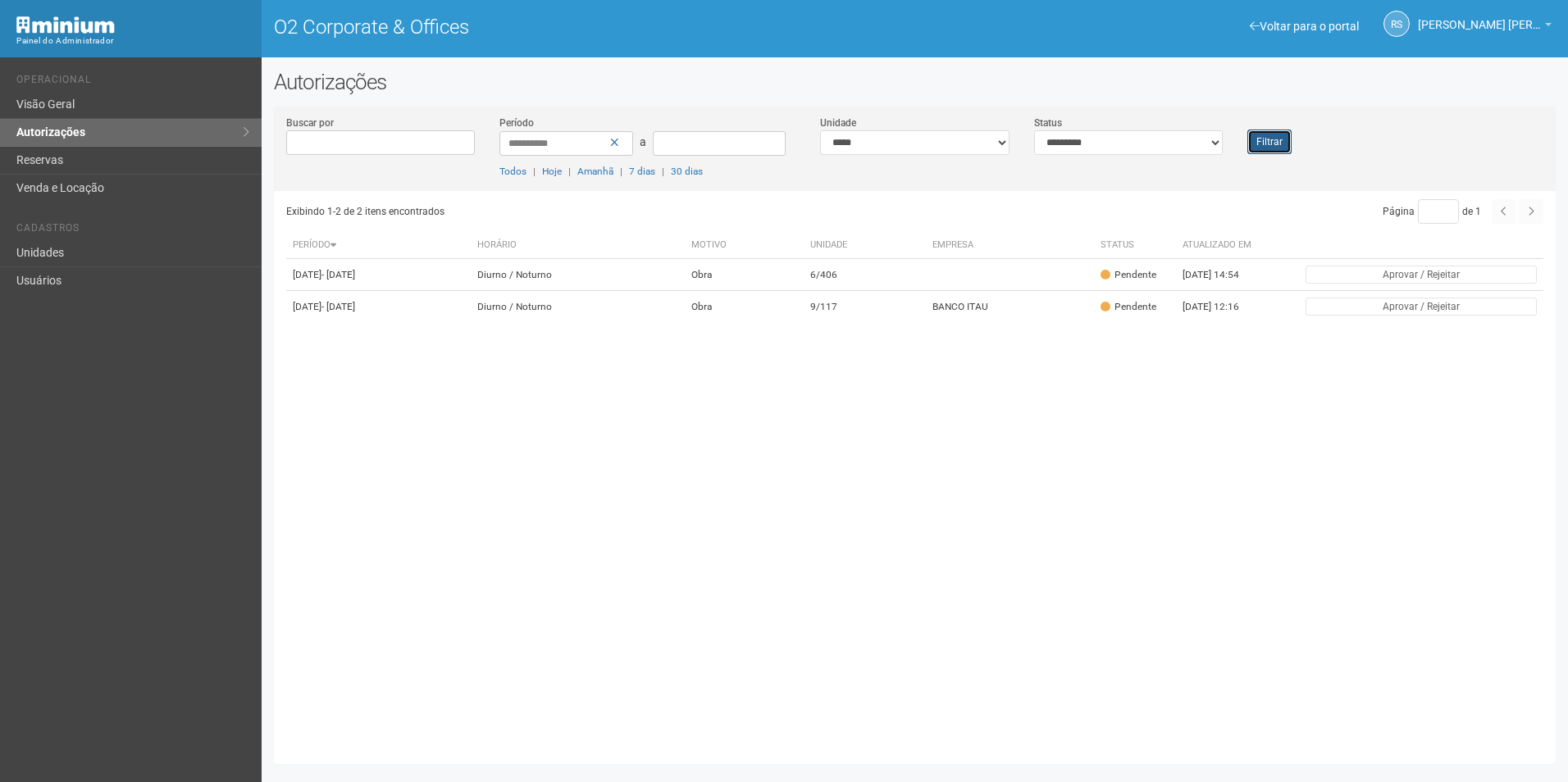
click at [1271, 133] on button "Filtrar" at bounding box center [1269, 141] width 45 height 24
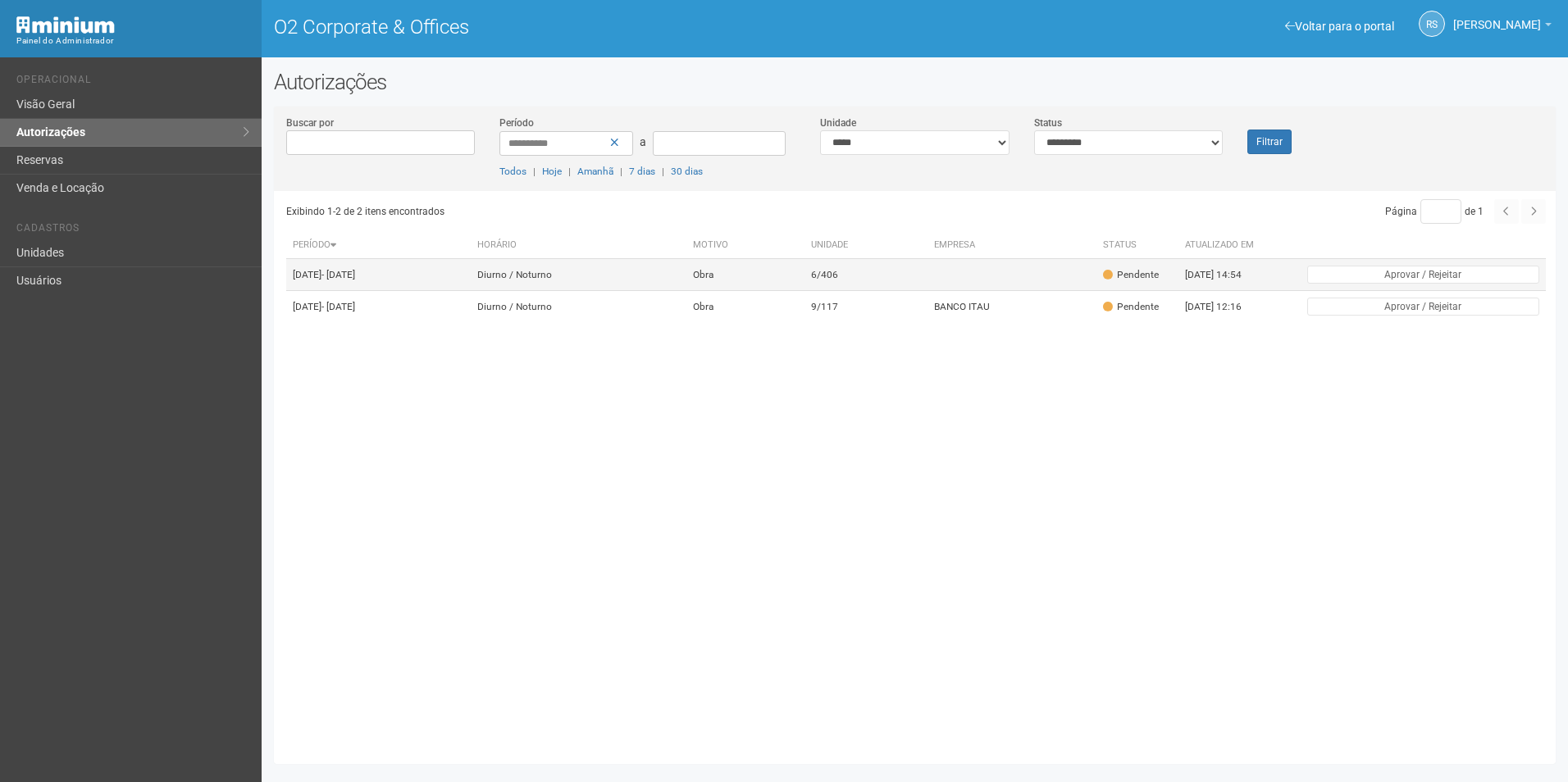
drag, startPoint x: 981, startPoint y: 272, endPoint x: 905, endPoint y: 266, distance: 76.2
click at [980, 274] on td at bounding box center [1011, 275] width 169 height 32
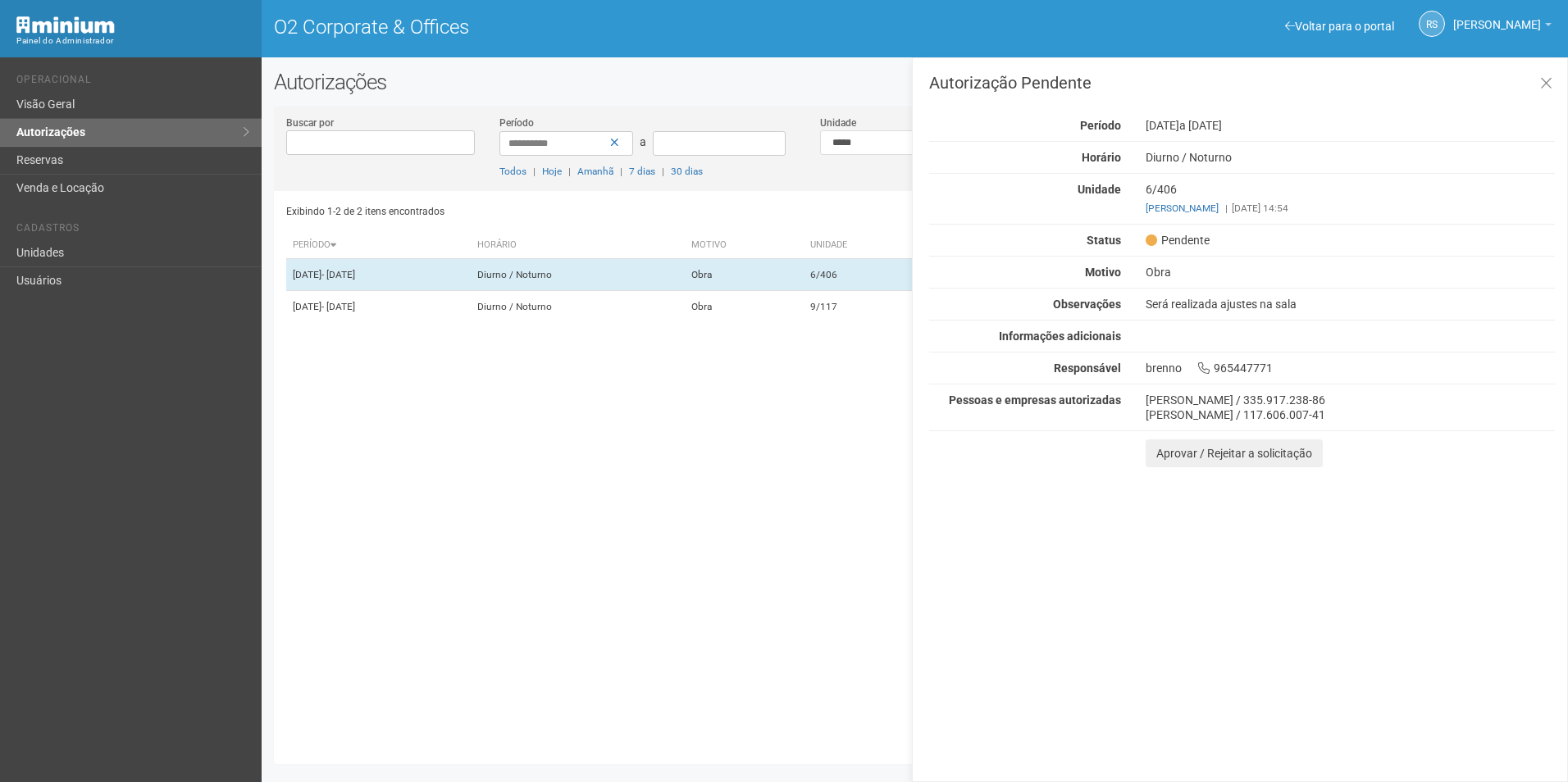
click at [1527, 85] on h3 "Autorização Pendente" at bounding box center [1241, 82] width 626 height 16
click at [1539, 85] on button at bounding box center [1546, 84] width 34 height 35
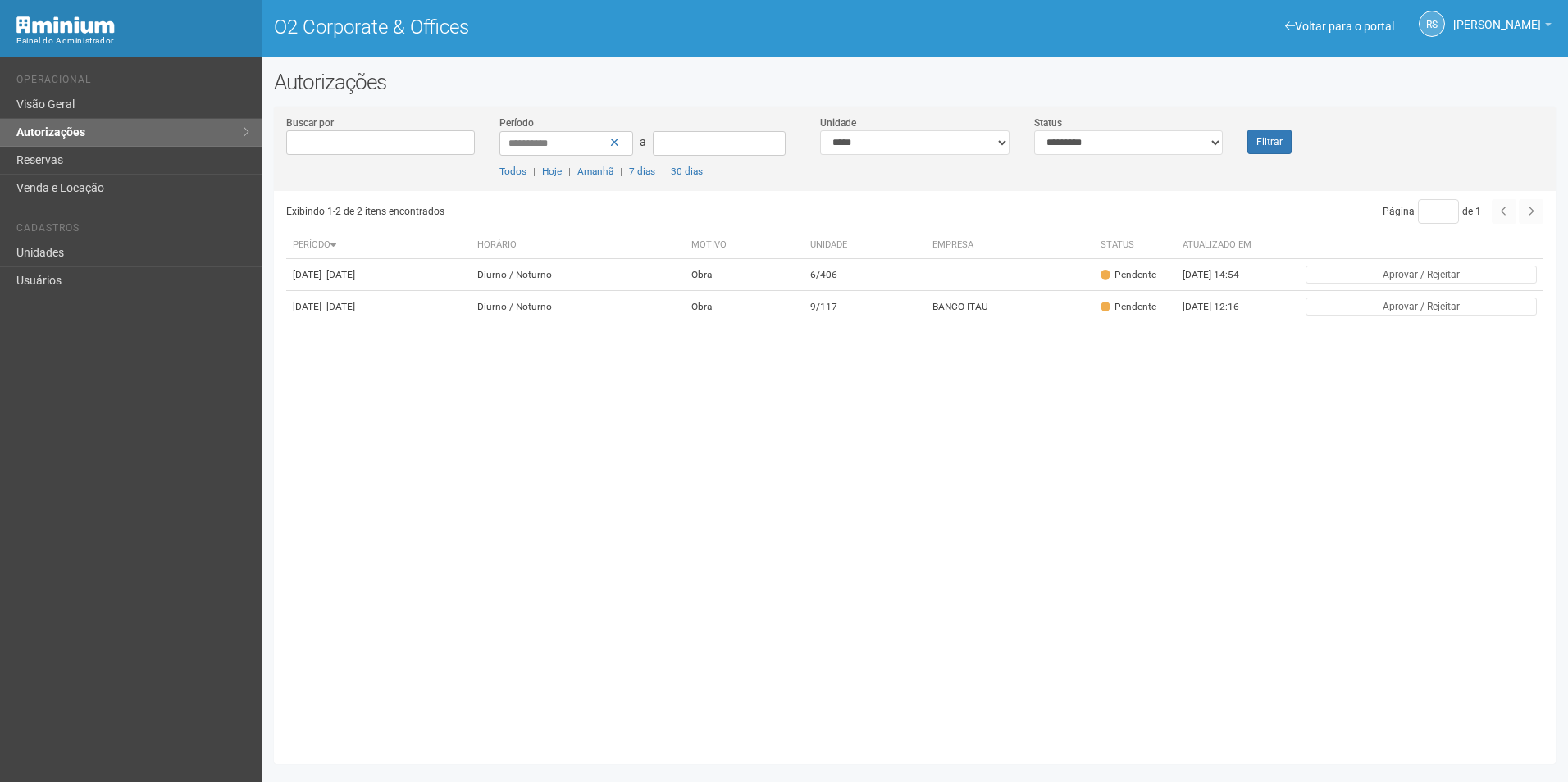
click at [1252, 168] on div "**********" at bounding box center [915, 152] width 1282 height 77
click at [1293, 146] on div "Filtrar" at bounding box center [1288, 134] width 107 height 40
click at [963, 551] on div "Exibindo 1-2 de 2 itens encontrados Página * de 1 Período Horário Motivo Unidad…" at bounding box center [921, 471] width 1270 height 561
click at [1287, 141] on button "Filtrar" at bounding box center [1269, 141] width 45 height 24
click at [1290, 138] on button "Filtrar" at bounding box center [1269, 141] width 45 height 24
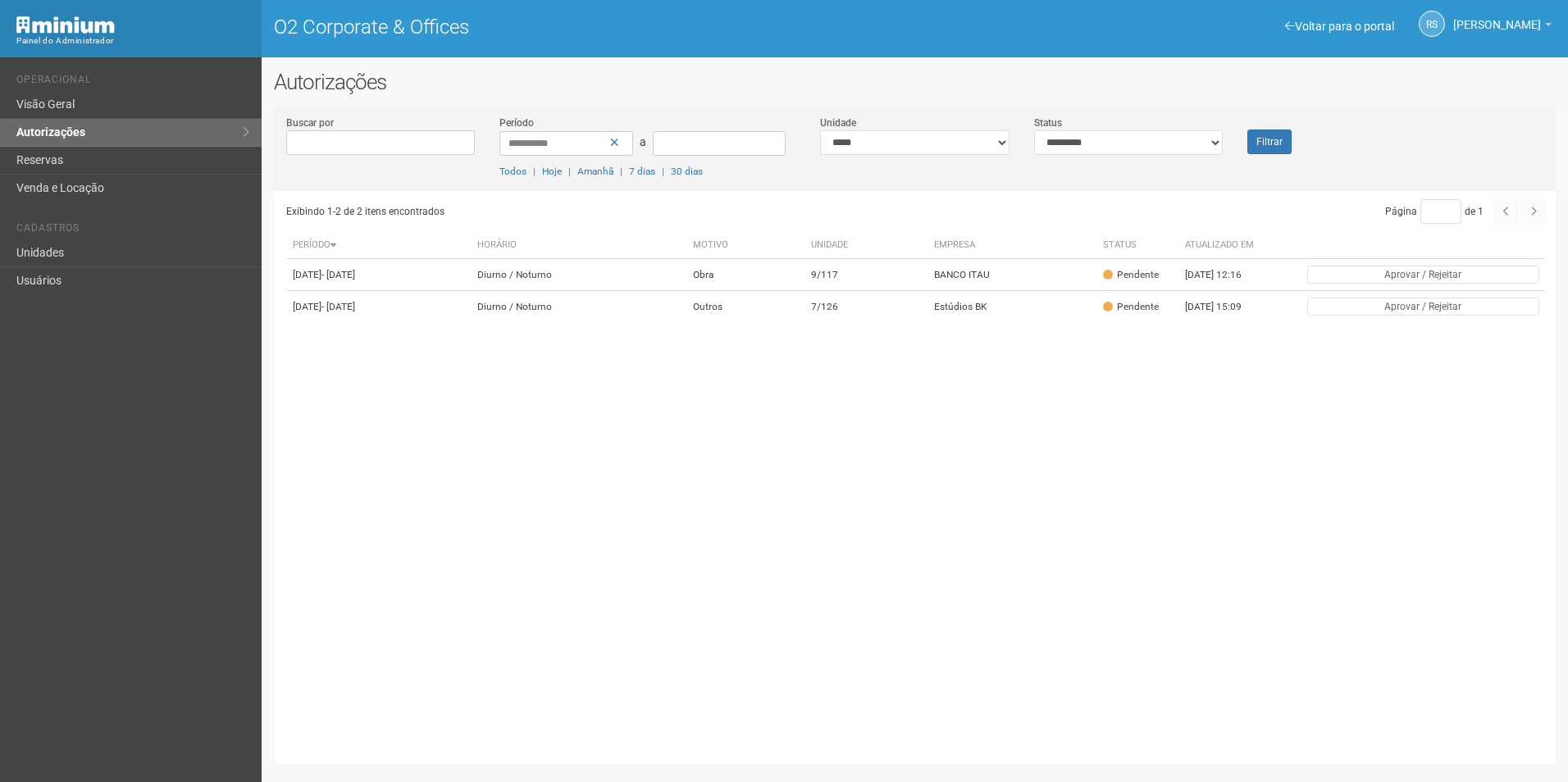
click at [909, 563] on div "Exibindo 1-2 de 2 itens encontrados Página * de 1 Período Horário Motivo Unidad…" at bounding box center [921, 471] width 1270 height 561
click at [1261, 148] on button "Filtrar" at bounding box center [1269, 141] width 45 height 24
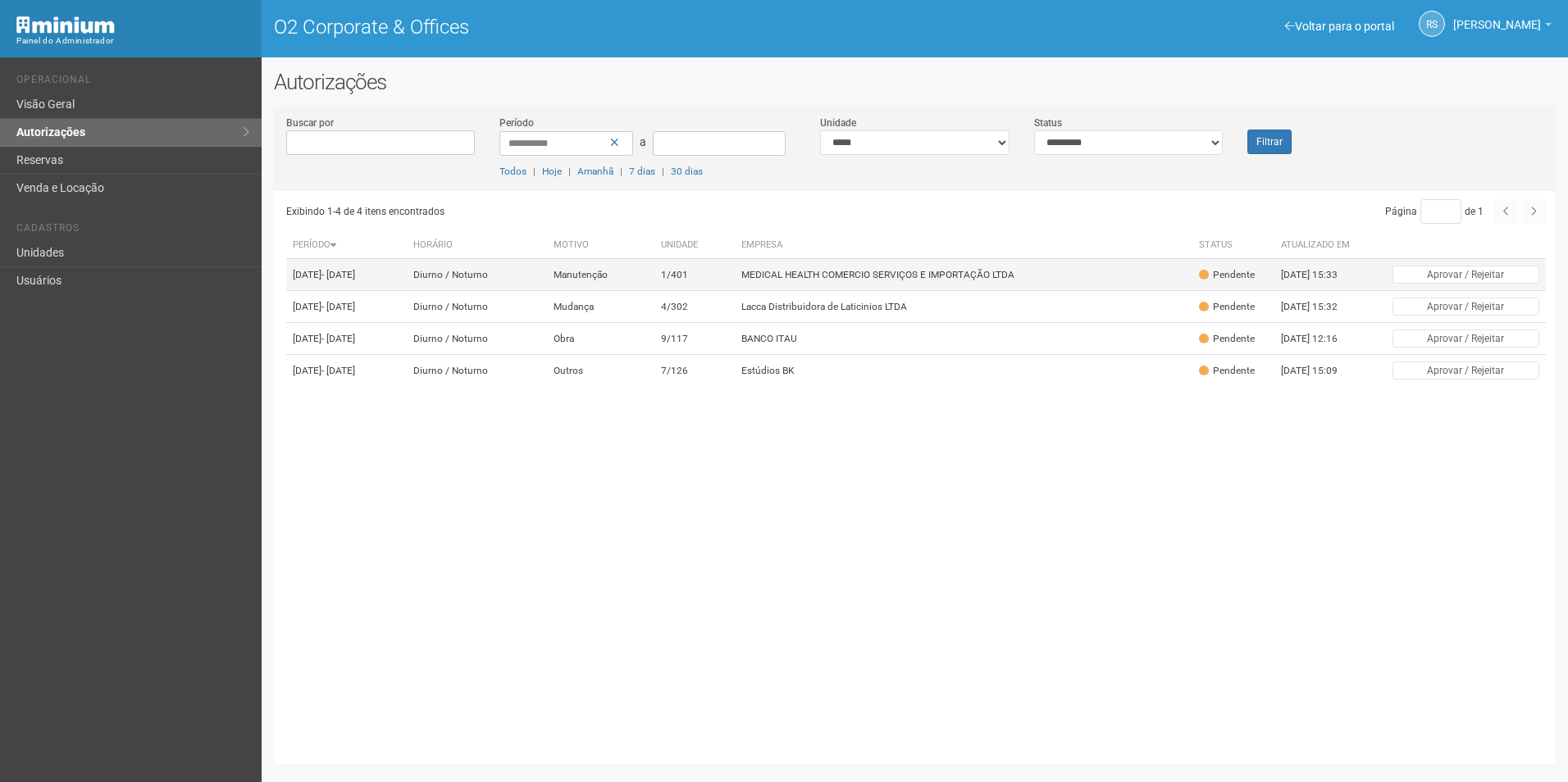
click at [979, 267] on td "MEDICAL HEALTH COMERCIO SERVIÇOS E IMPORTAÇÃO LTDA" at bounding box center [963, 275] width 457 height 32
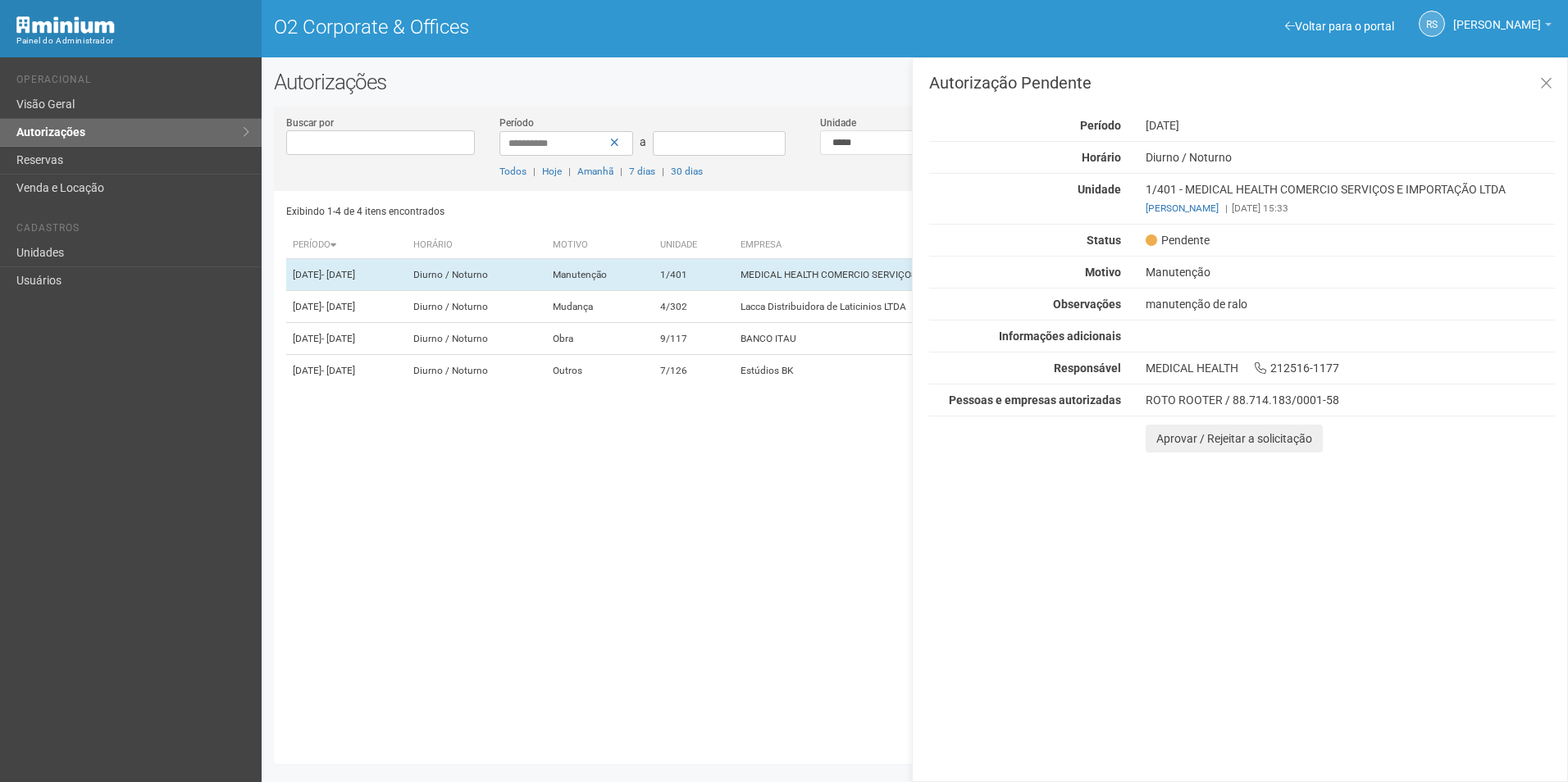
click at [1480, 647] on div "Autorização Pendente Período [DATE] [GEOGRAPHIC_DATA] [GEOGRAPHIC_DATA] / [GEOG…" at bounding box center [1240, 419] width 656 height 725
click at [799, 321] on td "Lacca Distribuidora de Laticinios LTDA" at bounding box center [963, 307] width 457 height 32
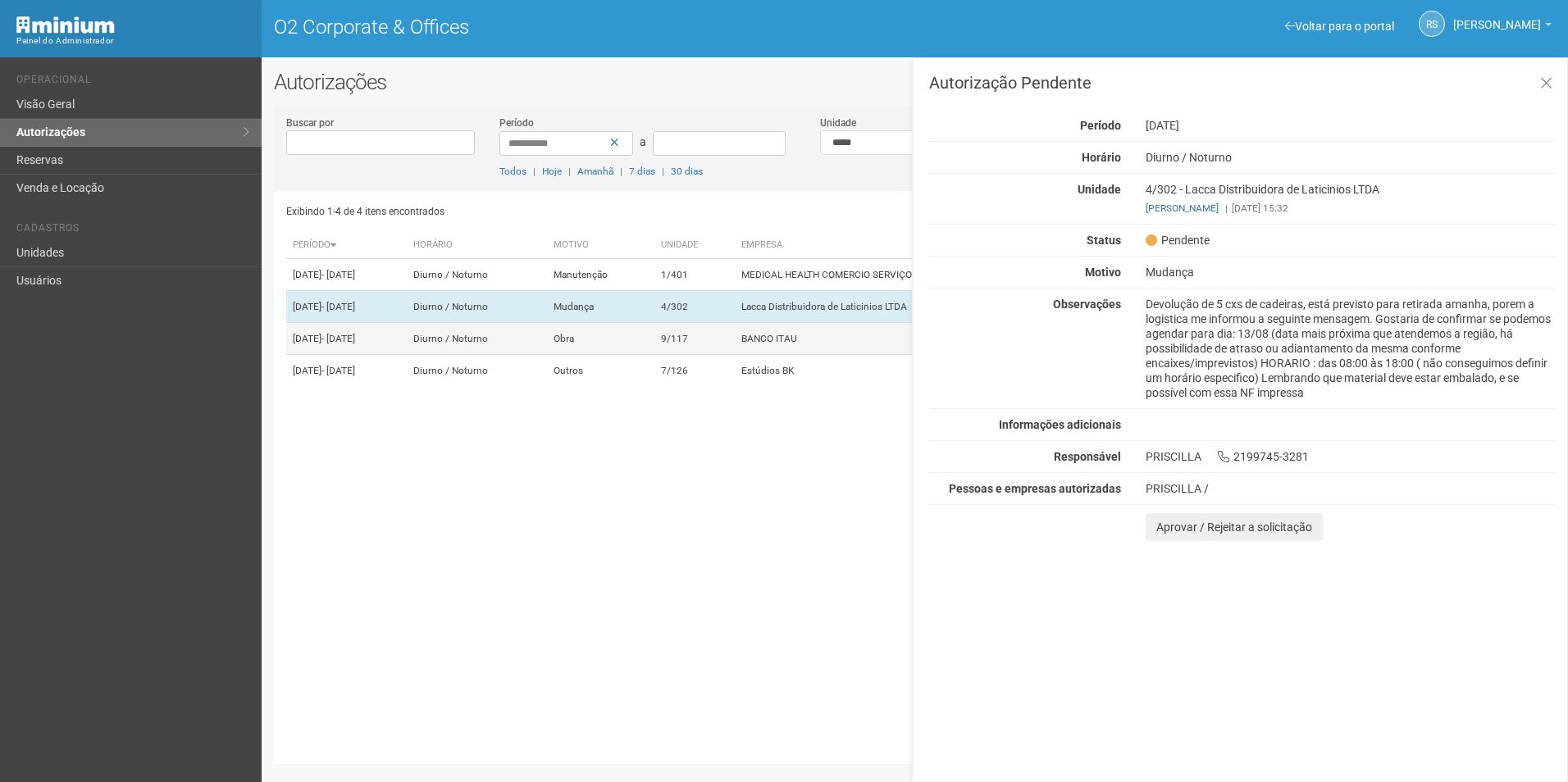
click at [819, 355] on td "BANCO ITAU" at bounding box center [963, 339] width 457 height 32
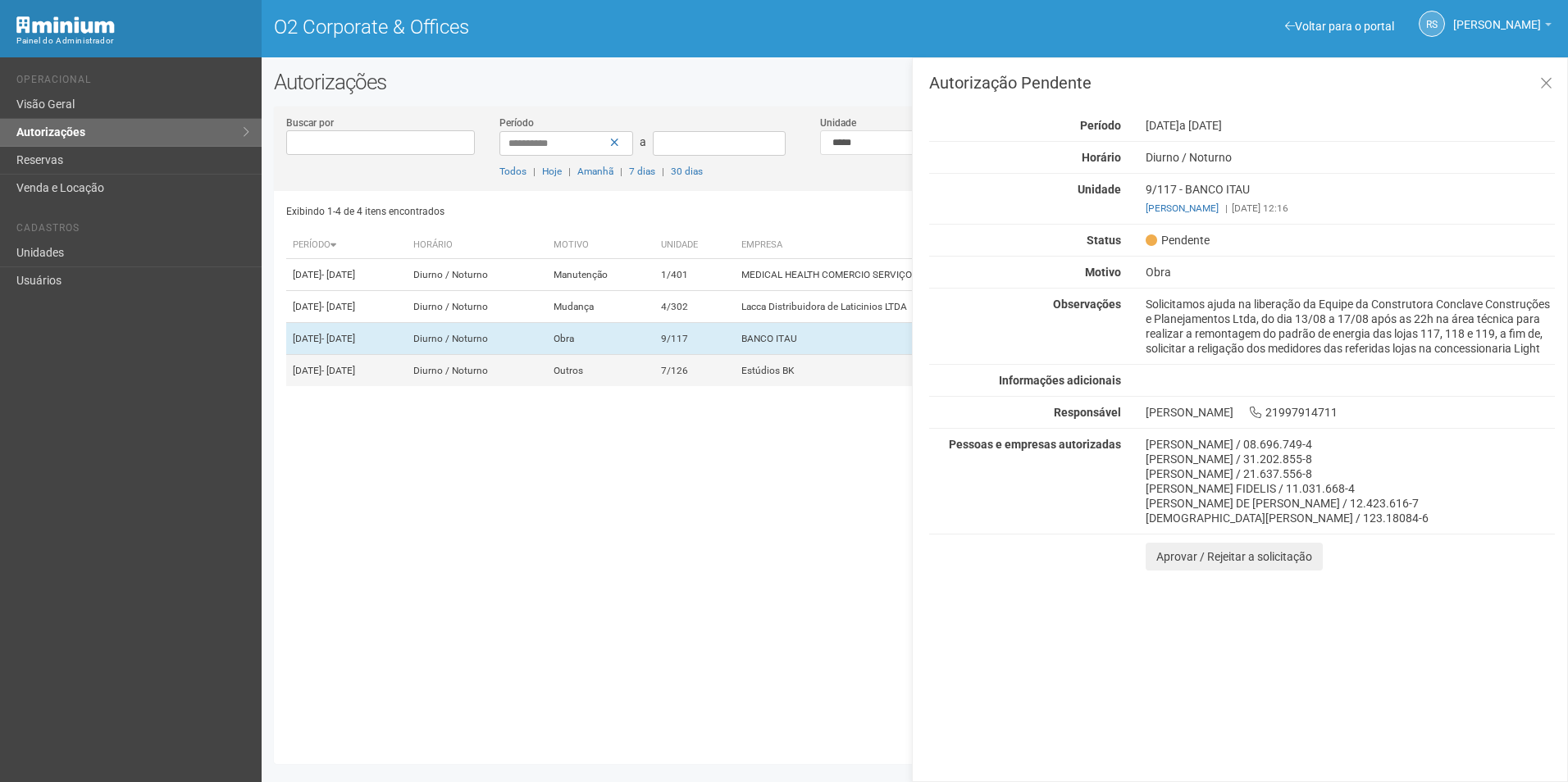
click at [827, 387] on td "Estúdios BK" at bounding box center [963, 371] width 457 height 32
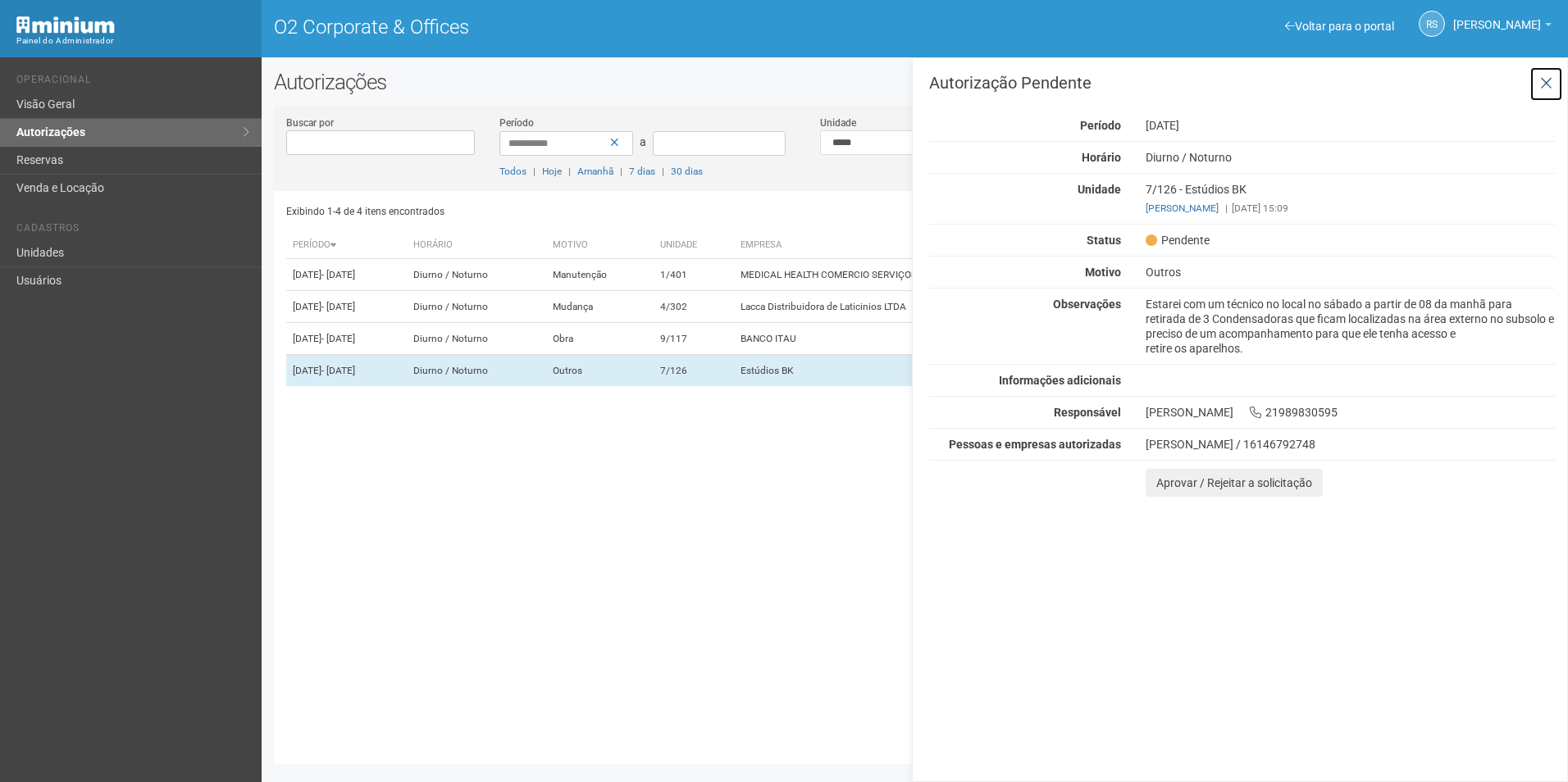
click at [1543, 81] on icon at bounding box center [1546, 83] width 13 height 16
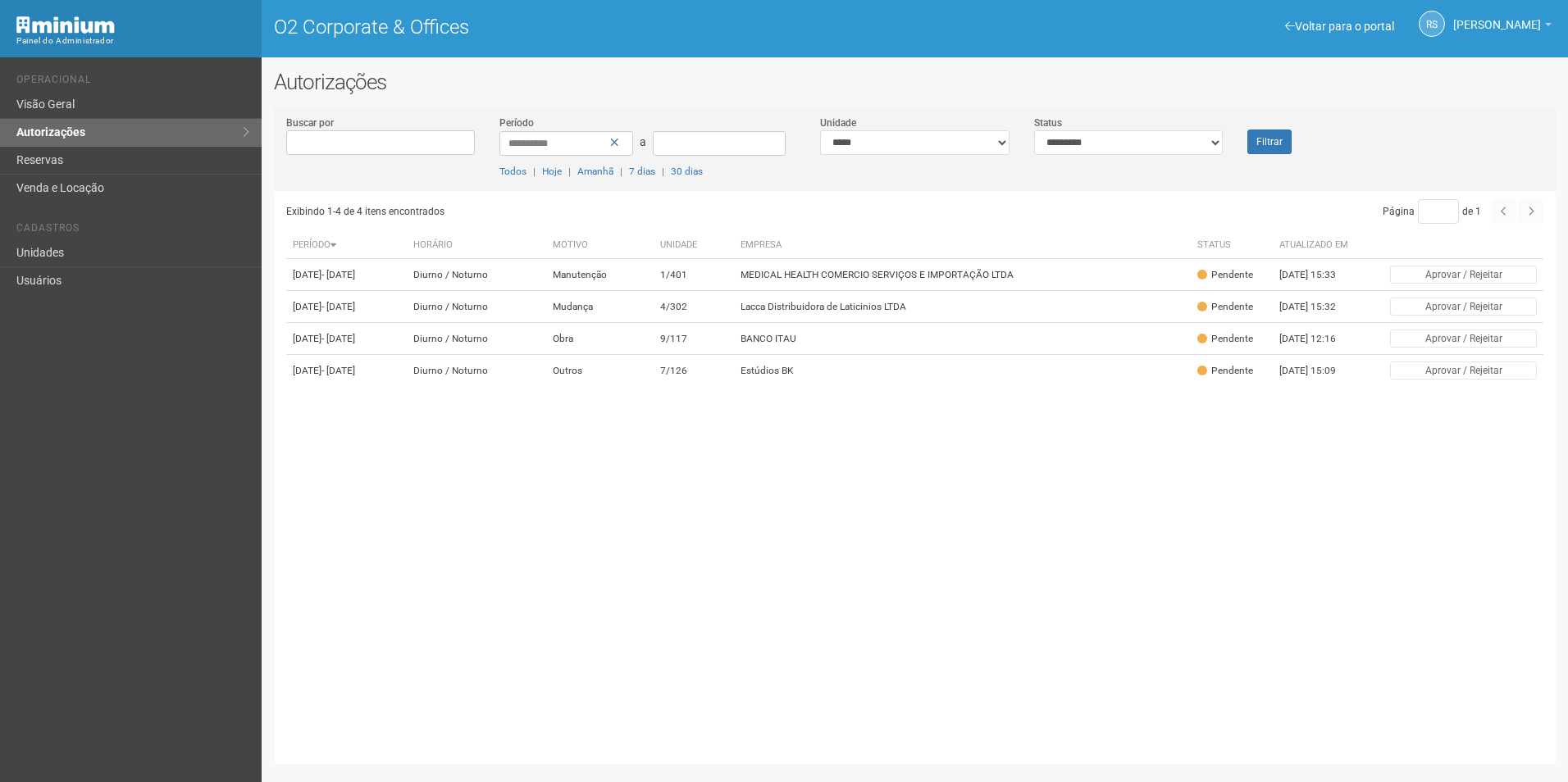
drag, startPoint x: 1299, startPoint y: 122, endPoint x: 1294, endPoint y: 132, distance: 11.2
click at [1298, 129] on div "Filtrar" at bounding box center [1288, 134] width 107 height 40
click at [1277, 142] on button "Filtrar" at bounding box center [1269, 141] width 45 height 24
click at [913, 311] on td "Lacca Distribuidora de Laticinios LTDA" at bounding box center [963, 307] width 457 height 32
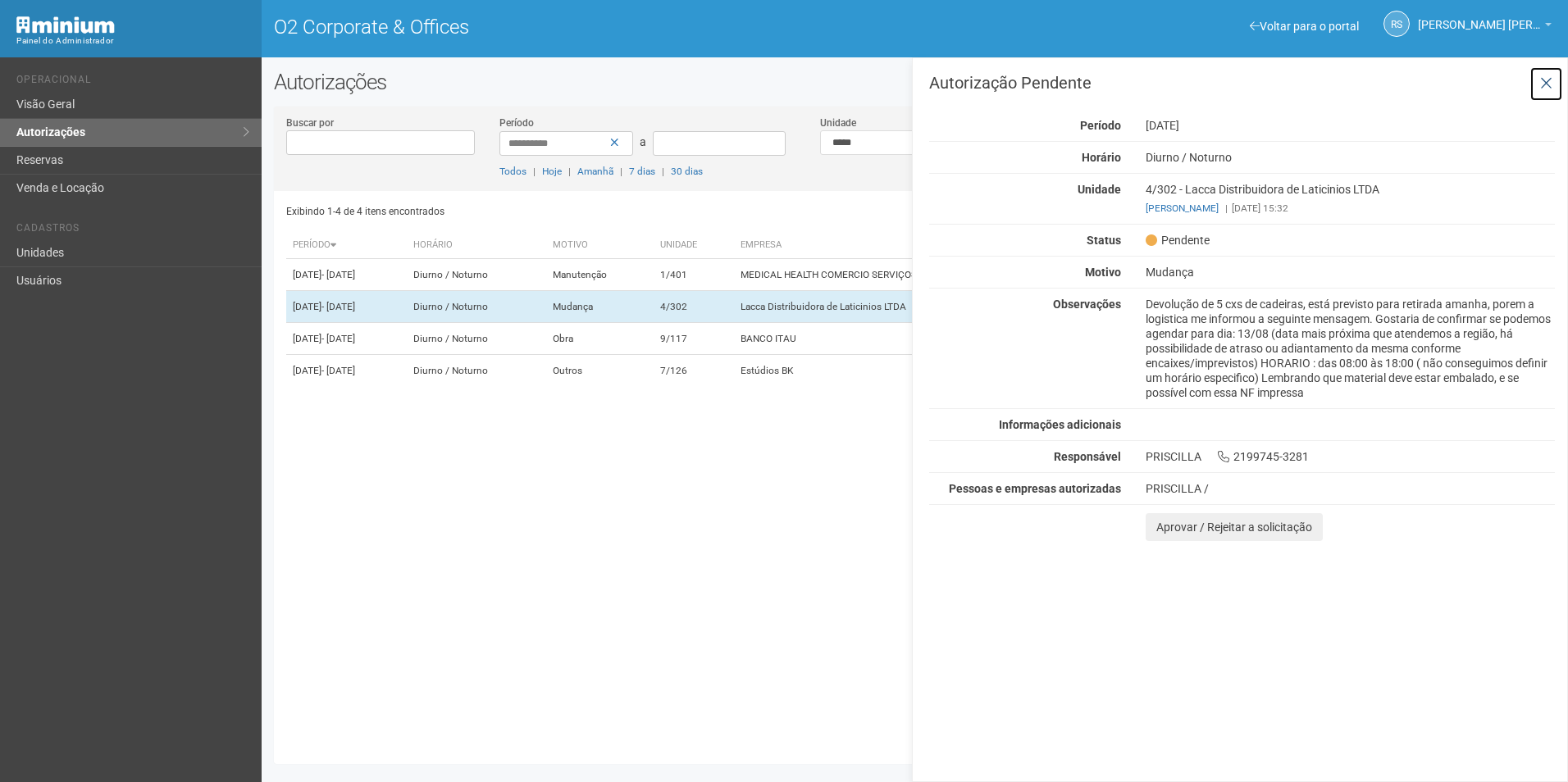
click at [1543, 89] on icon at bounding box center [1546, 83] width 13 height 16
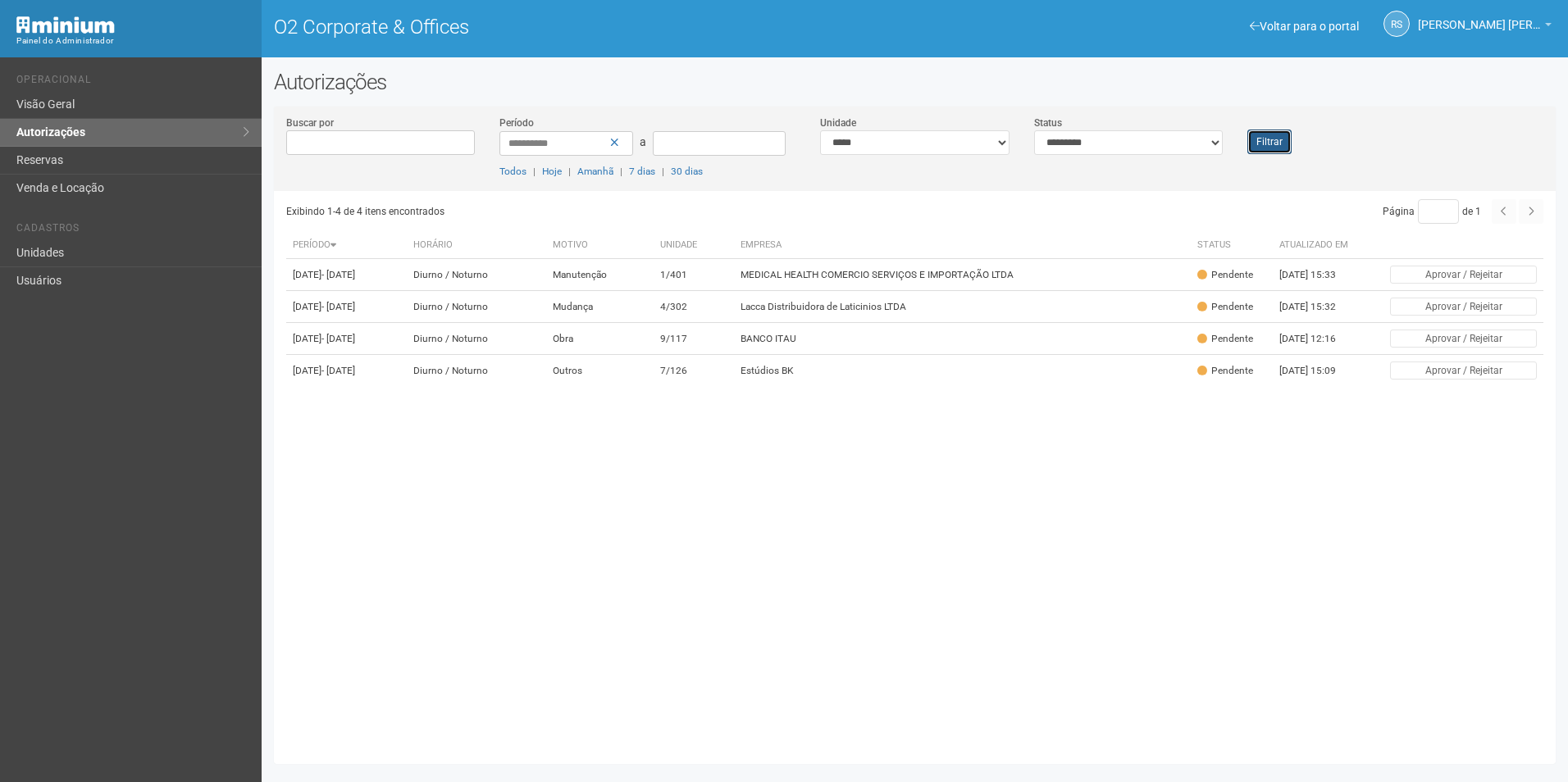
click at [1268, 143] on button "Filtrar" at bounding box center [1269, 141] width 45 height 24
click at [1248, 141] on button "Filtrar" at bounding box center [1269, 141] width 45 height 24
click at [849, 602] on div "Exibindo 1-4 de 4 itens encontrados Página * de 1 Período [GEOGRAPHIC_DATA] Mot…" at bounding box center [921, 471] width 1270 height 561
click at [1277, 141] on button "Filtrar" at bounding box center [1269, 141] width 45 height 24
click at [984, 269] on td "MEDICAL HEALTH COMERCIO SERVIÇOS E IMPORTAÇÃO LTDA" at bounding box center [963, 275] width 457 height 32
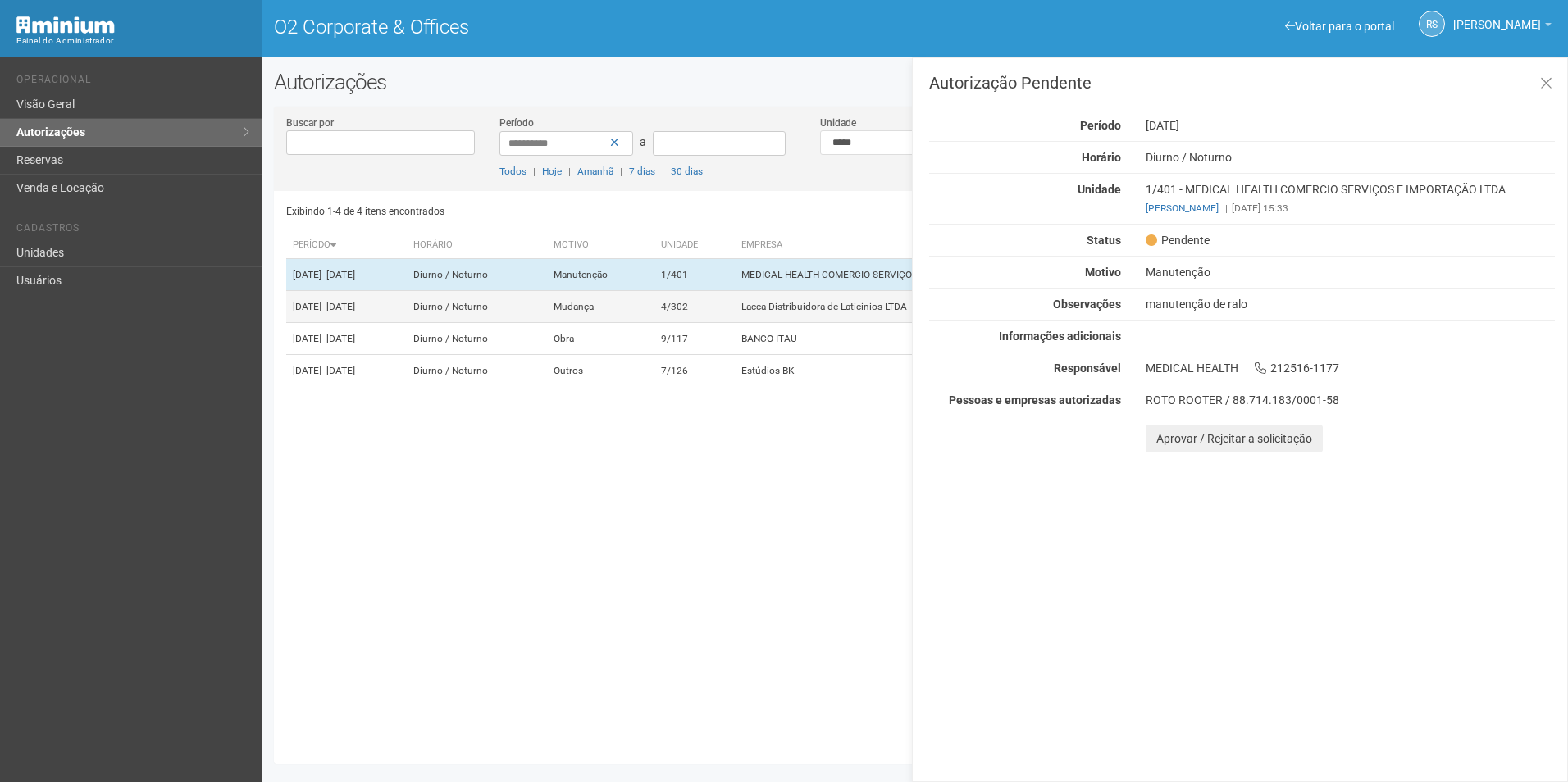
click at [863, 317] on td "Lacca Distribuidora de Laticinios LTDA" at bounding box center [963, 307] width 457 height 32
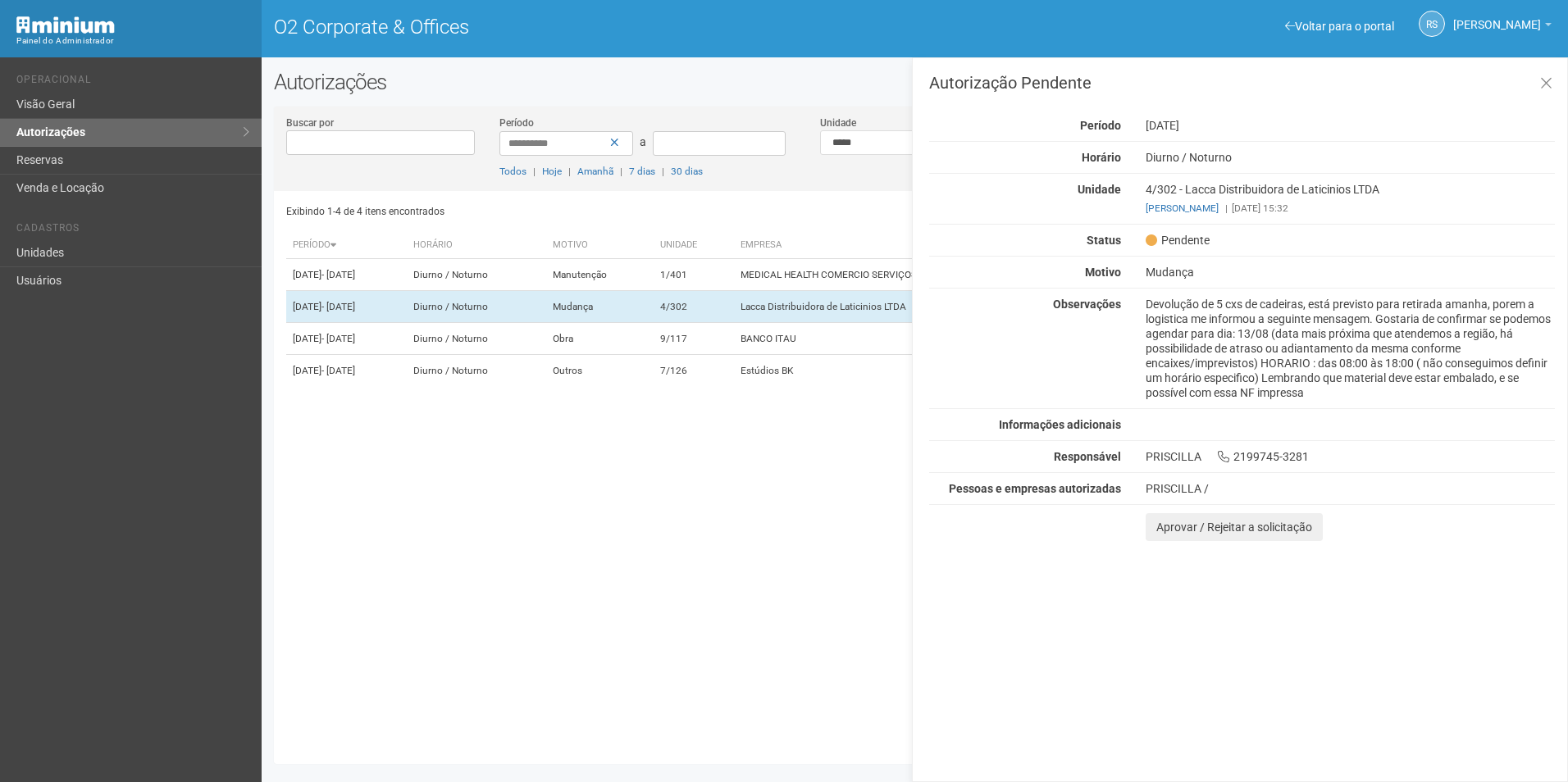
click at [1464, 586] on div "Autorização Pendente Período 13/08/2025 Horário Diurno / Noturno Unidade 4/302 …" at bounding box center [1240, 419] width 656 height 725
click at [1555, 74] on button at bounding box center [1546, 84] width 34 height 35
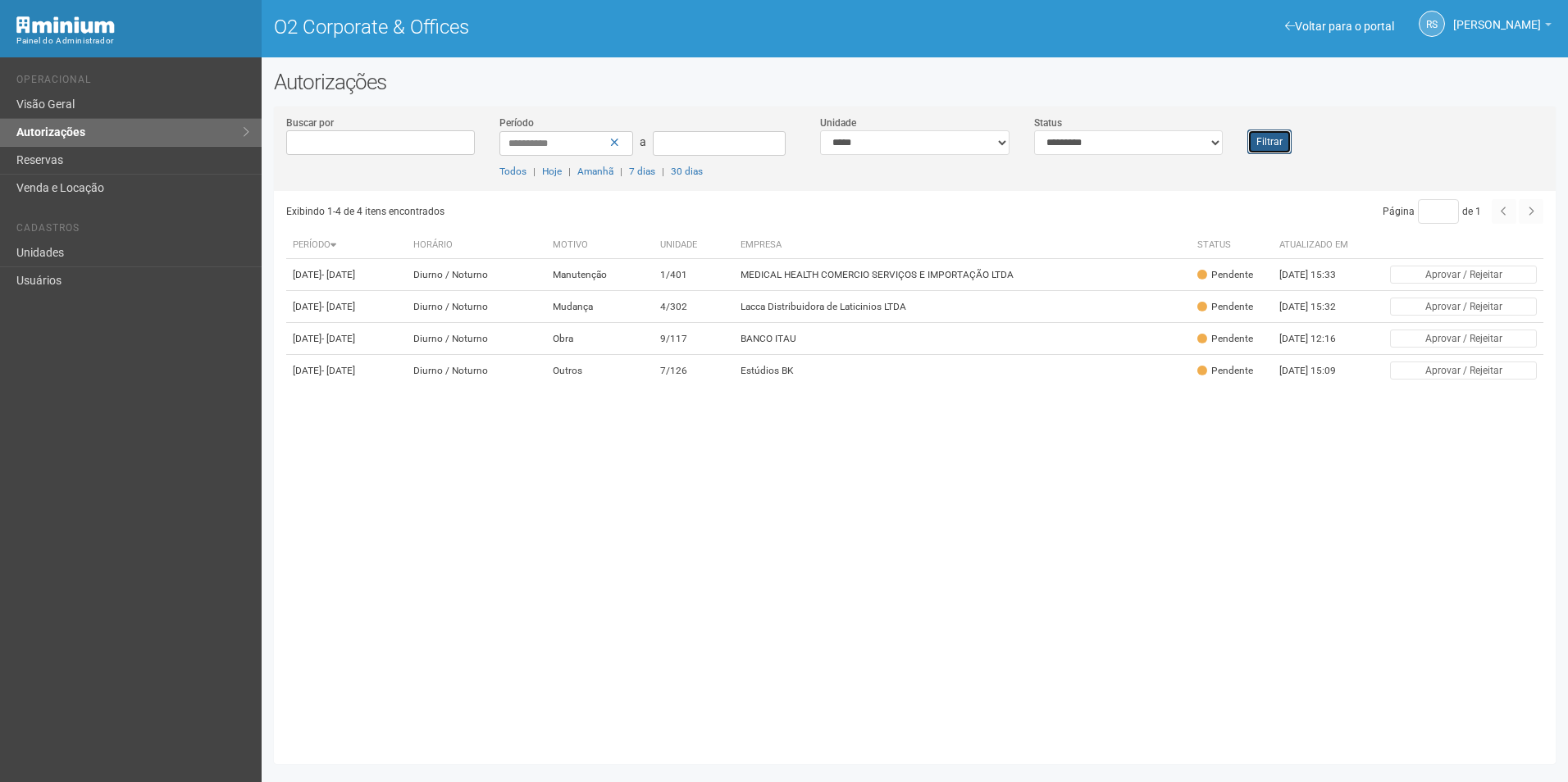
click at [1282, 146] on button "Filtrar" at bounding box center [1269, 141] width 45 height 24
